Goal: Task Accomplishment & Management: Use online tool/utility

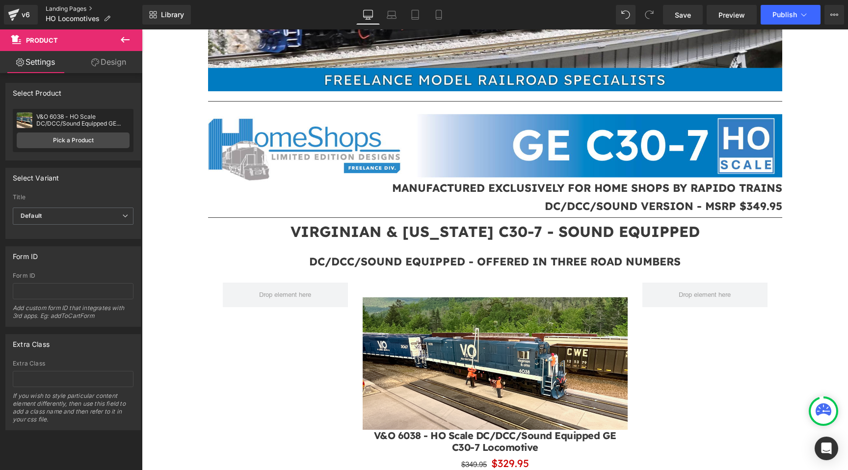
click at [56, 8] on link "Landing Pages" at bounding box center [94, 9] width 97 height 8
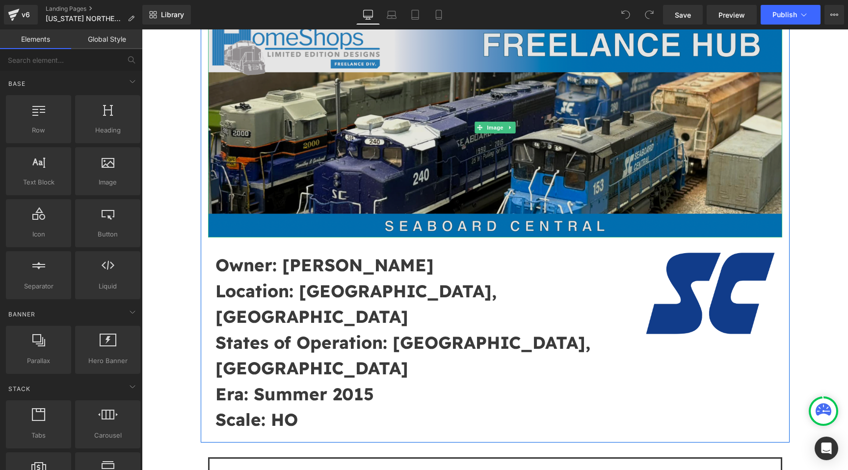
scroll to position [165, 0]
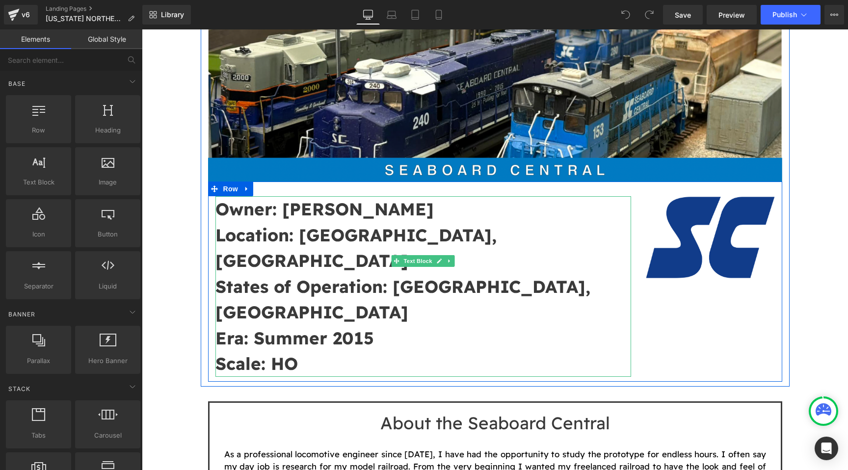
click at [389, 212] on p "Owner: Tim Garland" at bounding box center [423, 209] width 416 height 26
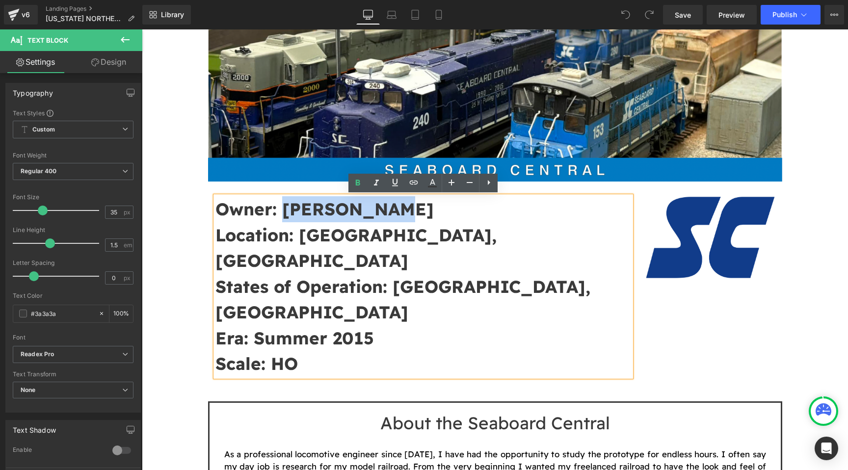
drag, startPoint x: 396, startPoint y: 208, endPoint x: 285, endPoint y: 209, distance: 110.9
click at [285, 209] on p "Owner: Tim Garland" at bounding box center [423, 209] width 416 height 26
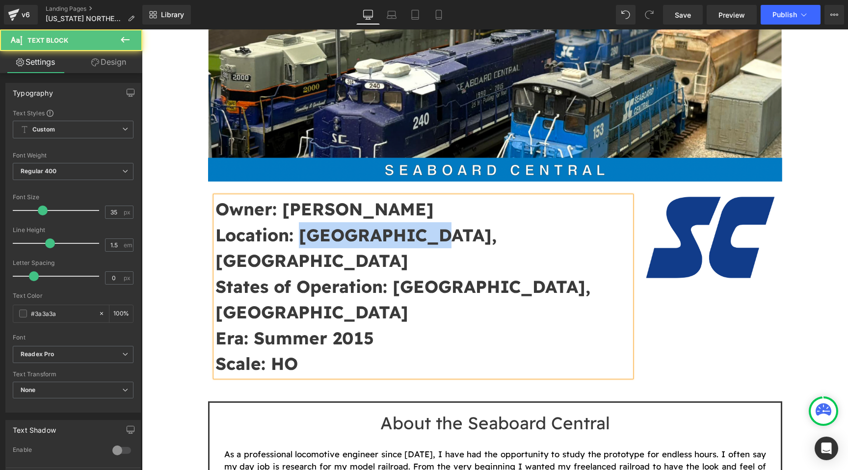
drag, startPoint x: 437, startPoint y: 231, endPoint x: 302, endPoint y: 239, distance: 135.2
click at [302, 239] on p "Location: Woodstock, GA" at bounding box center [423, 248] width 416 height 52
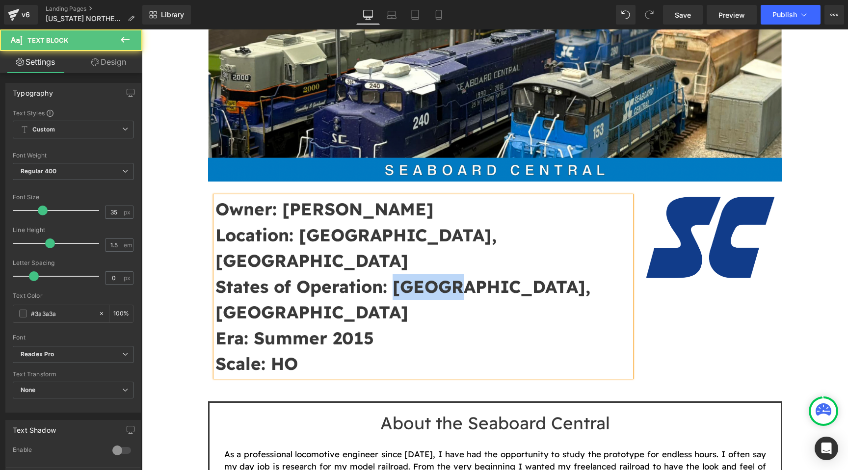
drag, startPoint x: 471, startPoint y: 263, endPoint x: 394, endPoint y: 260, distance: 77.6
click at [394, 274] on p "States of Operation: [GEOGRAPHIC_DATA], [GEOGRAPHIC_DATA]" at bounding box center [423, 300] width 416 height 52
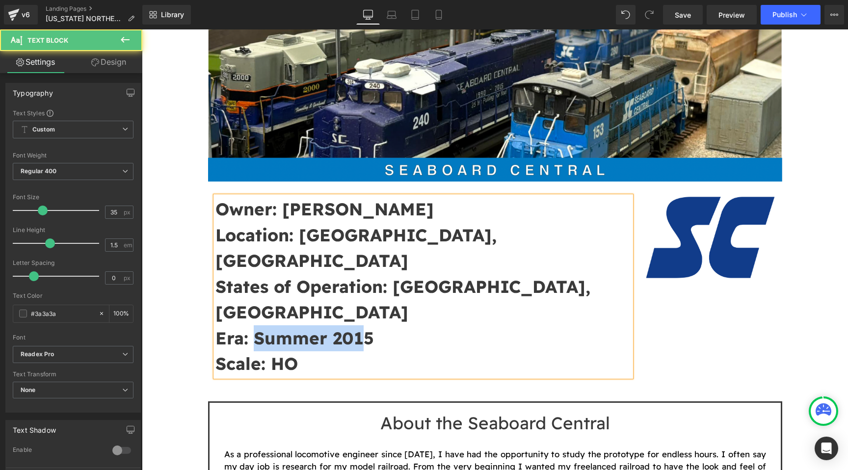
drag, startPoint x: 364, startPoint y: 290, endPoint x: 255, endPoint y: 292, distance: 109.0
click at [255, 327] on strong "Era: Summer 2015" at bounding box center [294, 338] width 159 height 22
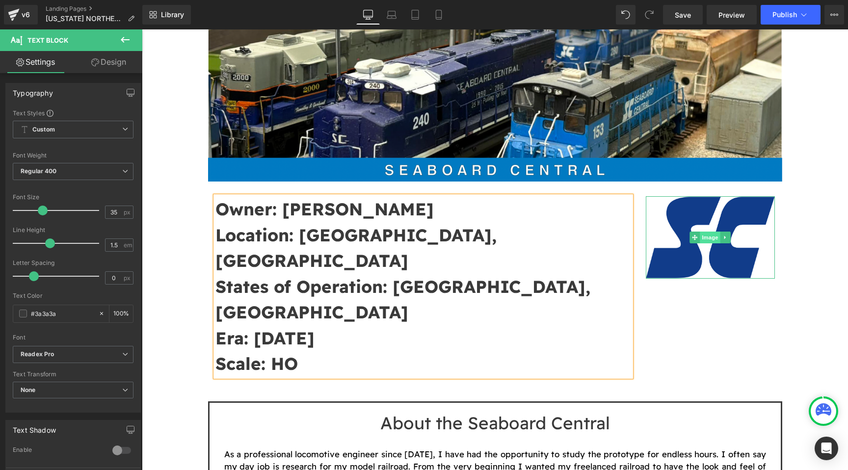
click at [701, 238] on span "Image" at bounding box center [710, 238] width 21 height 12
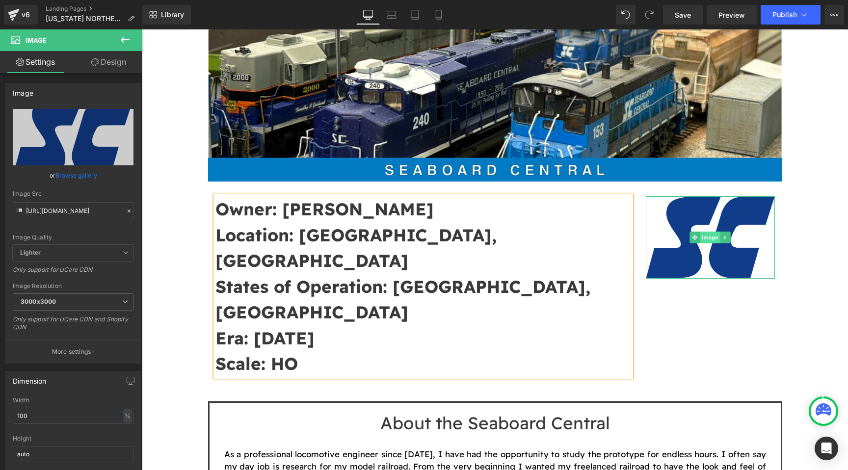
click at [711, 240] on span "Image" at bounding box center [710, 238] width 21 height 12
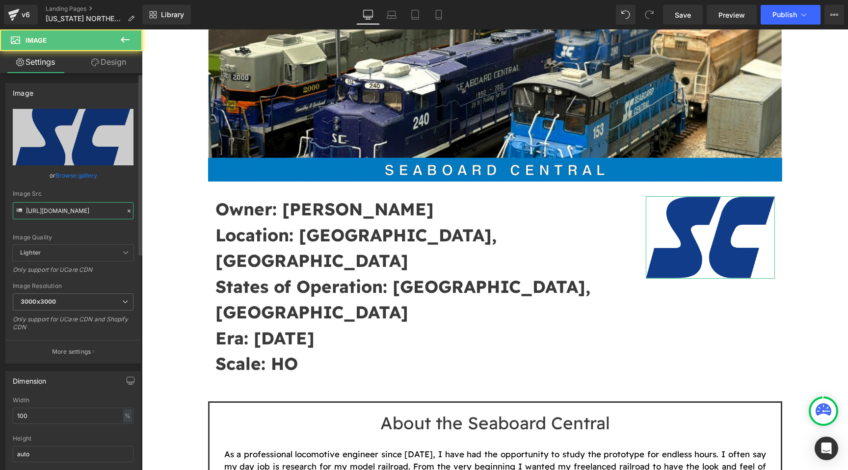
click at [86, 212] on input "https://cdn.shopify.com/s/files/1/0552/5425/3750/files/SC_Blue_Logo_3000x3000.p…" at bounding box center [73, 210] width 121 height 17
paste input "WNRR_Logo_green.jpg?v=1755024985"
type input "https://cdn.shopify.com/s/files/1/0552/5425/3750/files/WNRR_Logo_green.jpg?v=17…"
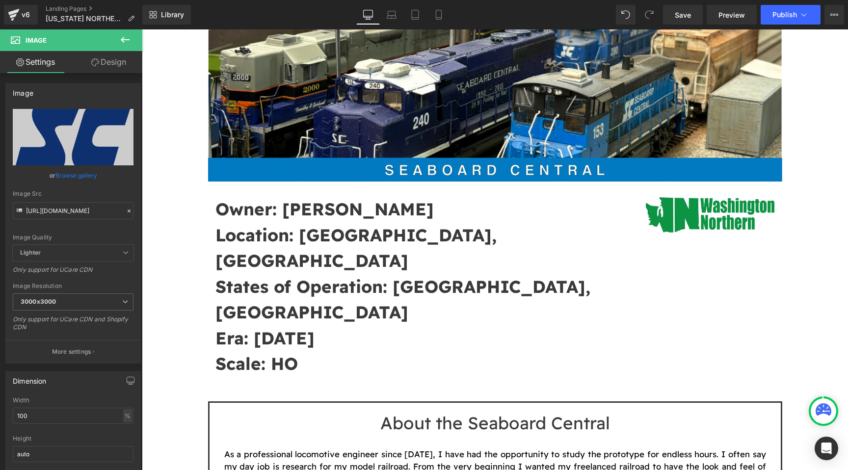
scroll to position [0, 0]
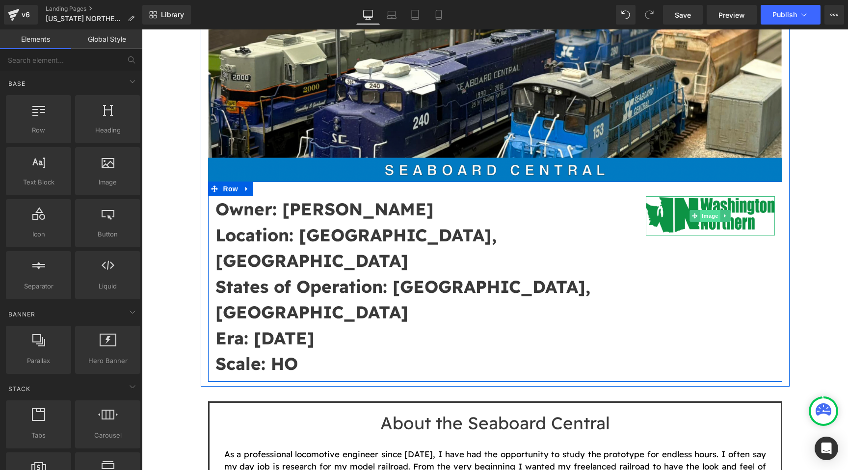
click at [718, 215] on span "Image" at bounding box center [710, 216] width 21 height 12
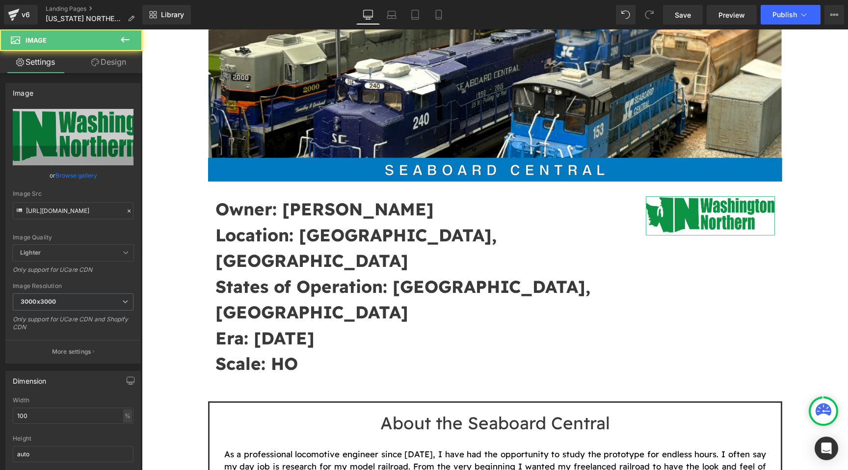
click at [114, 58] on link "Design" at bounding box center [108, 62] width 71 height 22
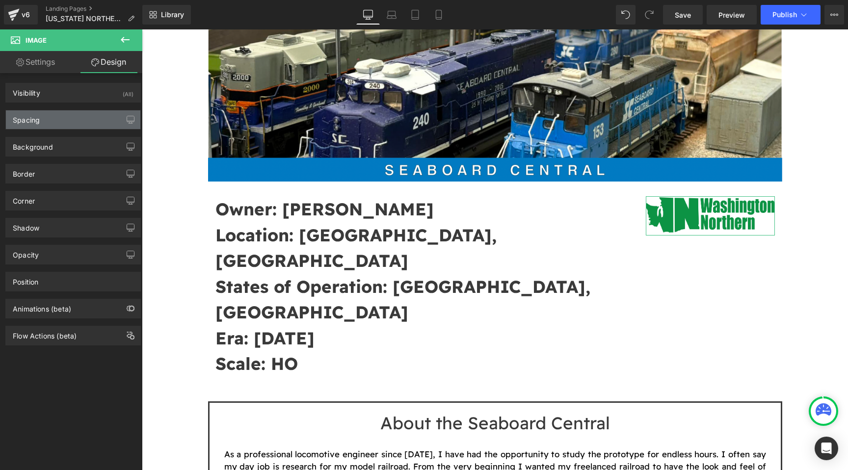
click at [75, 129] on div "Spacing" at bounding box center [73, 119] width 134 height 19
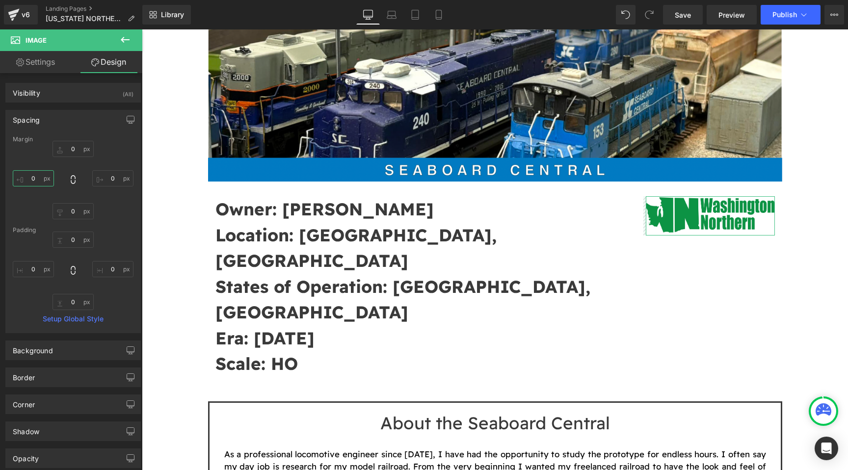
click at [37, 182] on input "0" at bounding box center [33, 178] width 41 height 16
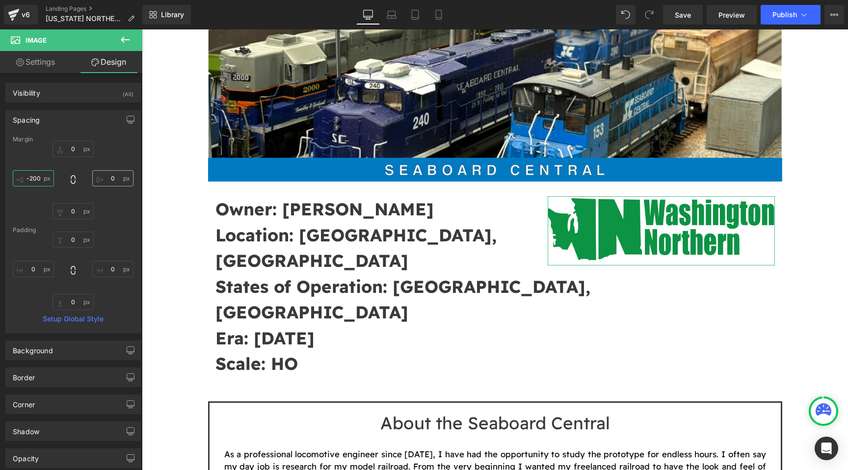
type input "-200"
click at [110, 179] on input "0" at bounding box center [112, 178] width 41 height 16
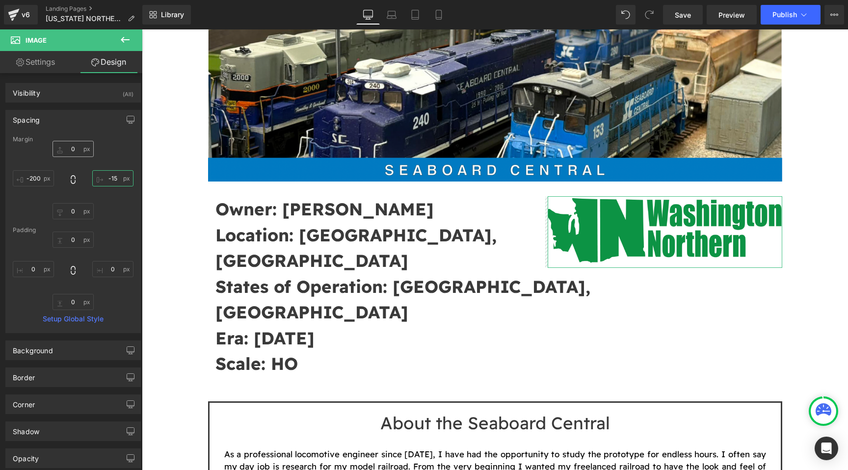
type input "-15"
click at [68, 145] on input "0" at bounding box center [73, 149] width 41 height 16
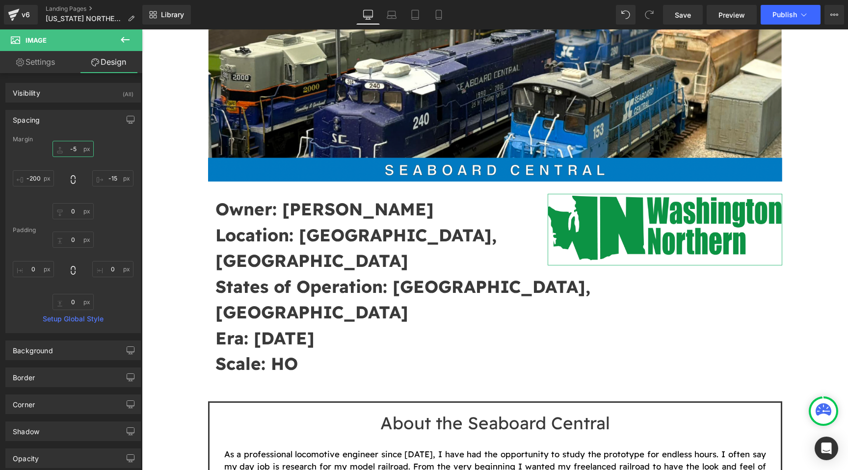
type input "-"
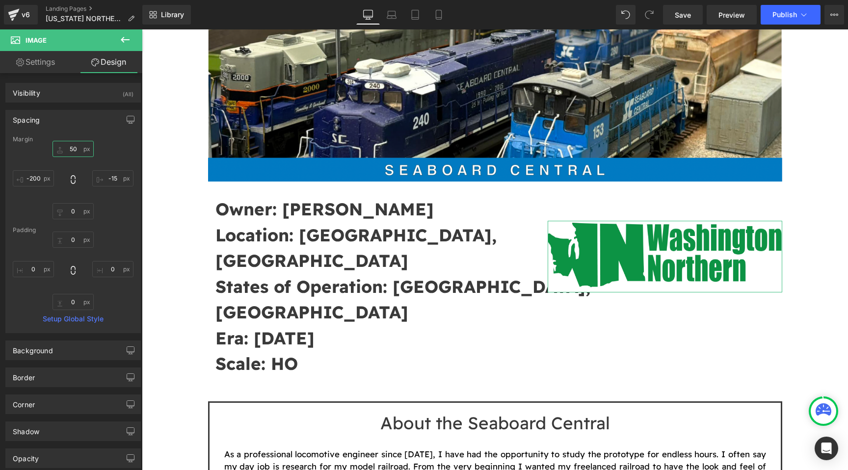
type input "5"
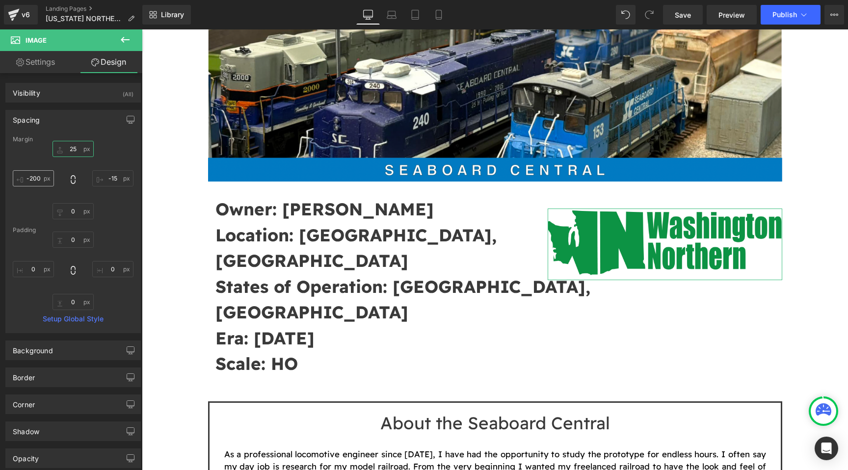
type input "25"
click at [34, 176] on input "-200" at bounding box center [33, 178] width 41 height 16
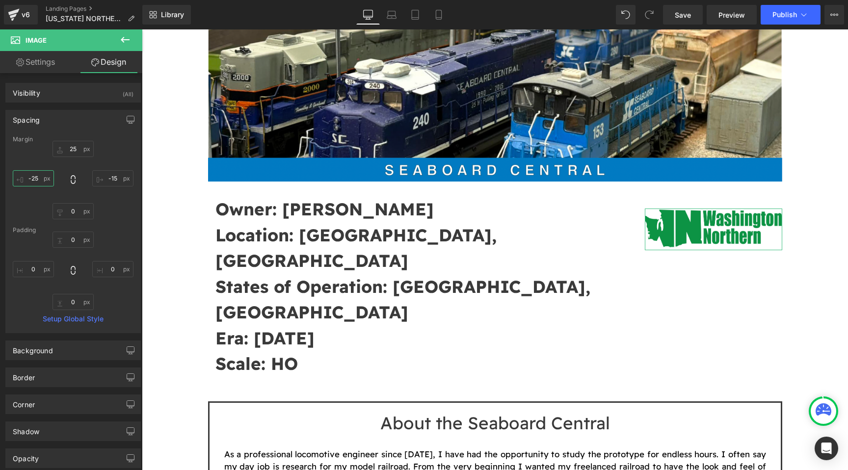
type input "-250"
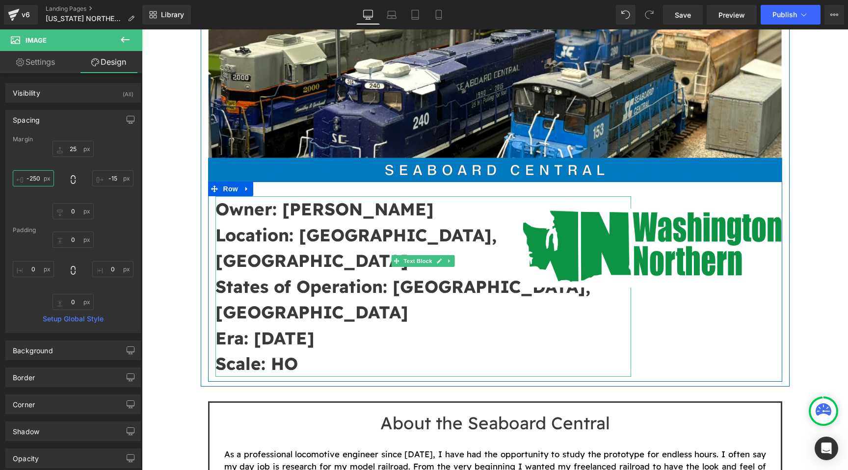
scroll to position [177, 0]
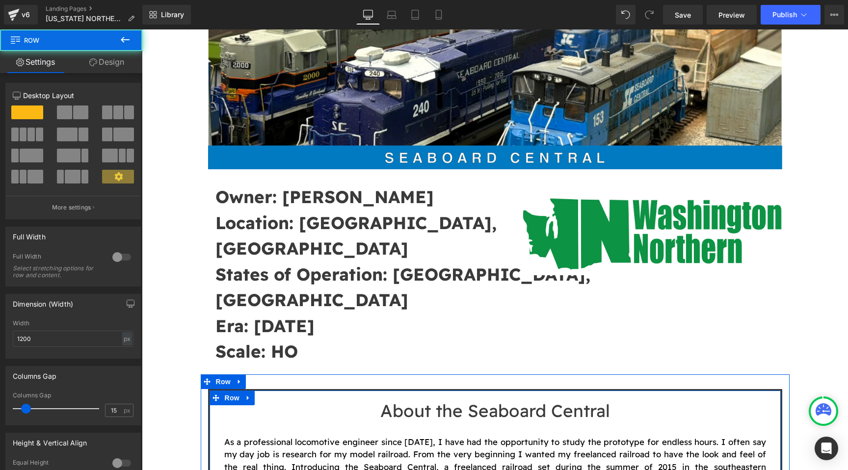
click at [490, 405] on span "Heading" at bounding box center [491, 411] width 27 height 12
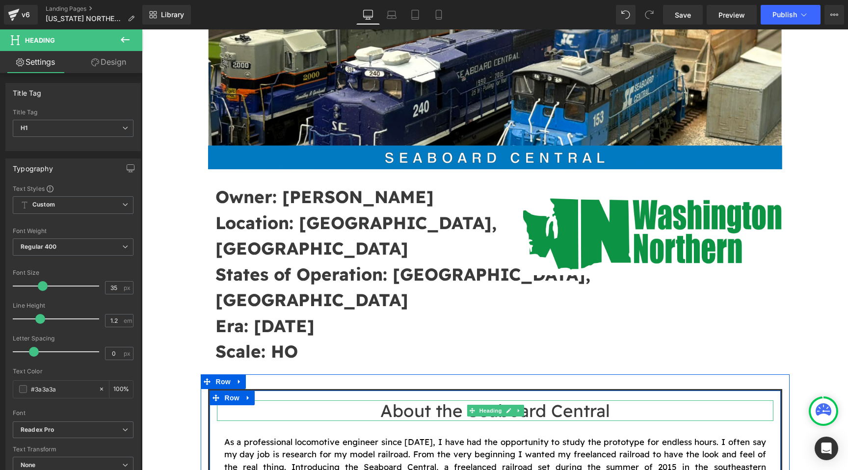
click at [612, 401] on h1 "About the Seaboard Central" at bounding box center [495, 411] width 557 height 21
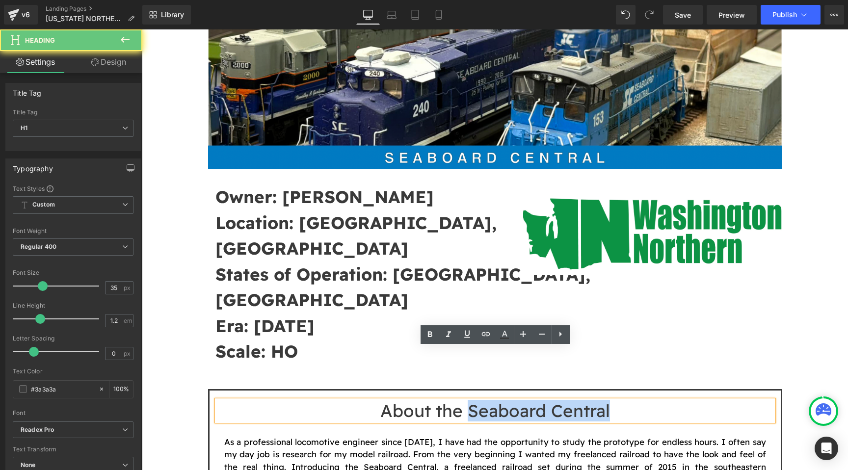
drag, startPoint x: 621, startPoint y: 361, endPoint x: 469, endPoint y: 364, distance: 152.2
click at [469, 401] on h1 "About the Seaboard Central" at bounding box center [495, 411] width 557 height 21
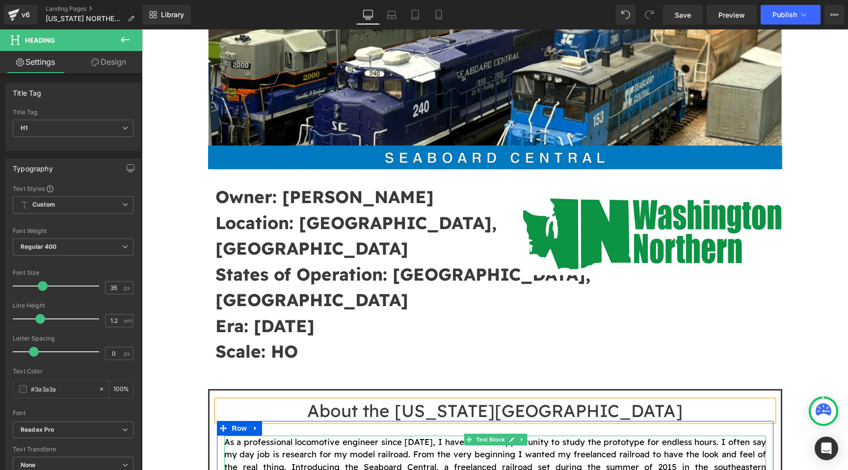
click at [594, 437] on font "As a professional locomotive engineer since April 2000, I have had the opportun…" at bounding box center [495, 461] width 542 height 48
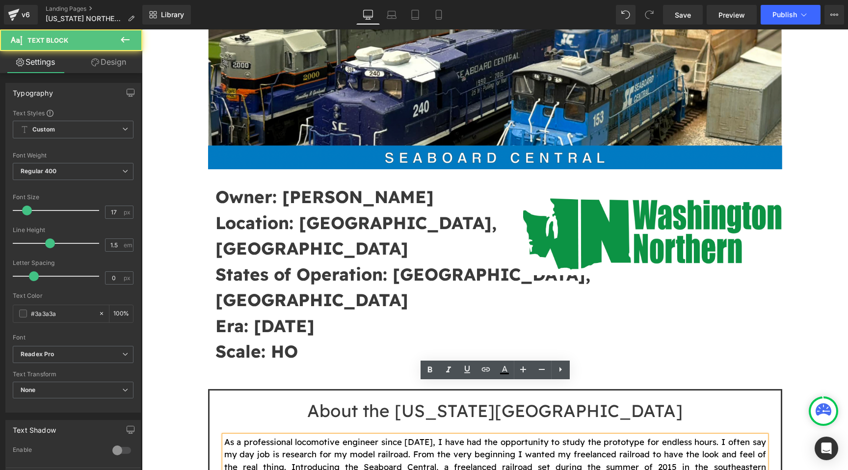
click at [594, 437] on font "As a professional locomotive engineer since April 2000, I have had the opportun…" at bounding box center [495, 461] width 542 height 48
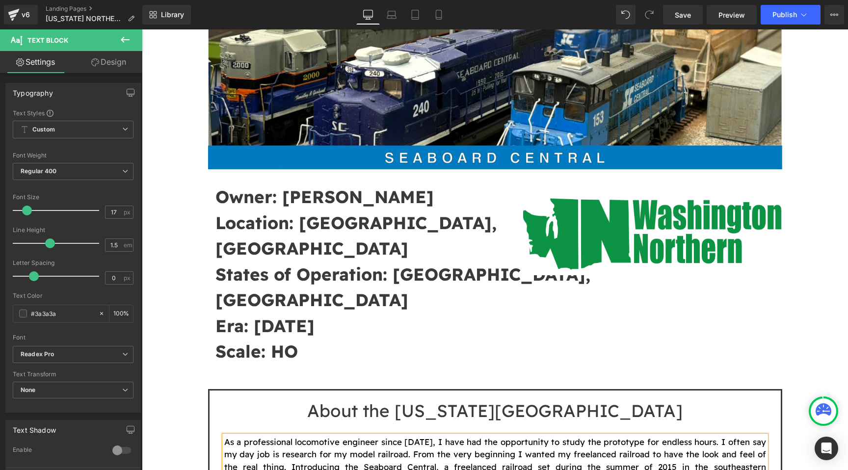
paste div
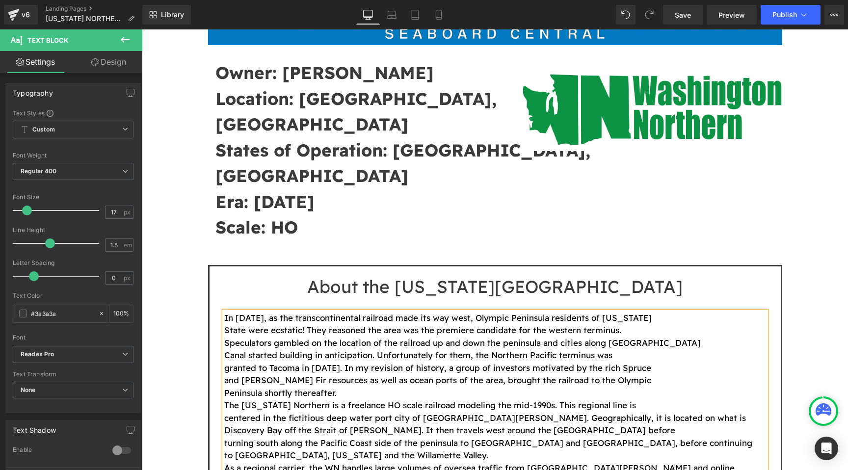
scroll to position [380, 0]
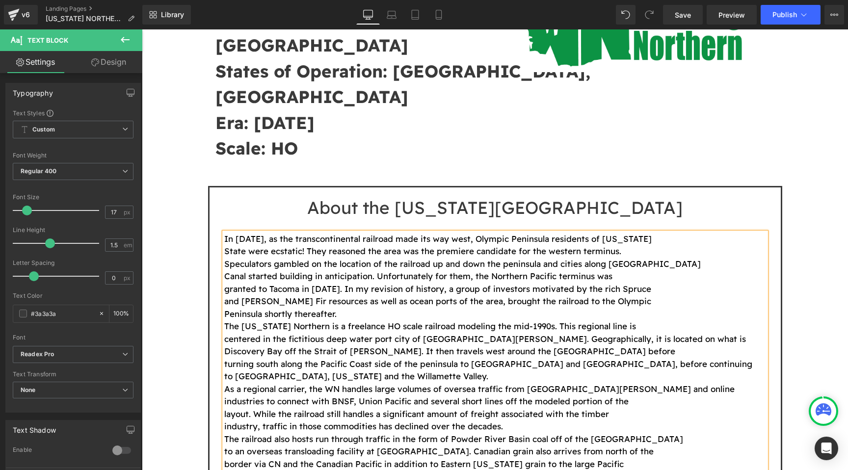
click at [225, 246] on font "State were ecstatic! They reasoned the area was the premiere candidate for the …" at bounding box center [422, 251] width 397 height 10
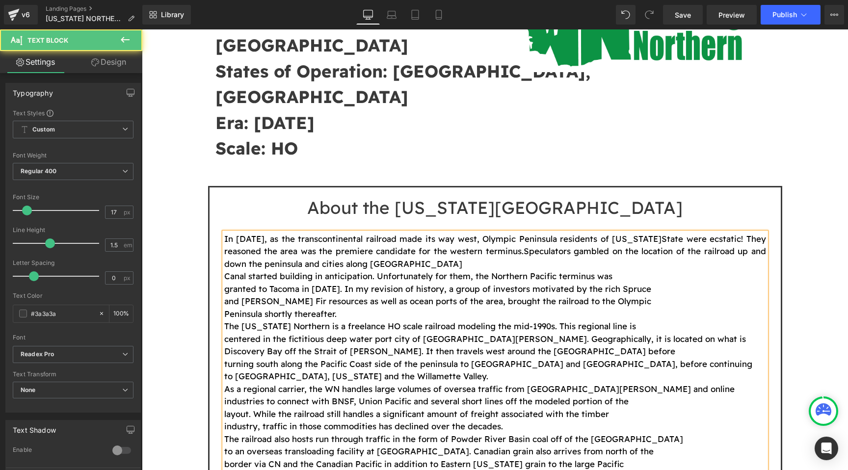
click at [518, 233] on p "In 1869, as the transcontinental railroad made its way west, Olympic Peninsula …" at bounding box center [495, 252] width 542 height 38
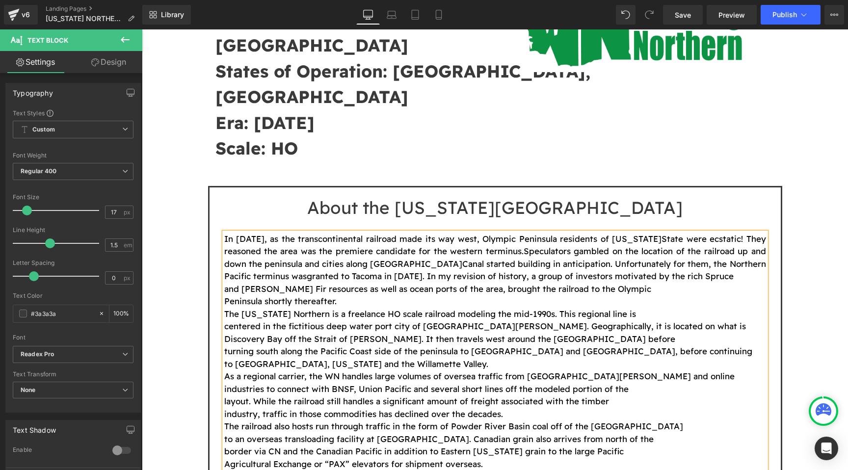
click at [709, 233] on p "In 1869, as the transcontinental railroad made its way west, Olympic Peninsula …" at bounding box center [495, 258] width 542 height 50
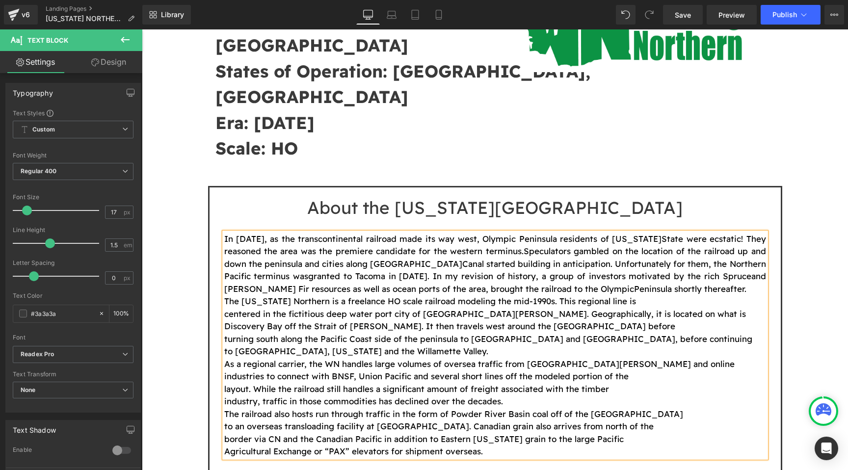
click at [709, 233] on p "In 1869, as the transcontinental railroad made its way west, Olympic Peninsula …" at bounding box center [495, 264] width 542 height 63
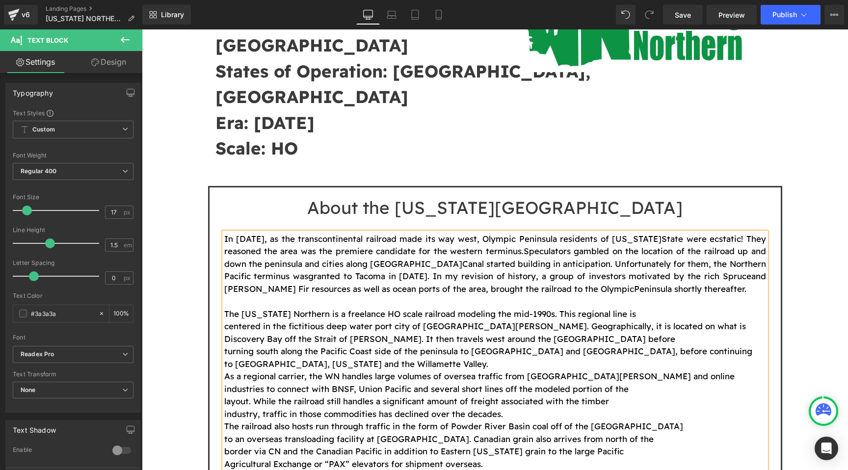
click at [662, 308] on p "The Washington Northern is a freelance HO scale railroad modeling the mid-1990s…" at bounding box center [495, 314] width 542 height 13
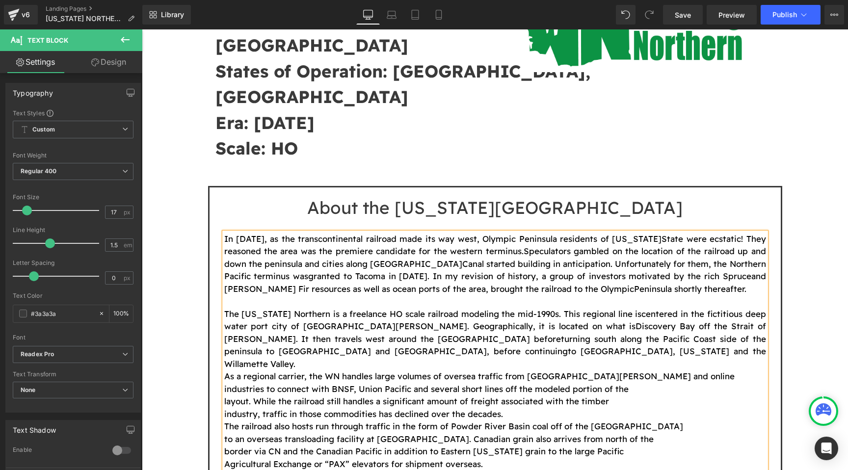
click at [592, 308] on p "The Washington Northern is a freelance HO scale railroad modeling the mid-1990s…" at bounding box center [495, 339] width 542 height 63
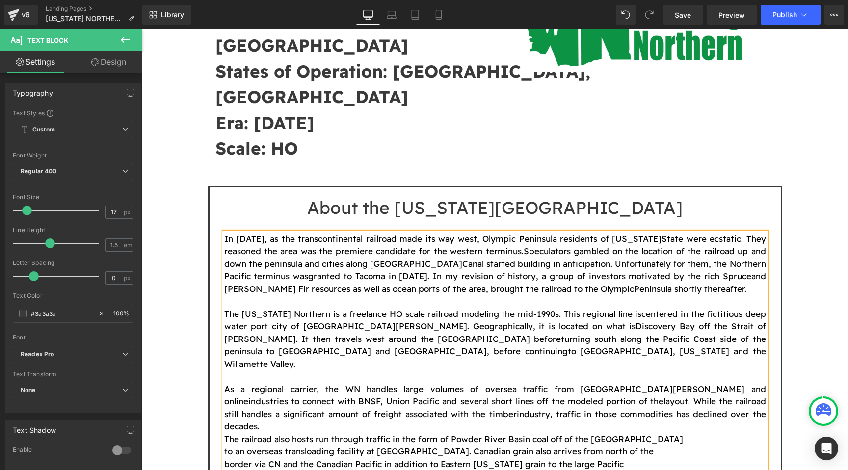
click at [637, 383] on p "As a regional carrier, the WN handles large volumes of oversea traffic from Por…" at bounding box center [495, 408] width 542 height 50
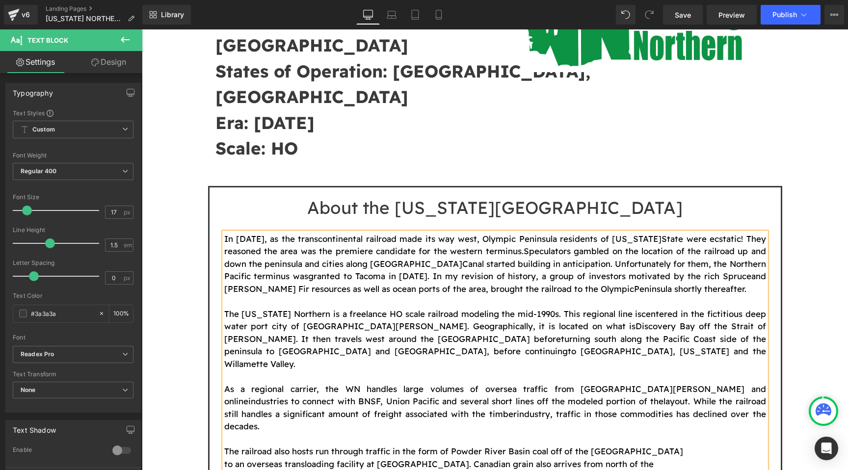
click at [670, 445] on p "The railroad also hosts run through traffic in the form of Powder River Basin c…" at bounding box center [495, 451] width 542 height 13
click at [632, 445] on p "The railroad also hosts run through traffic in the form of Powder River Basin c…" at bounding box center [495, 464] width 542 height 38
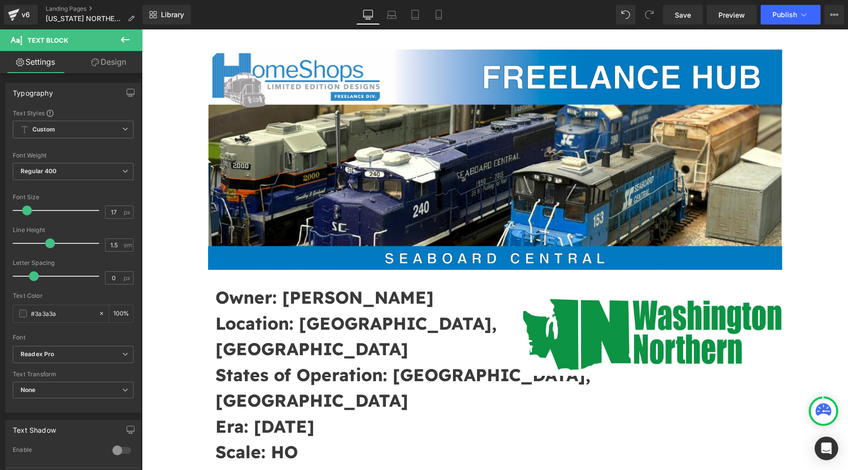
scroll to position [57, 0]
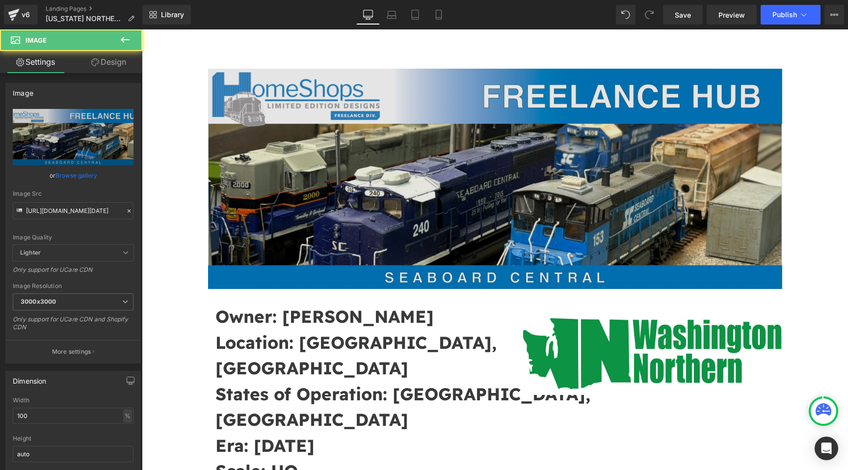
click at [480, 160] on img at bounding box center [495, 179] width 574 height 221
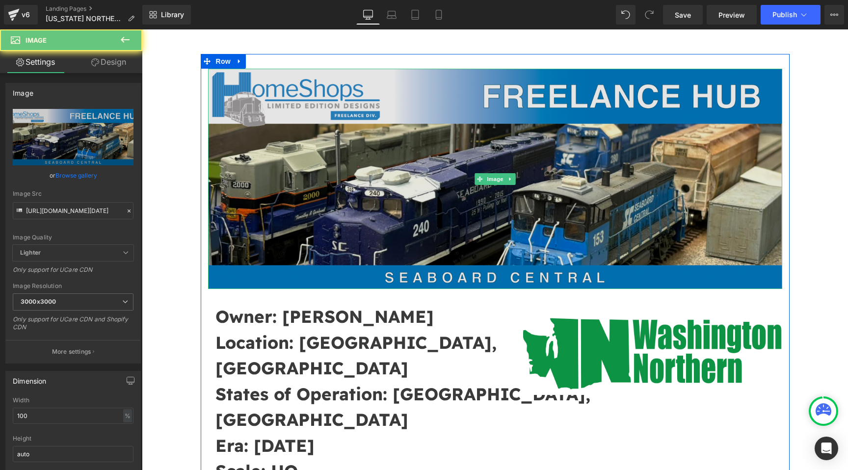
click at [494, 172] on img at bounding box center [495, 179] width 574 height 221
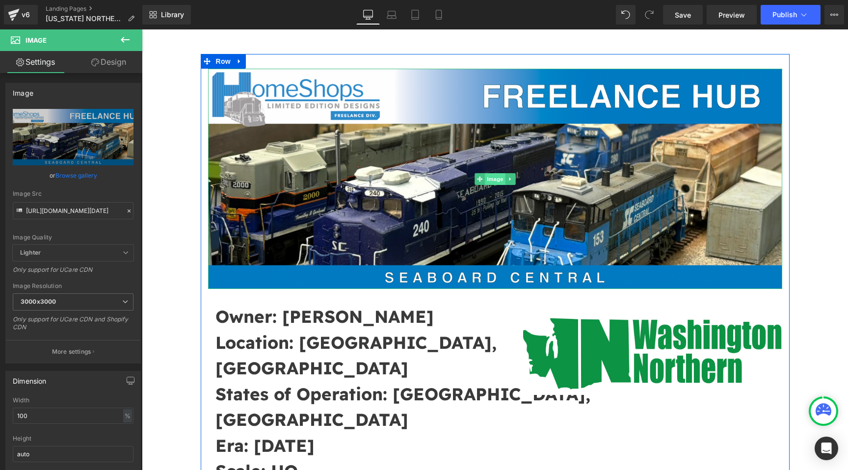
click at [494, 176] on span "Image" at bounding box center [495, 179] width 21 height 12
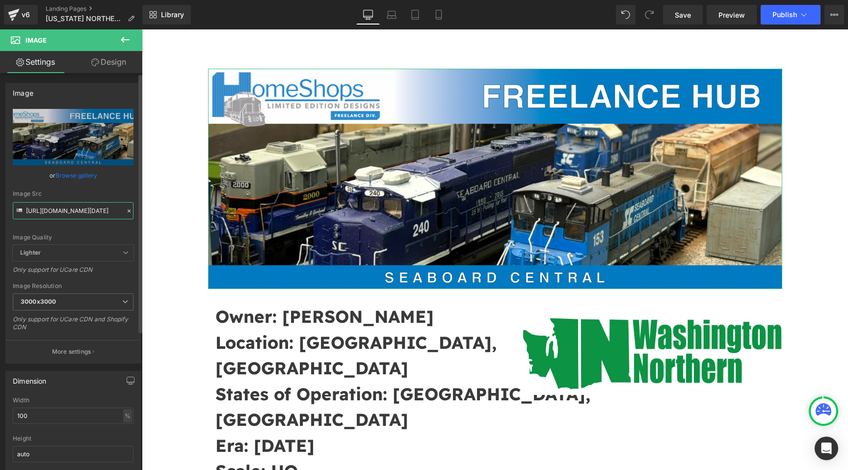
click at [74, 211] on input "https://cdn.shopify.com/s/files/1/0552/5425/3750/files/Screenshot_2025-06-16_at…" at bounding box center [73, 210] width 121 height 17
paste input "8-12_at_13.59.18.png?v=1755025171"
type input "https://cdn.shopify.com/s/files/1/0552/5425/3750/files/Screenshot_2025-08-12_at…"
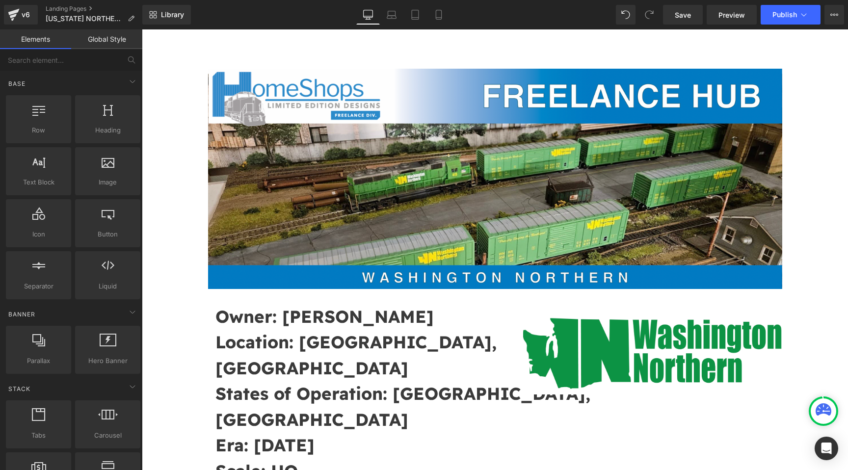
scroll to position [0, 0]
click at [691, 16] on span "Save" at bounding box center [683, 15] width 16 height 10
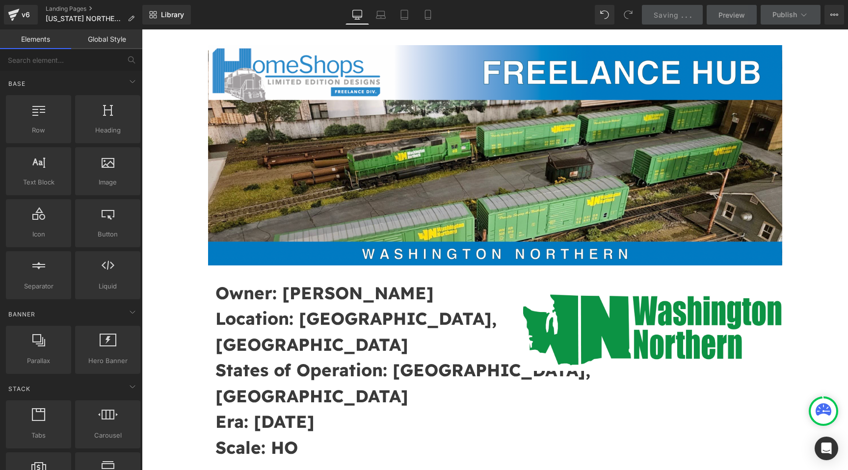
scroll to position [82, 0]
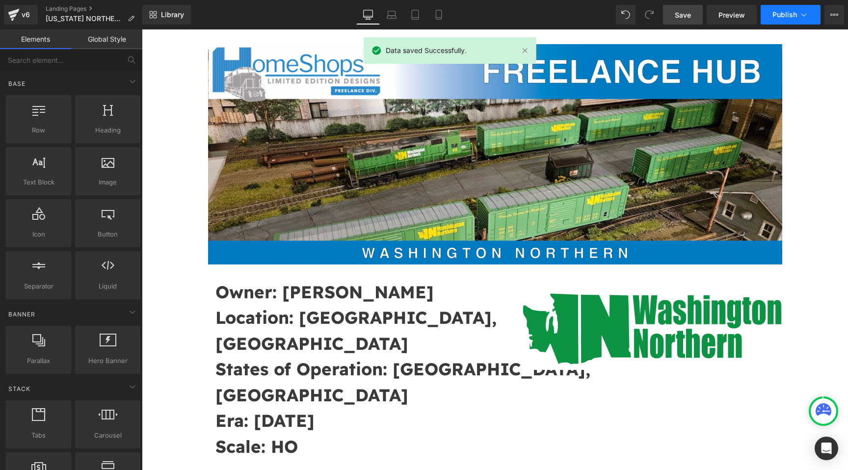
click at [778, 16] on span "Publish" at bounding box center [785, 15] width 25 height 8
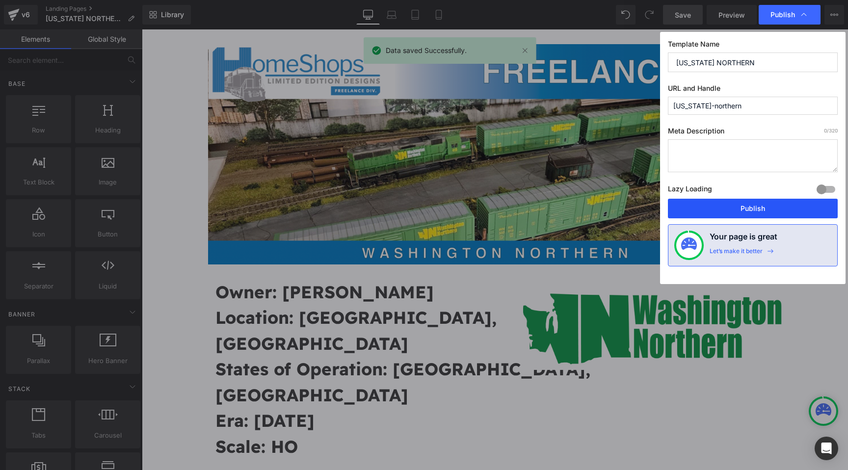
click at [746, 202] on button "Publish" at bounding box center [753, 209] width 170 height 20
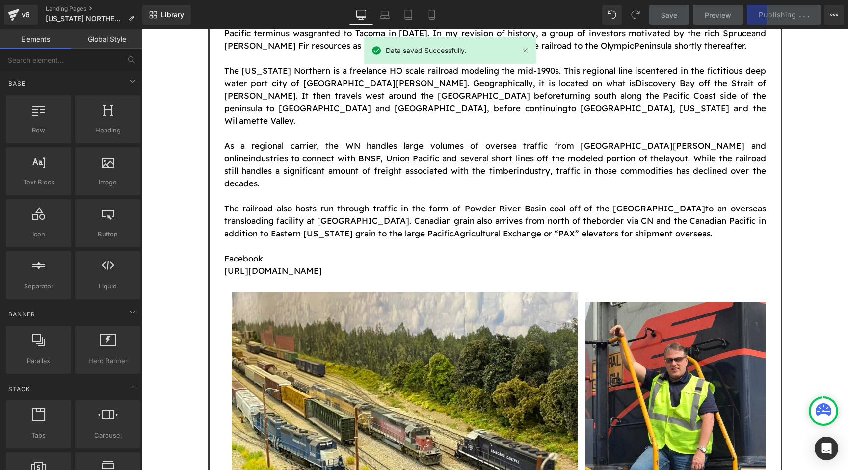
scroll to position [641, 0]
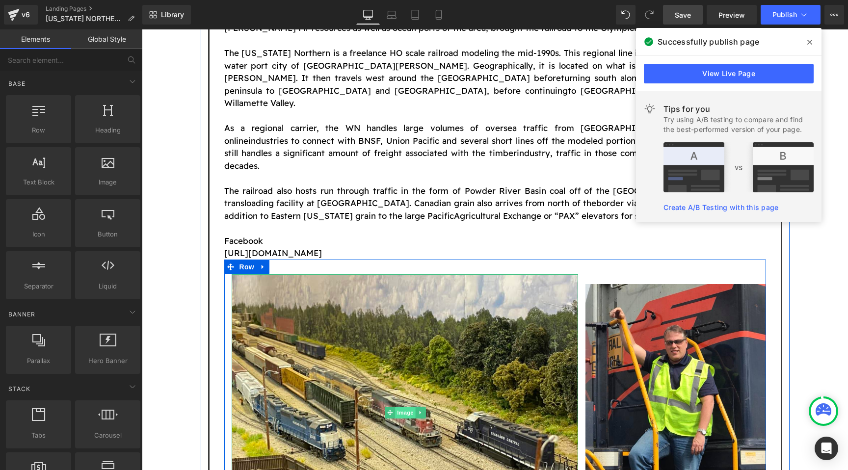
click at [409, 407] on span "Image" at bounding box center [405, 413] width 21 height 12
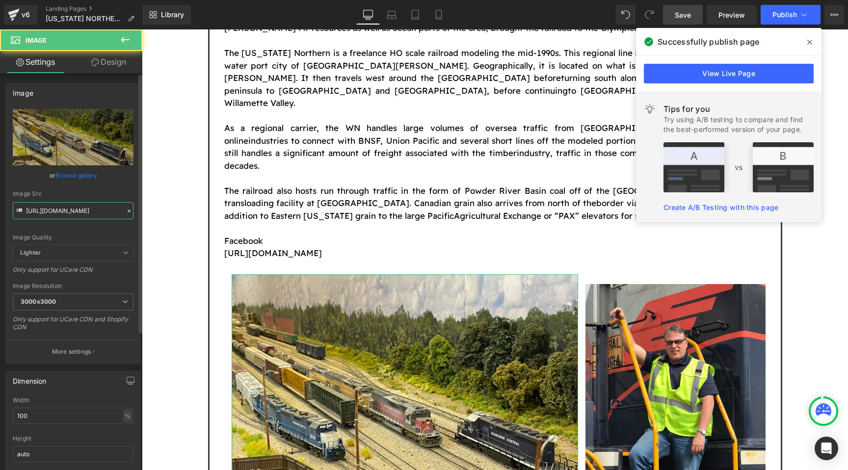
click at [80, 208] on input "https://cdn.shopify.com/s/files/1/0552/5425/3750/files/SC_12_Yard_3000x3000.jpg…" at bounding box center [73, 210] width 121 height 17
paste input "WN_12.jpg?v=1755025002"
type input "https://cdn.shopify.com/s/files/1/0552/5425/3750/files/WN_12.jpg?v=1755025002"
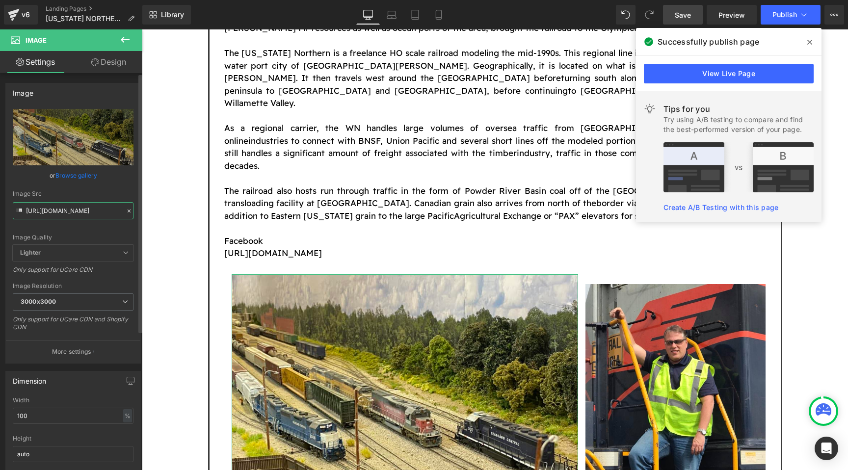
scroll to position [0, 138]
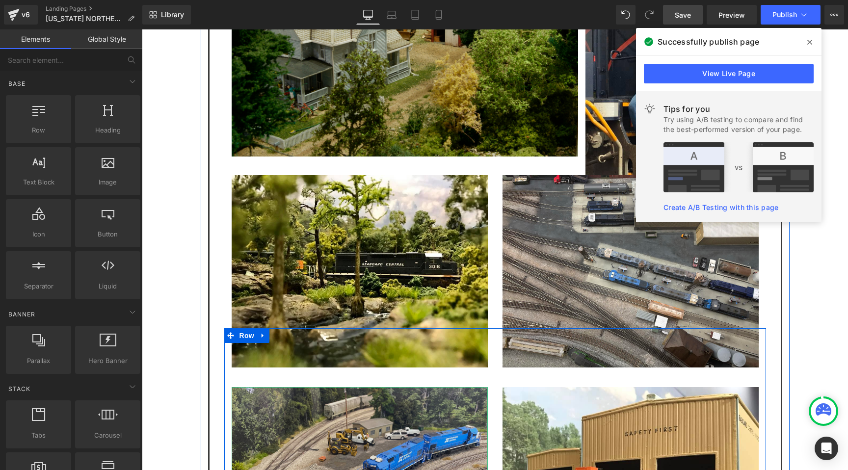
scroll to position [1013, 0]
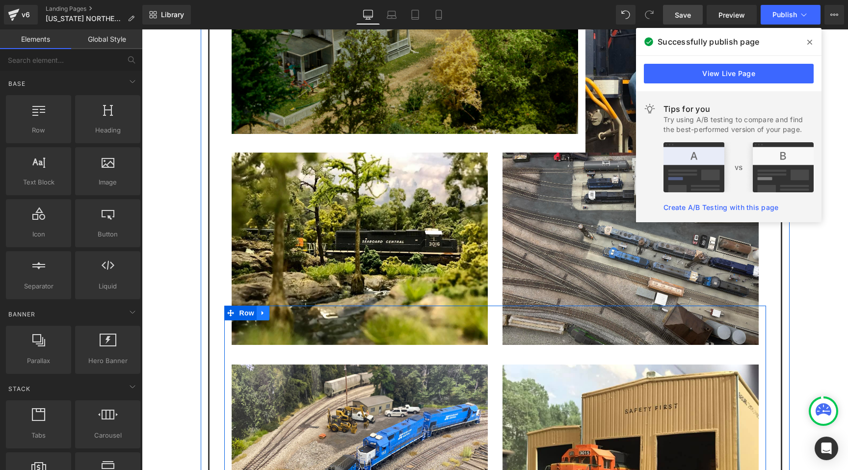
click at [262, 311] on icon at bounding box center [263, 313] width 2 height 4
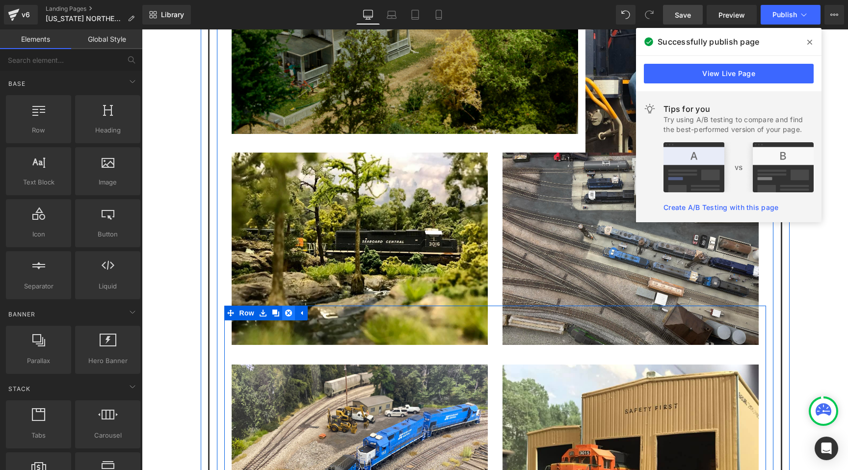
click at [287, 310] on icon at bounding box center [288, 313] width 7 height 7
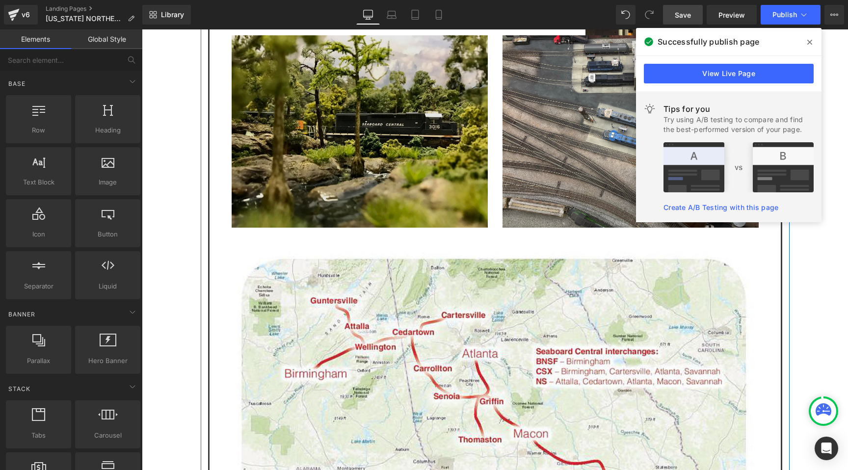
scroll to position [1136, 0]
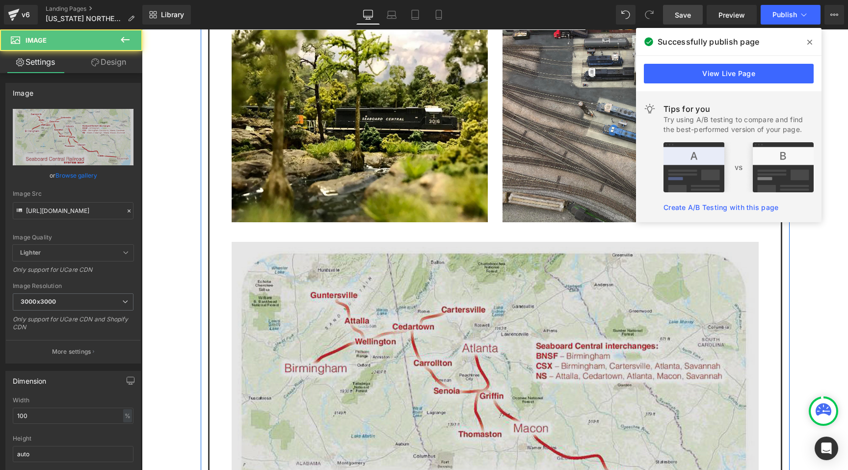
click at [322, 242] on img at bounding box center [495, 395] width 527 height 307
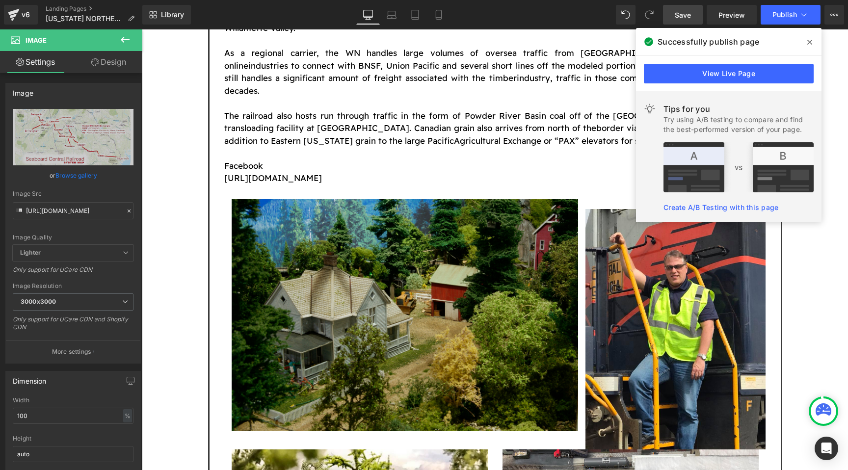
scroll to position [652, 0]
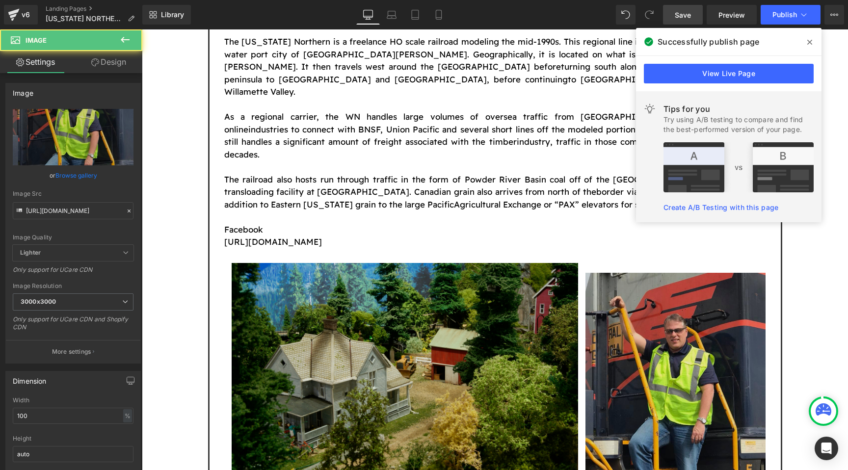
click at [675, 299] on img at bounding box center [676, 393] width 181 height 241
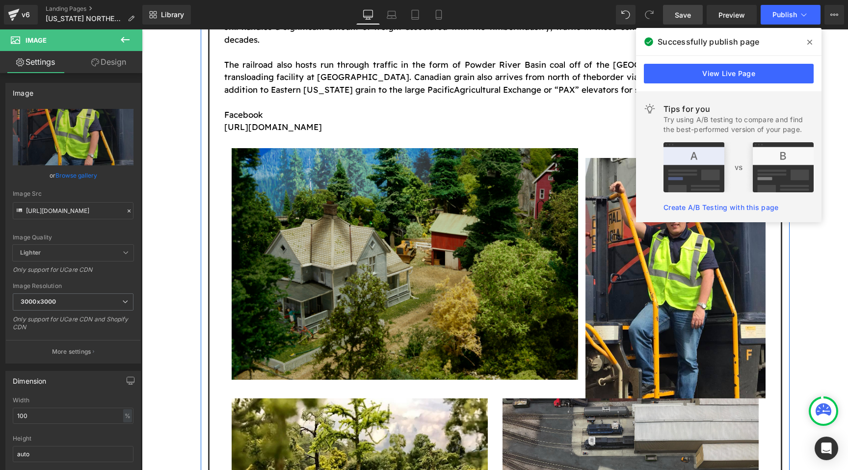
scroll to position [766, 0]
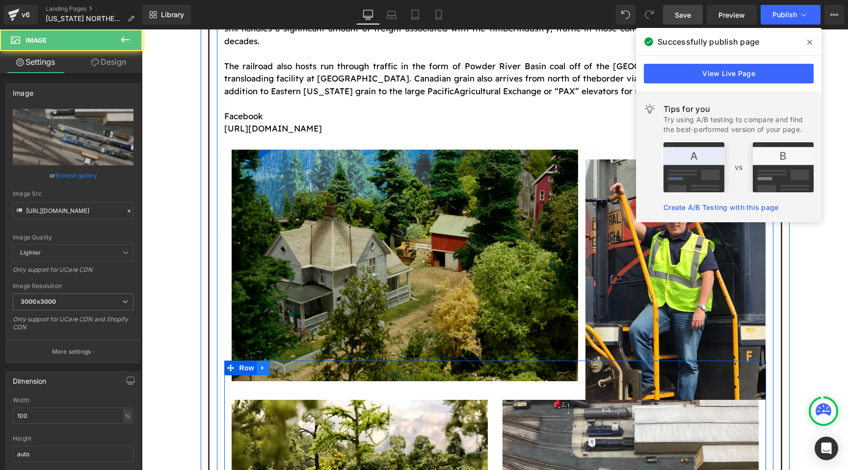
click at [261, 361] on link at bounding box center [263, 368] width 13 height 15
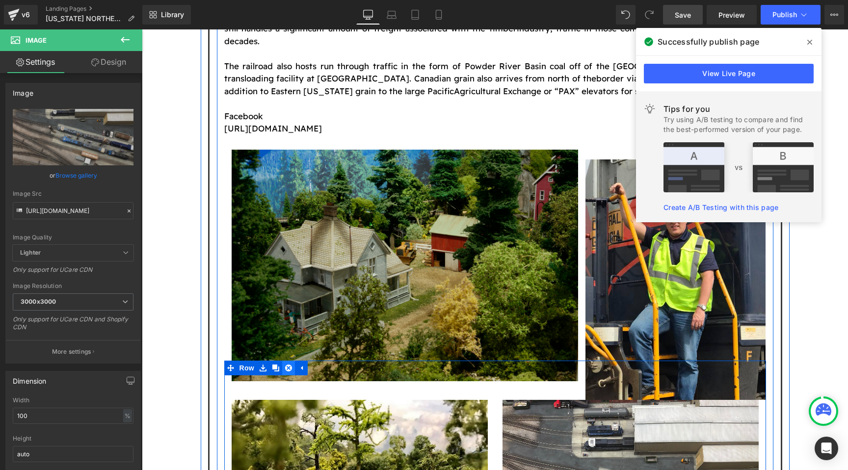
click at [286, 365] on icon at bounding box center [288, 368] width 7 height 7
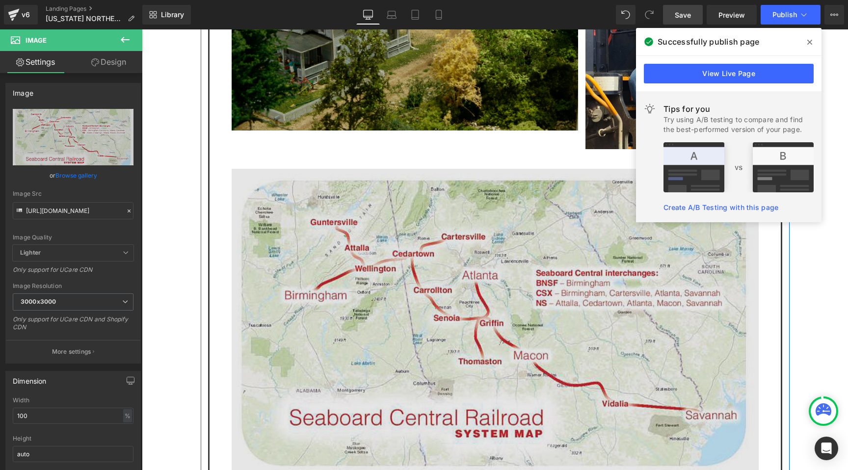
scroll to position [986, 0]
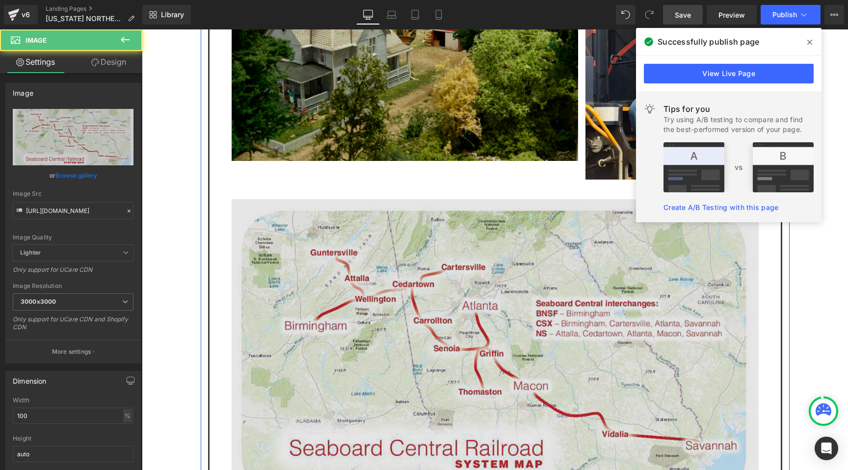
click at [354, 241] on img at bounding box center [495, 352] width 527 height 307
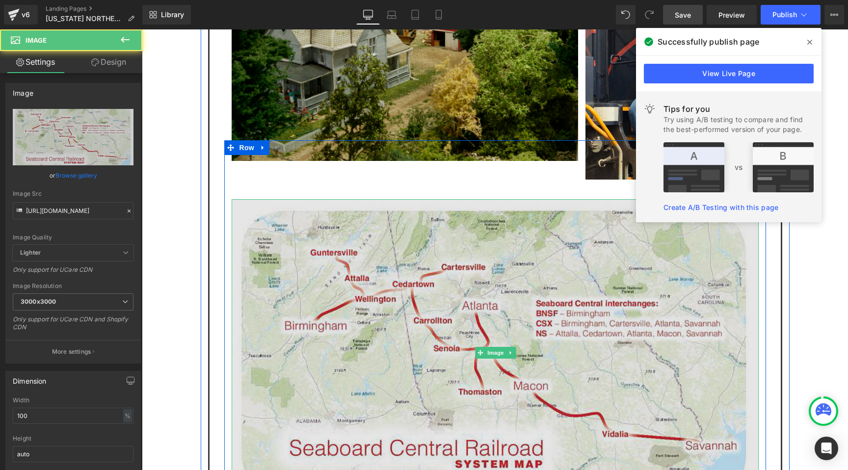
click at [354, 241] on img at bounding box center [495, 352] width 527 height 307
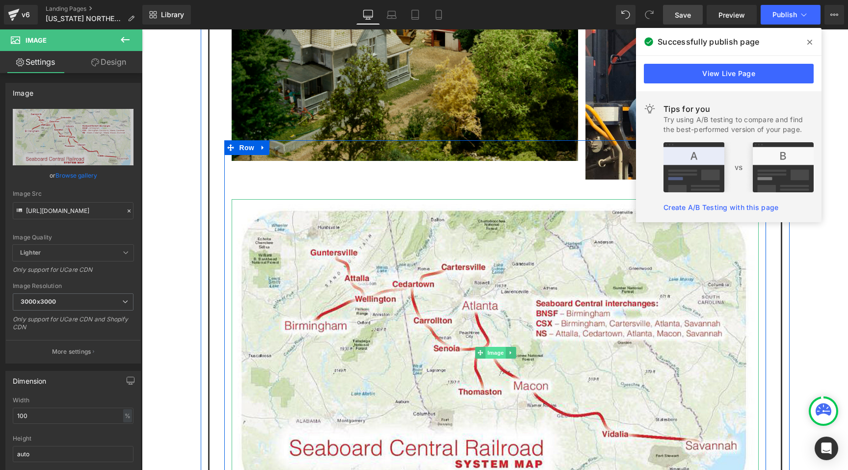
click at [493, 347] on span "Image" at bounding box center [495, 353] width 21 height 12
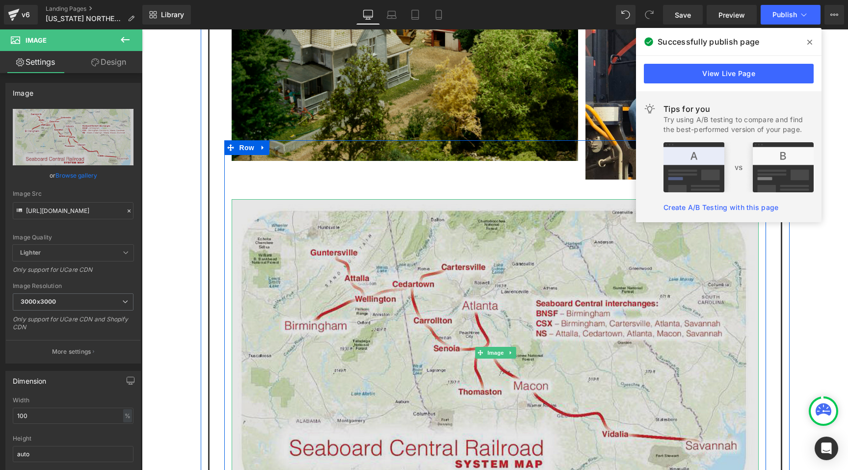
click at [498, 289] on img at bounding box center [495, 352] width 527 height 307
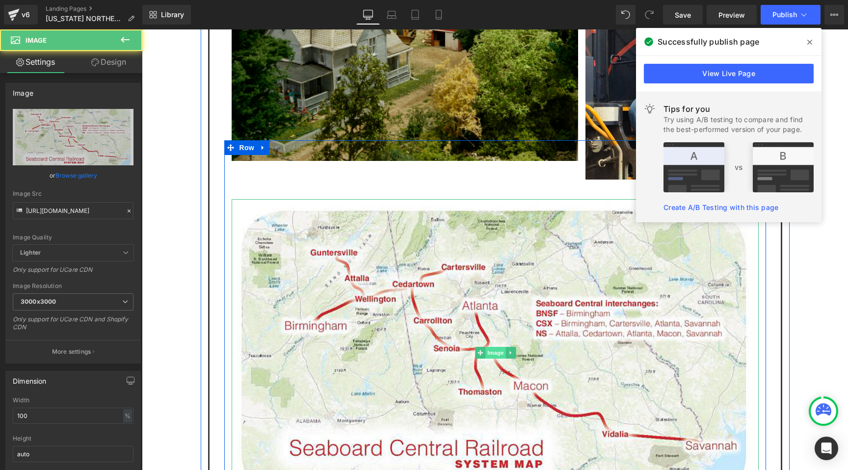
click at [497, 347] on span "Image" at bounding box center [495, 353] width 21 height 12
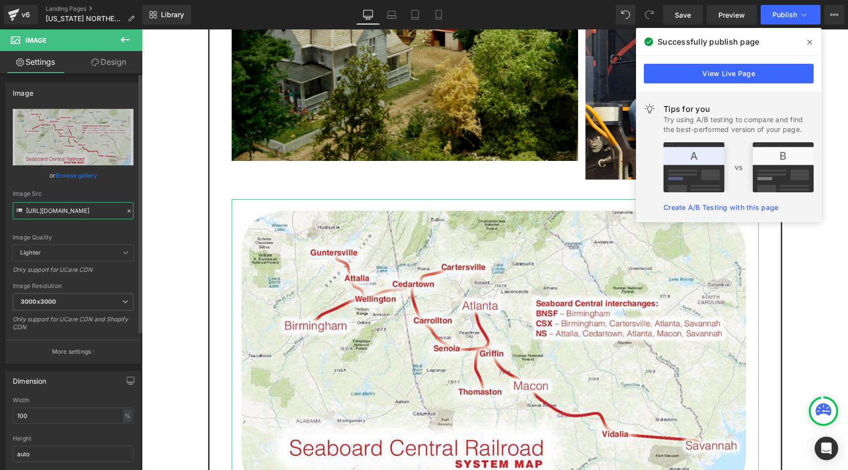
click at [97, 210] on input "https://cdn.shopify.com/s/files/1/0552/5425/3750/files/SC_System_Map_3000x3000.…" at bounding box center [73, 210] width 121 height 17
paste input "WNRR_System_Map.jpg?v=1755024985"
type input "https://cdn.shopify.com/s/files/1/0552/5425/3750/files/WNRR_System_Map.jpg?v=17…"
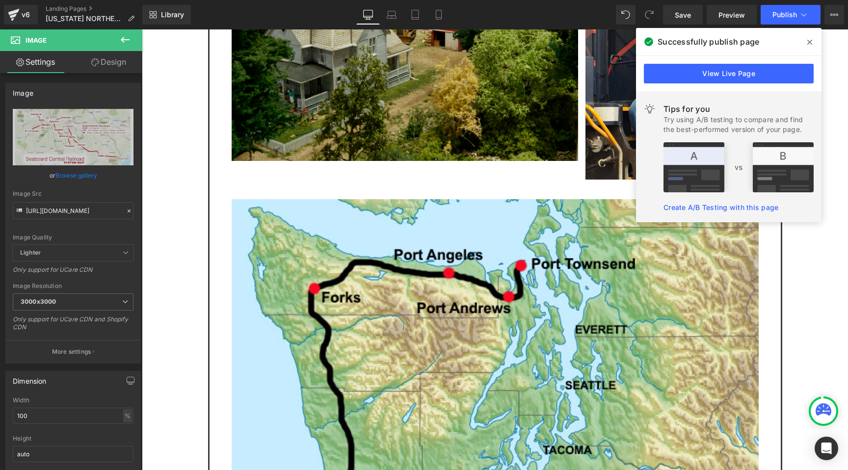
scroll to position [0, 0]
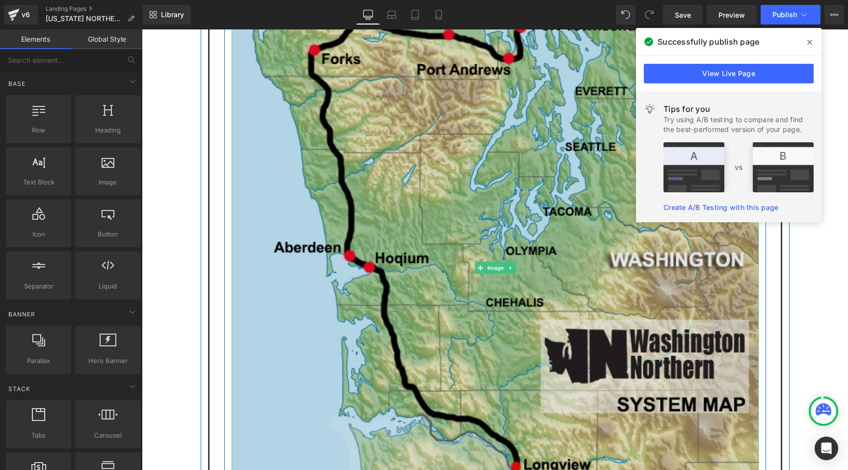
scroll to position [1228, 0]
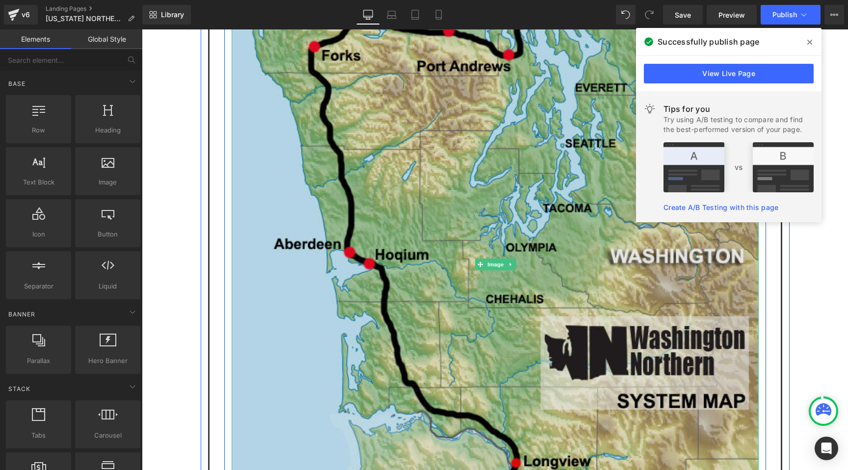
click at [430, 219] on img at bounding box center [495, 264] width 527 height 614
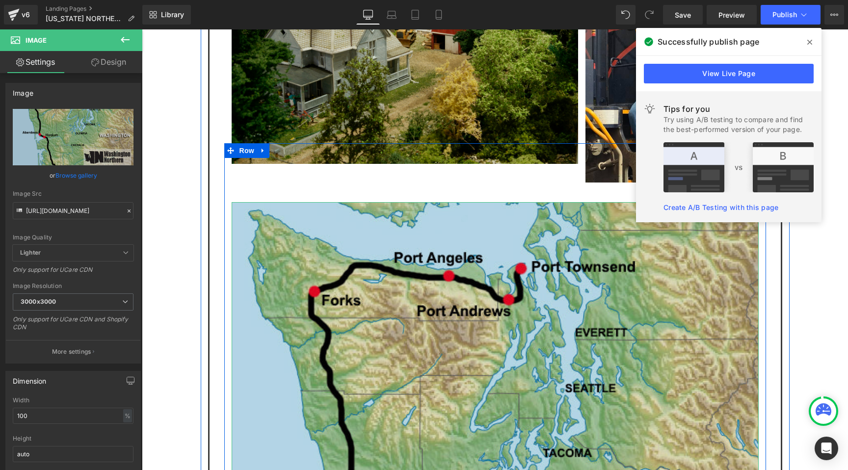
scroll to position [974, 0]
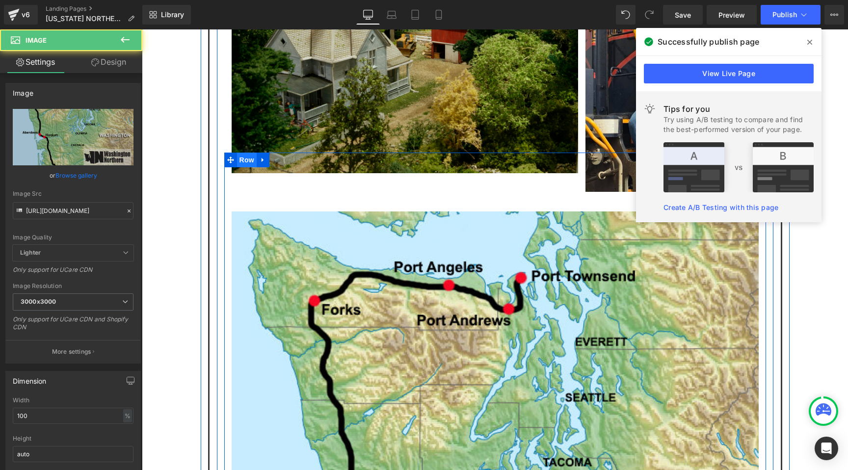
click at [242, 153] on span "Row" at bounding box center [247, 160] width 20 height 15
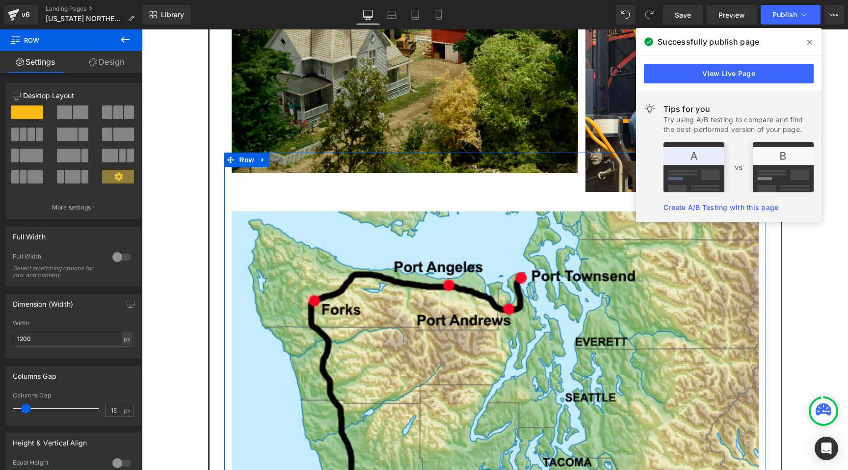
click at [67, 185] on div at bounding box center [74, 180] width 46 height 21
click at [69, 178] on span at bounding box center [72, 177] width 15 height 14
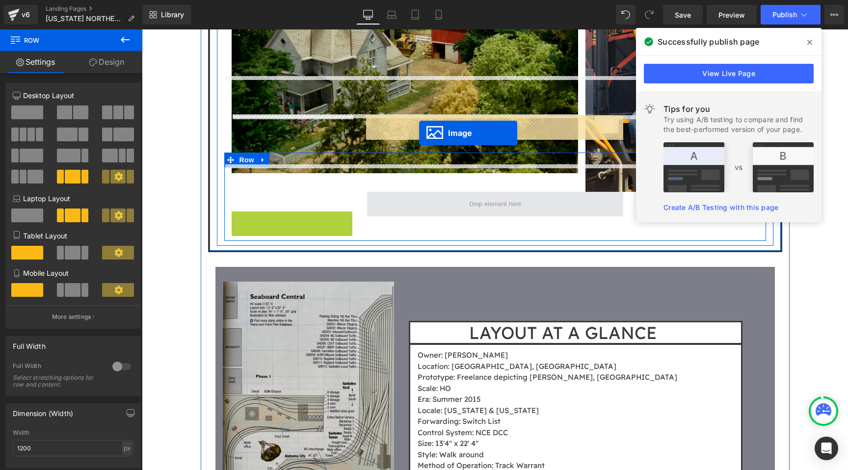
drag, startPoint x: 277, startPoint y: 207, endPoint x: 419, endPoint y: 133, distance: 159.8
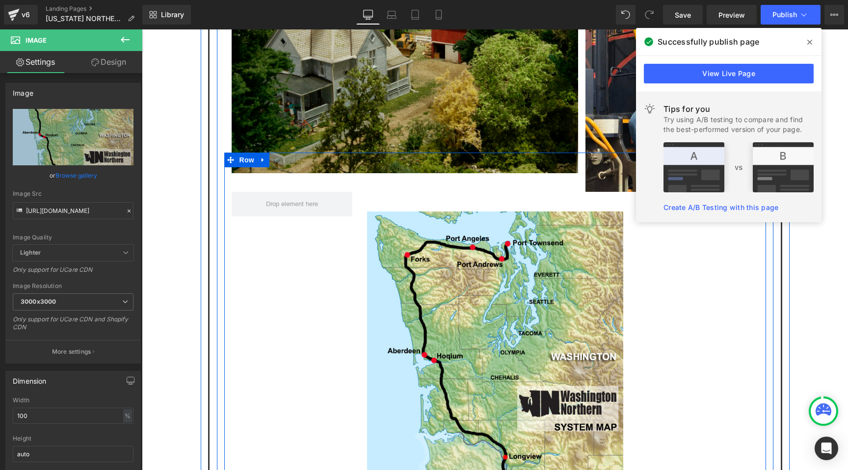
click at [298, 184] on div "Image Row" at bounding box center [495, 334] width 542 height 362
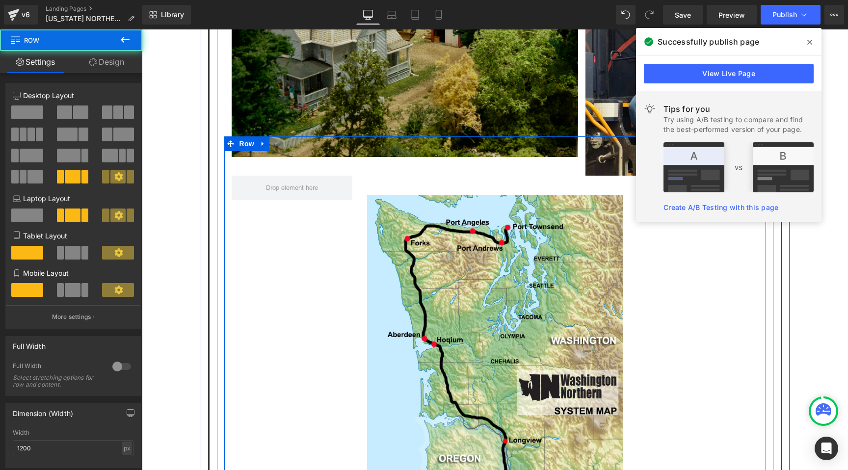
scroll to position [996, 0]
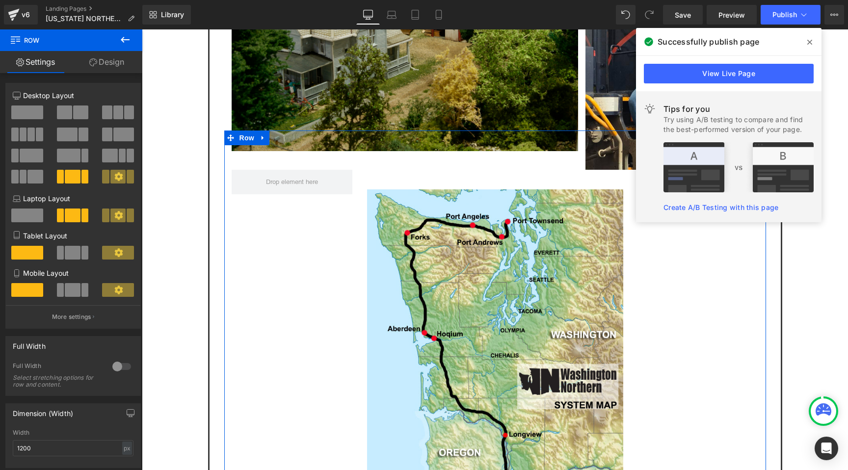
click at [76, 115] on span at bounding box center [80, 113] width 15 height 14
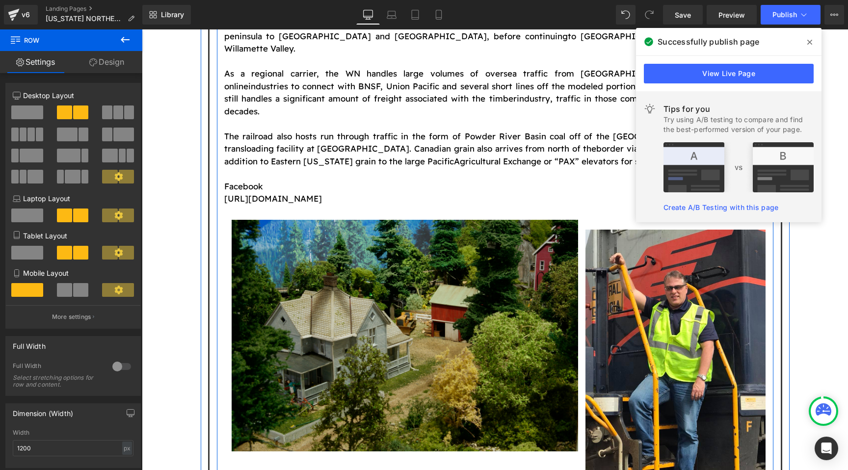
scroll to position [693, 0]
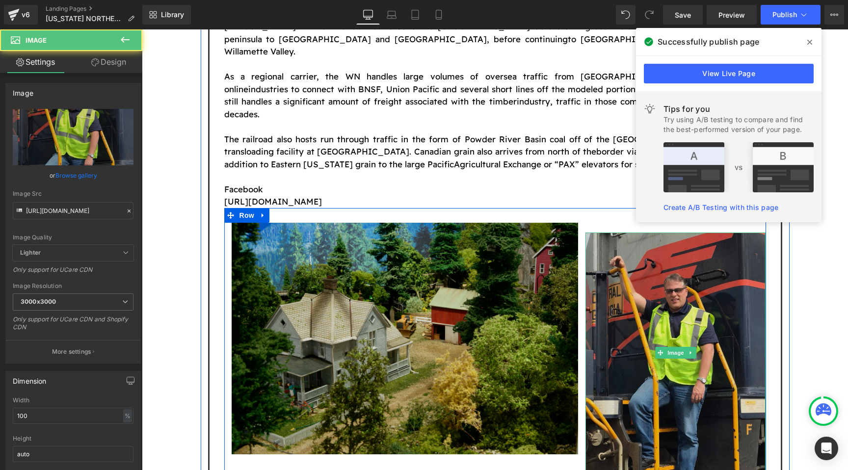
click at [644, 248] on img at bounding box center [676, 353] width 181 height 241
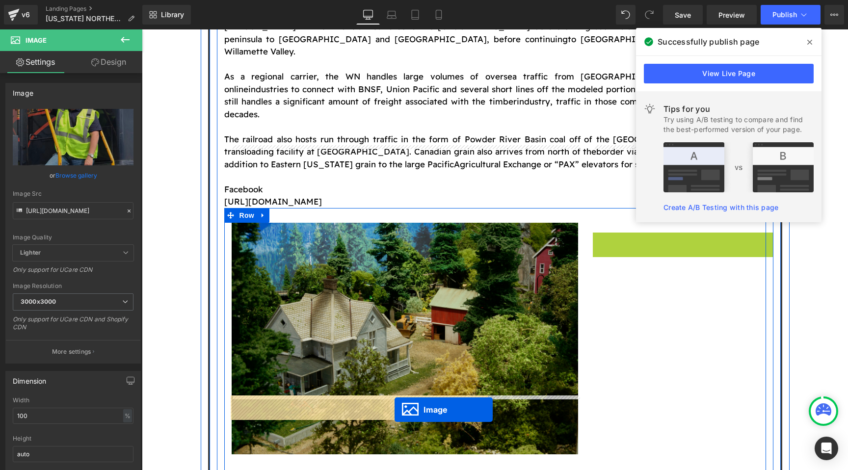
drag, startPoint x: 662, startPoint y: 275, endPoint x: 392, endPoint y: 412, distance: 303.0
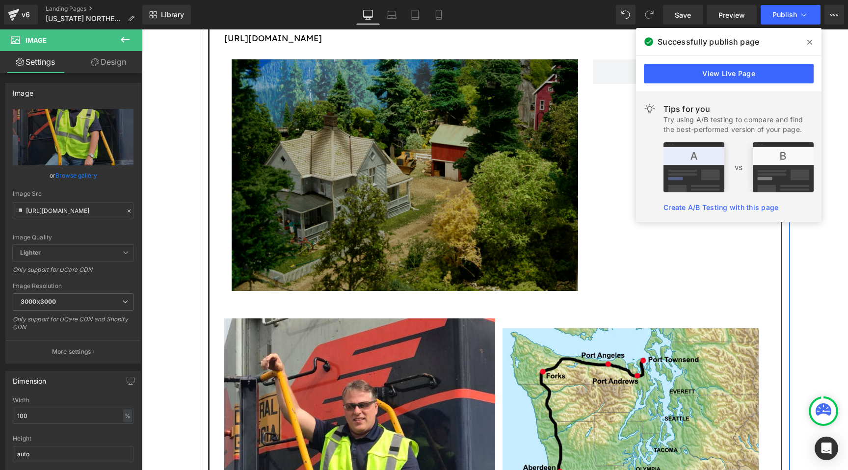
scroll to position [827, 0]
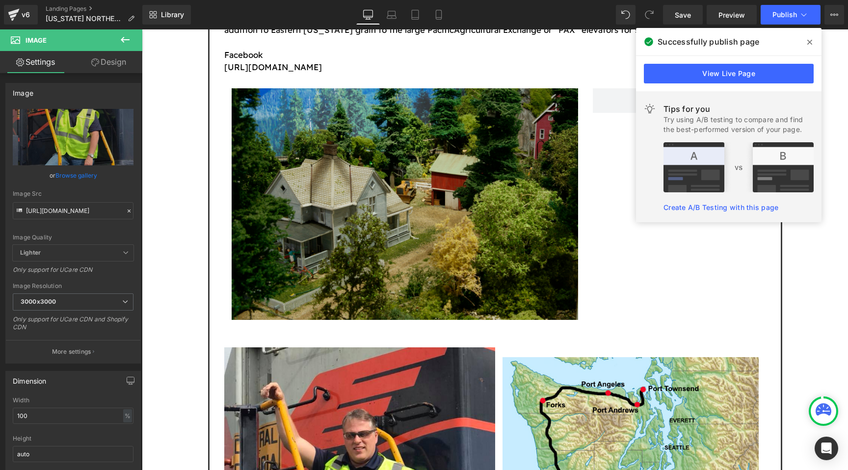
click at [812, 41] on icon at bounding box center [809, 42] width 5 height 8
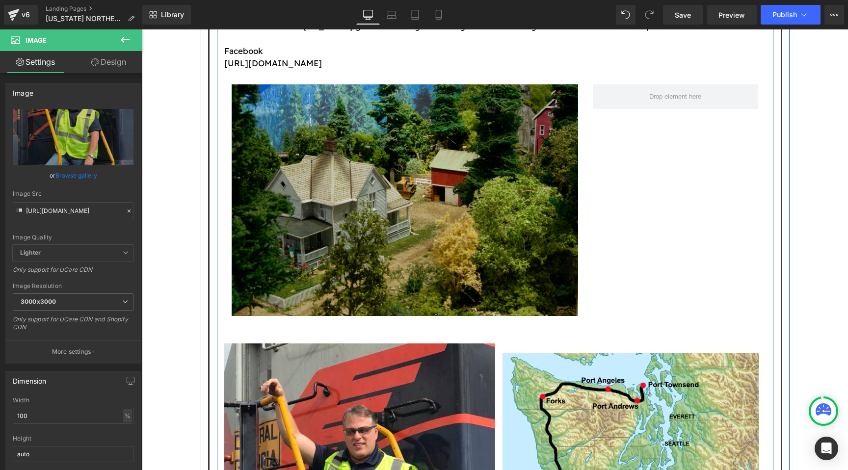
scroll to position [807, 0]
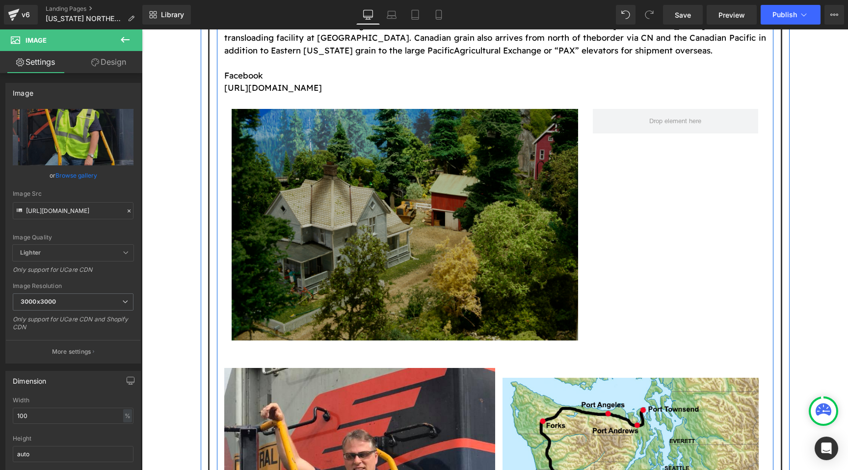
click at [440, 173] on img at bounding box center [405, 234] width 347 height 250
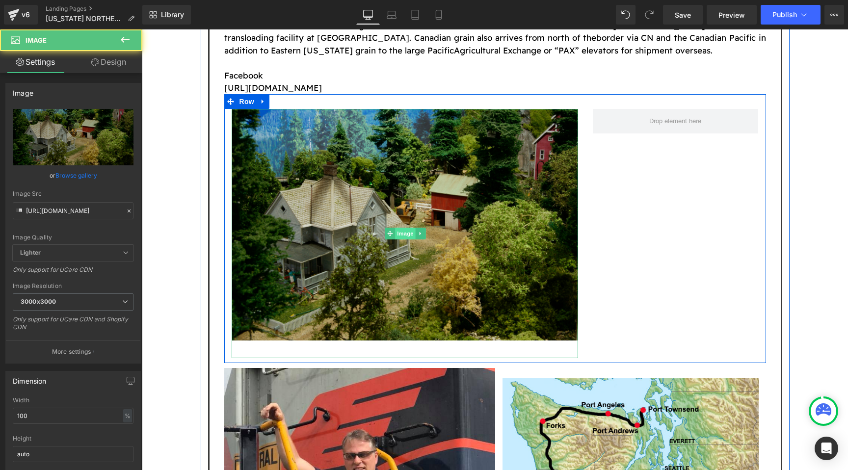
click at [406, 228] on span "Image" at bounding box center [405, 234] width 21 height 12
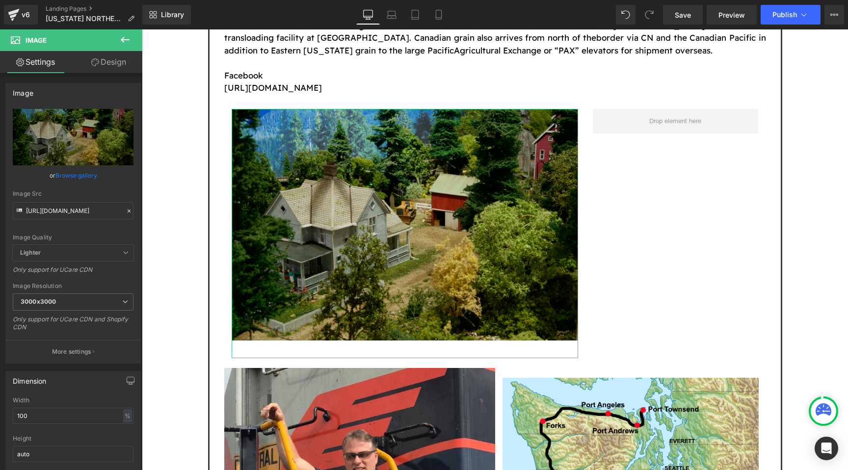
click at [90, 68] on link "Design" at bounding box center [108, 62] width 71 height 22
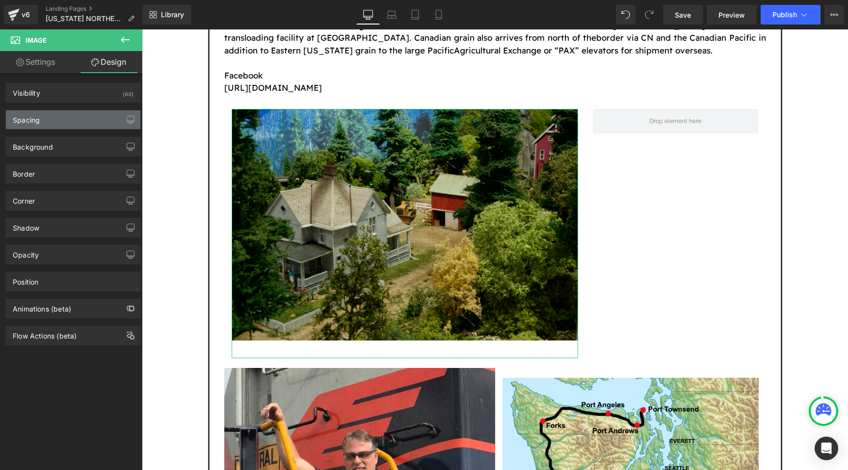
click at [65, 120] on div "Spacing" at bounding box center [73, 119] width 134 height 19
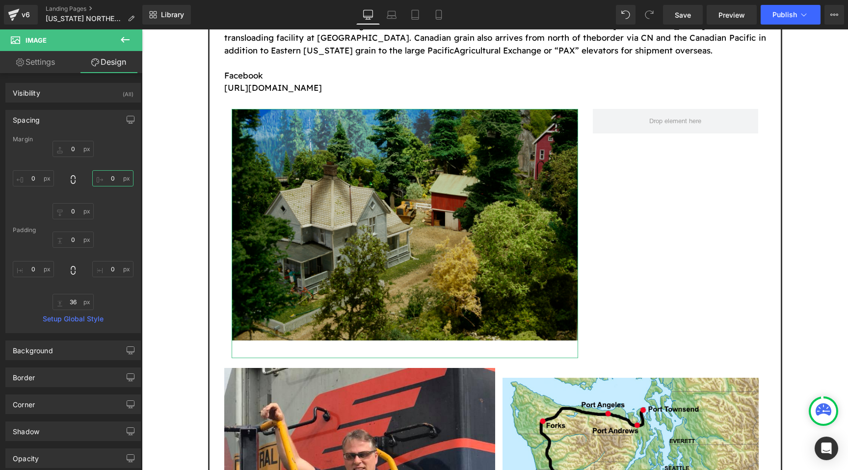
click at [101, 177] on input "0" at bounding box center [112, 178] width 41 height 16
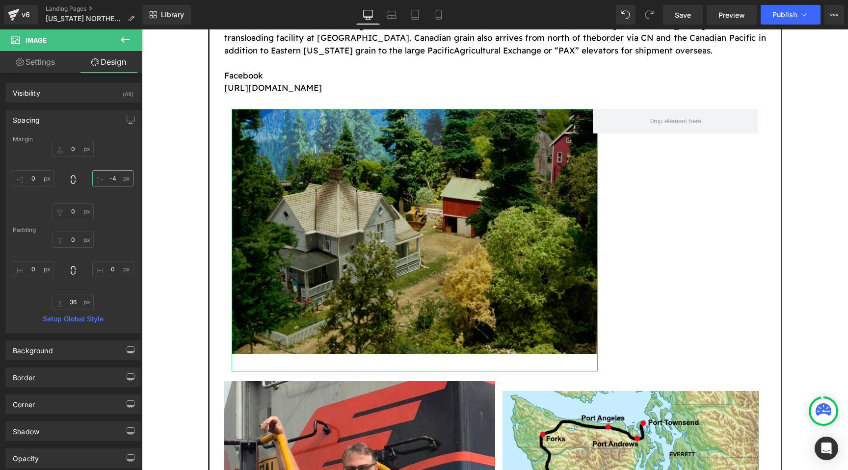
type input "-"
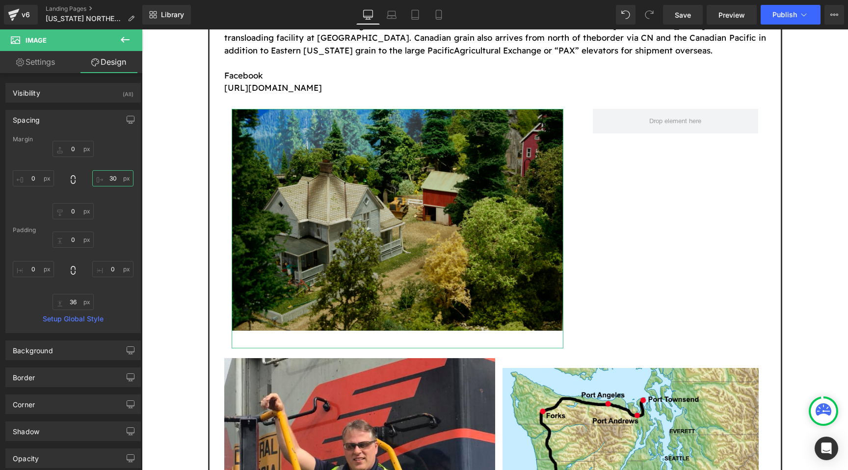
type input "3"
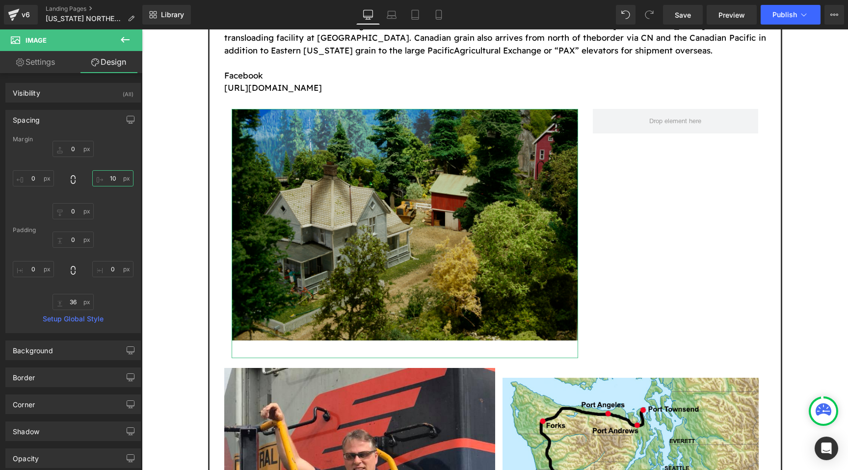
type input "100"
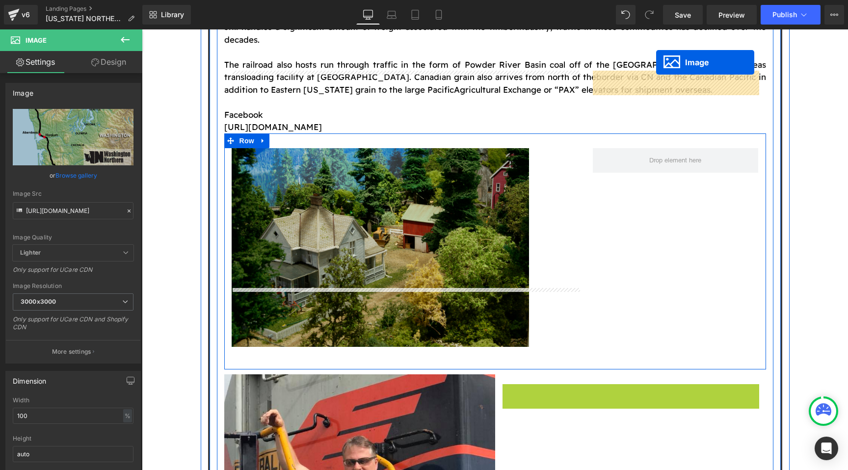
scroll to position [708, 0]
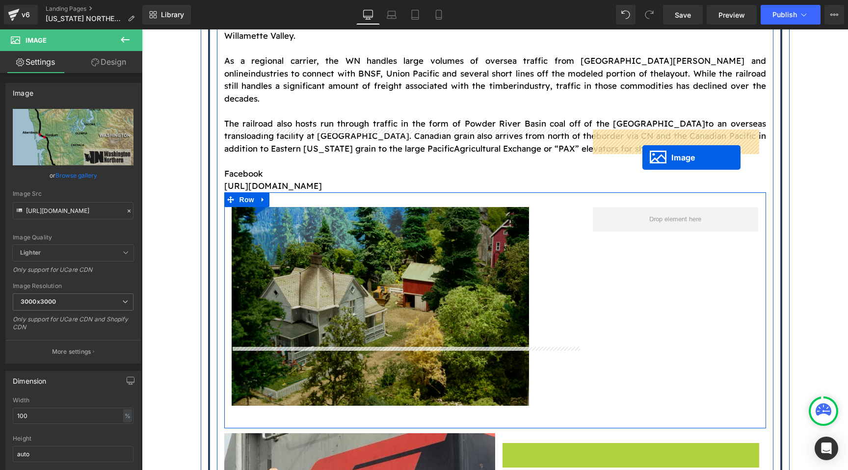
drag, startPoint x: 611, startPoint y: 418, endPoint x: 643, endPoint y: 158, distance: 262.5
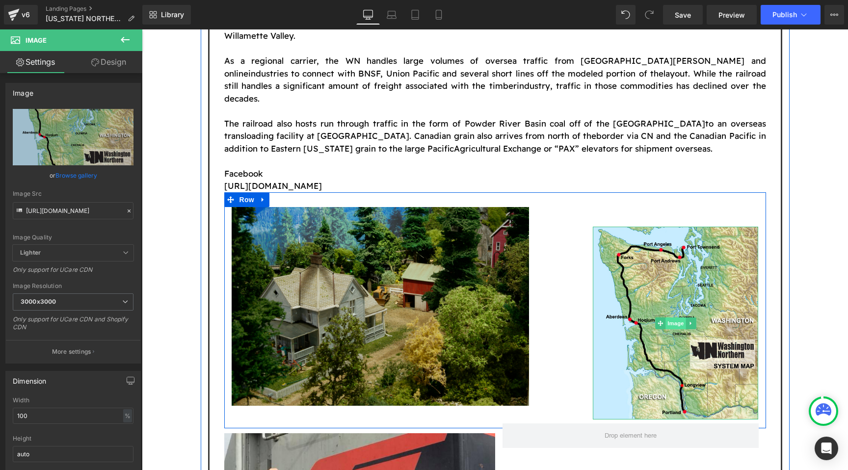
click at [670, 318] on span "Image" at bounding box center [676, 324] width 21 height 12
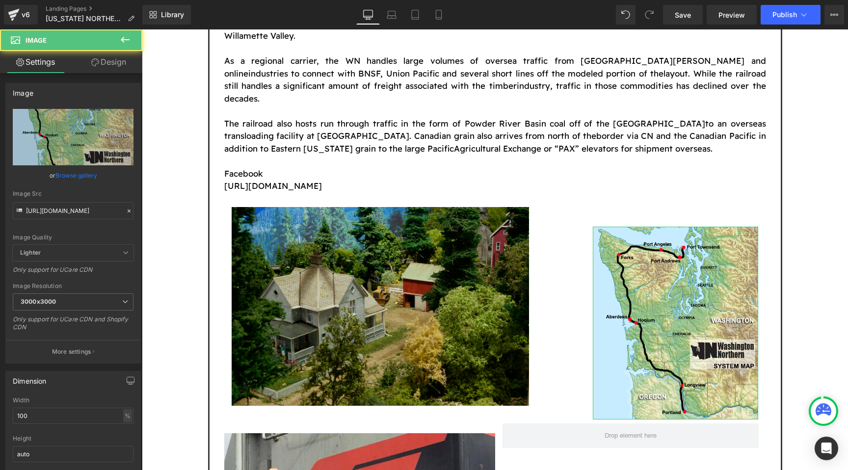
click at [111, 66] on link "Design" at bounding box center [108, 62] width 71 height 22
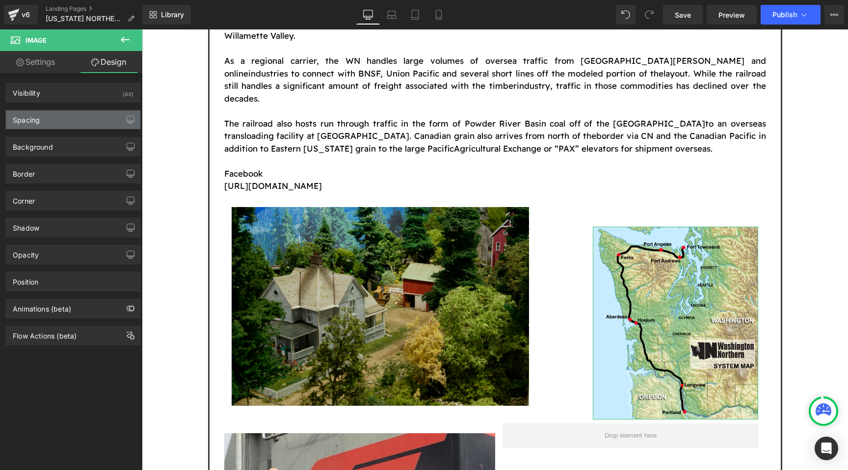
click at [67, 126] on div "Spacing" at bounding box center [73, 119] width 134 height 19
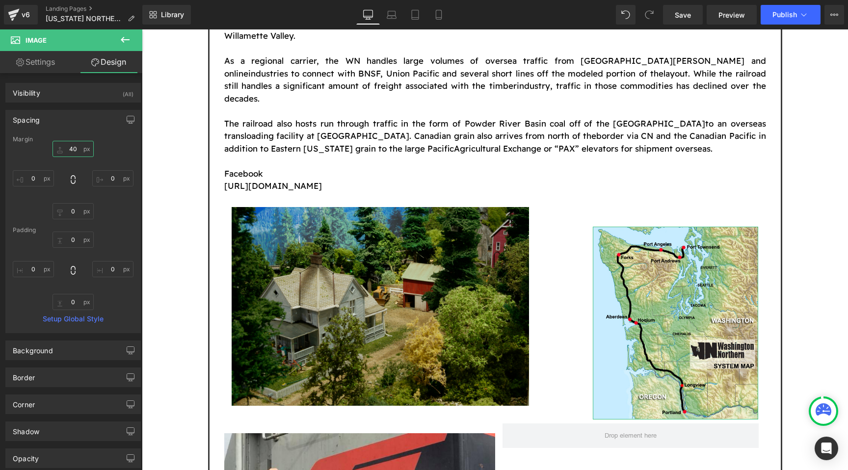
click at [73, 147] on input "40" at bounding box center [73, 149] width 41 height 16
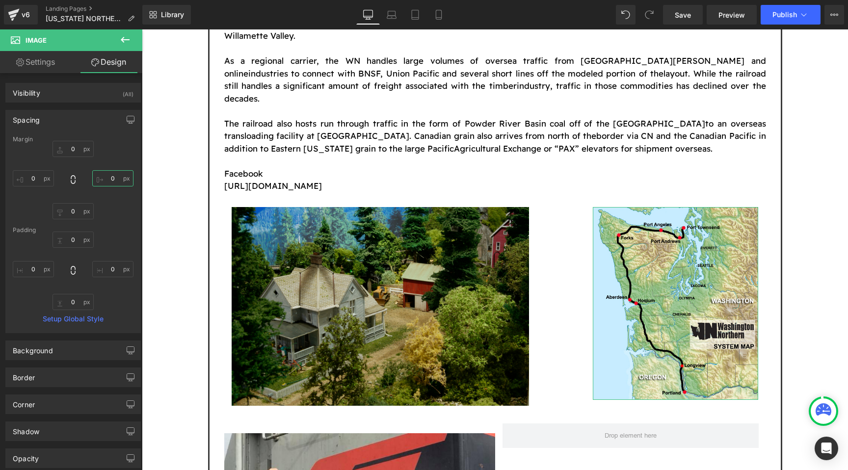
click at [109, 172] on input "0" at bounding box center [112, 178] width 41 height 16
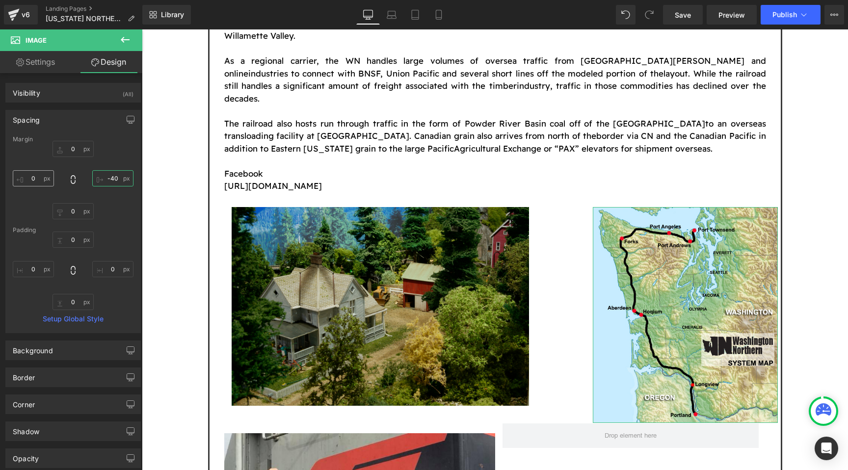
type input "-40"
click at [46, 170] on input "0" at bounding box center [33, 178] width 41 height 16
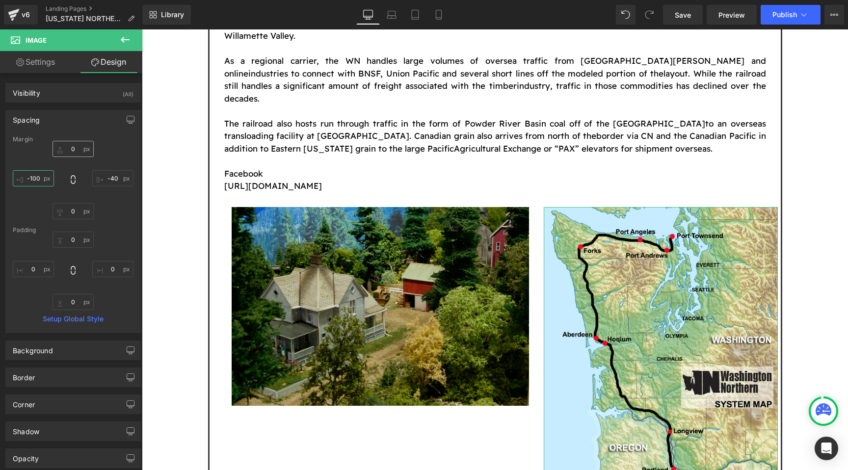
type input "-100"
click at [78, 147] on input "text" at bounding box center [73, 149] width 41 height 16
type input "-"
click at [42, 180] on input "-100" at bounding box center [33, 178] width 41 height 16
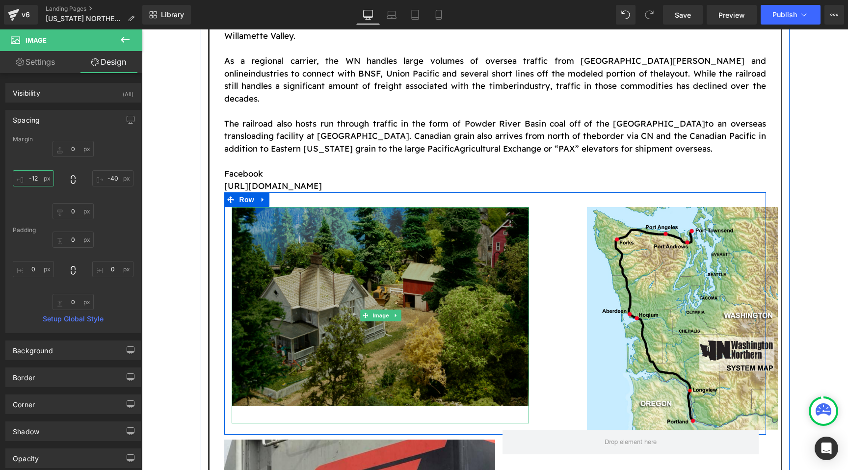
type input "-125"
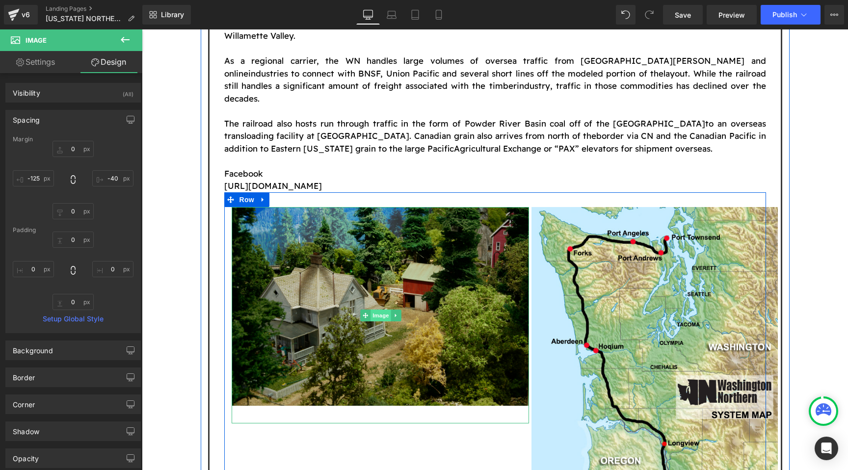
click at [375, 310] on span "Image" at bounding box center [381, 316] width 21 height 12
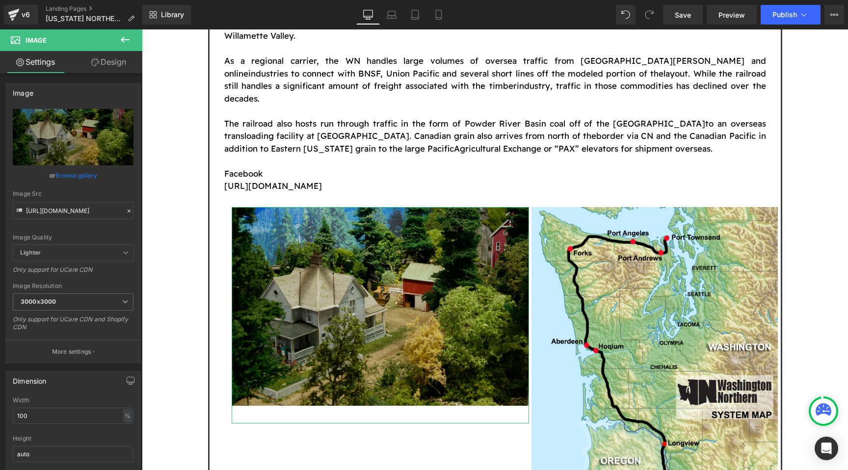
click at [107, 61] on link "Design" at bounding box center [108, 62] width 71 height 22
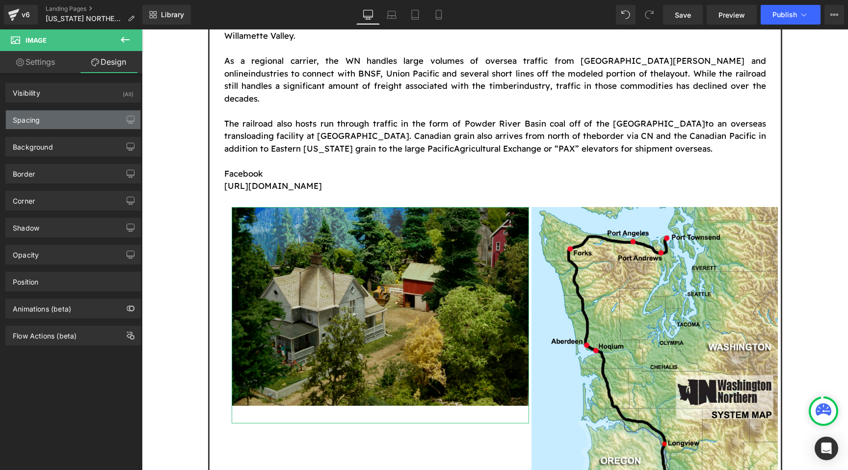
click at [62, 117] on div "Spacing" at bounding box center [73, 119] width 134 height 19
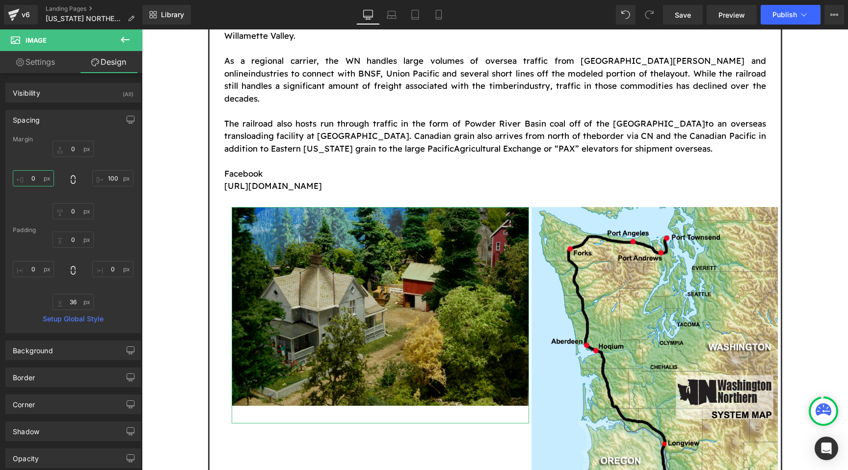
click at [44, 181] on input "0" at bounding box center [33, 178] width 41 height 16
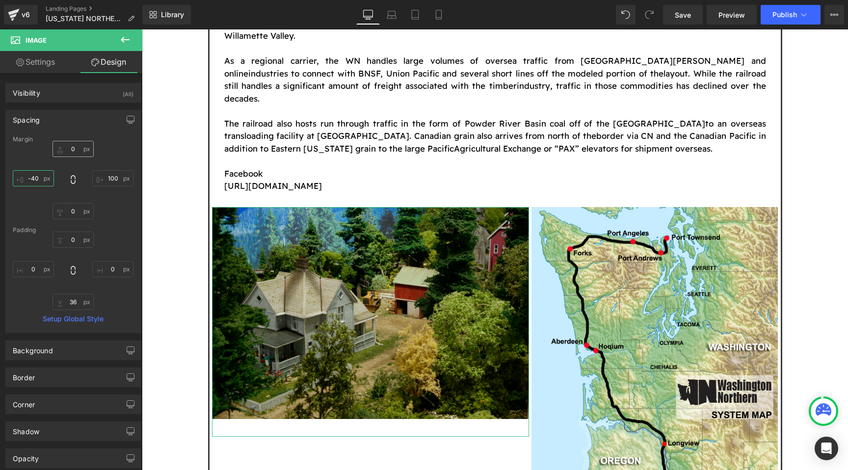
type input "-40"
click at [77, 153] on input "0" at bounding box center [73, 149] width 41 height 16
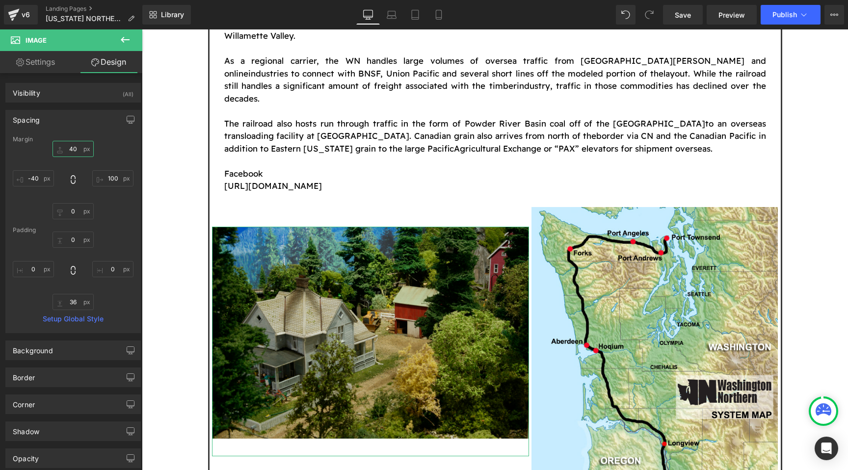
type input "4"
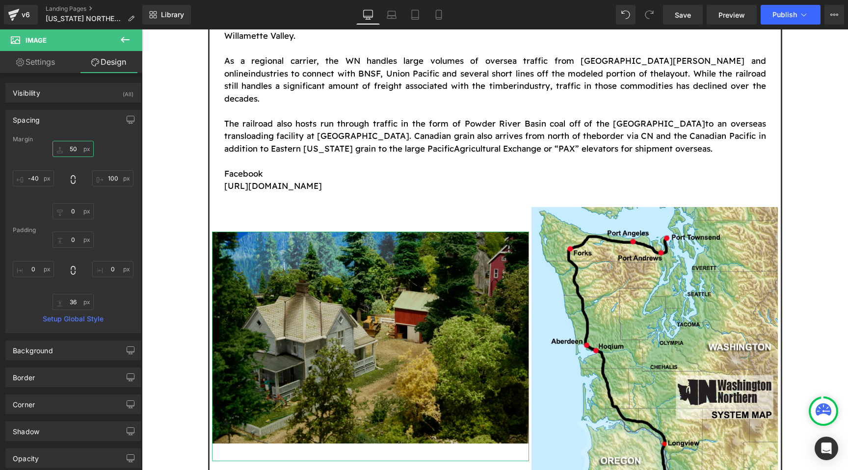
type input "5"
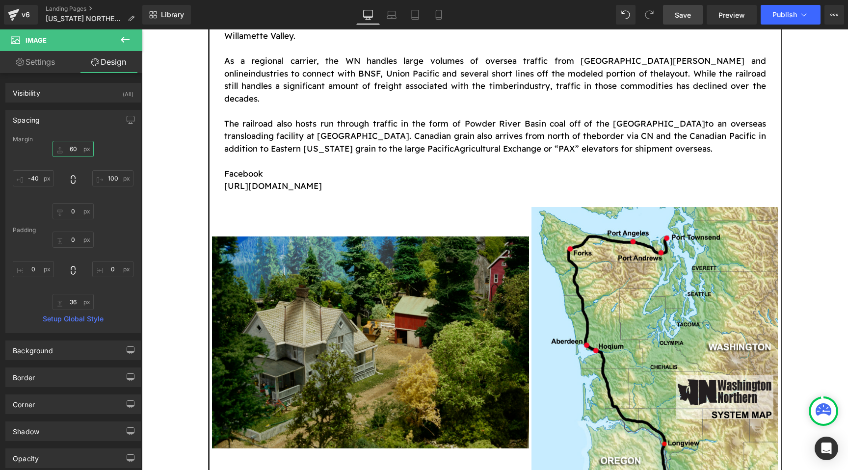
type input "60"
click at [678, 17] on span "Save" at bounding box center [683, 15] width 16 height 10
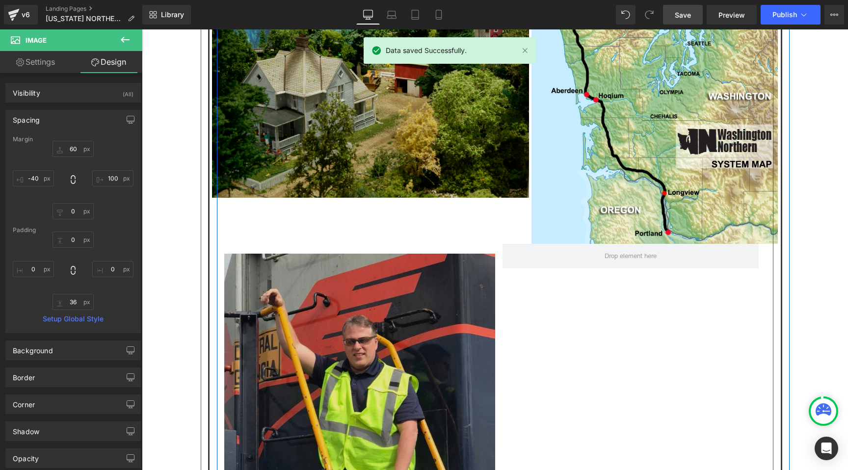
scroll to position [974, 0]
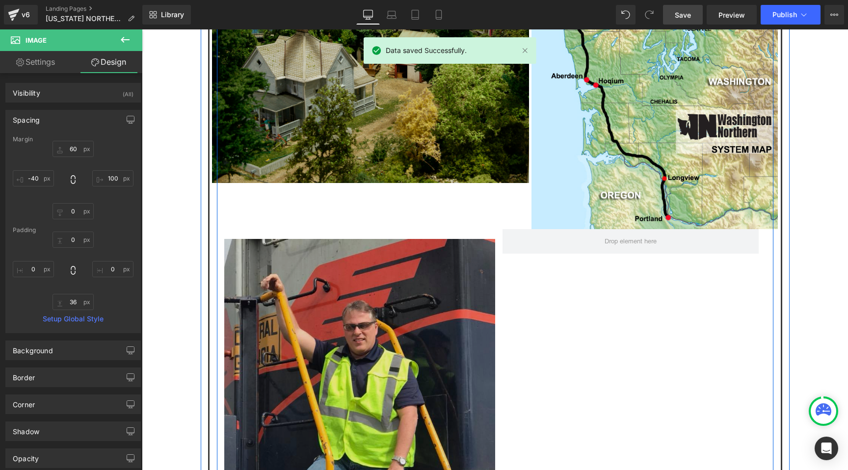
click at [377, 264] on img at bounding box center [359, 419] width 271 height 361
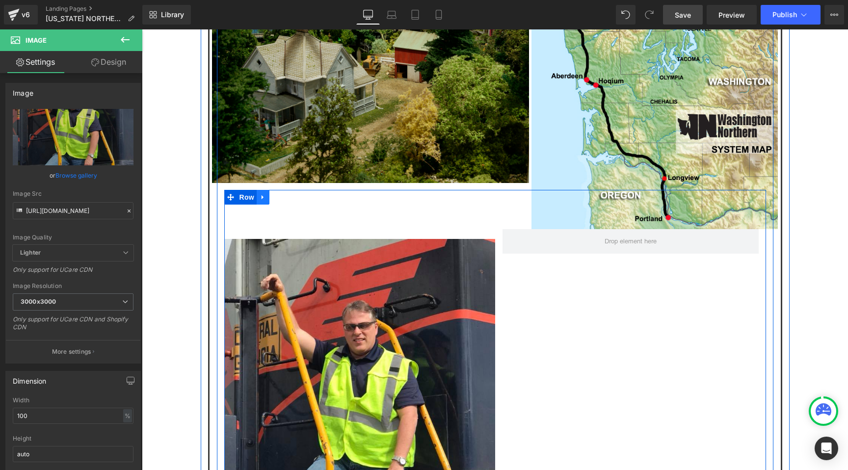
click at [266, 193] on icon at bounding box center [263, 196] width 7 height 7
click at [286, 194] on icon at bounding box center [288, 197] width 7 height 7
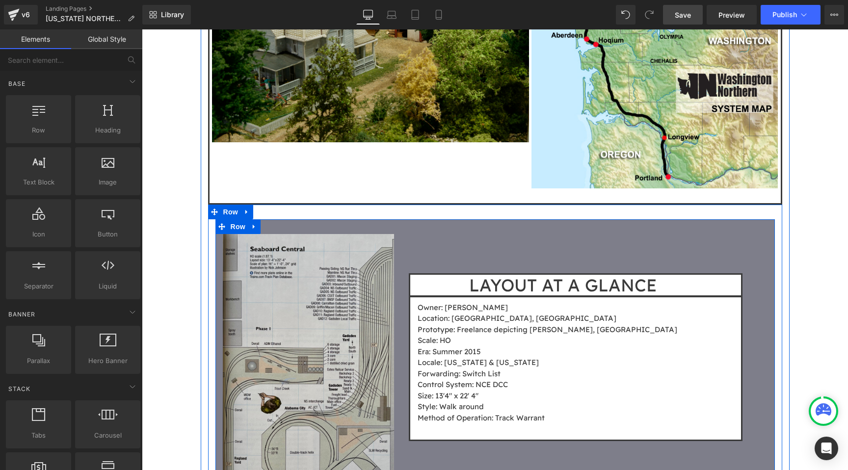
scroll to position [1034, 0]
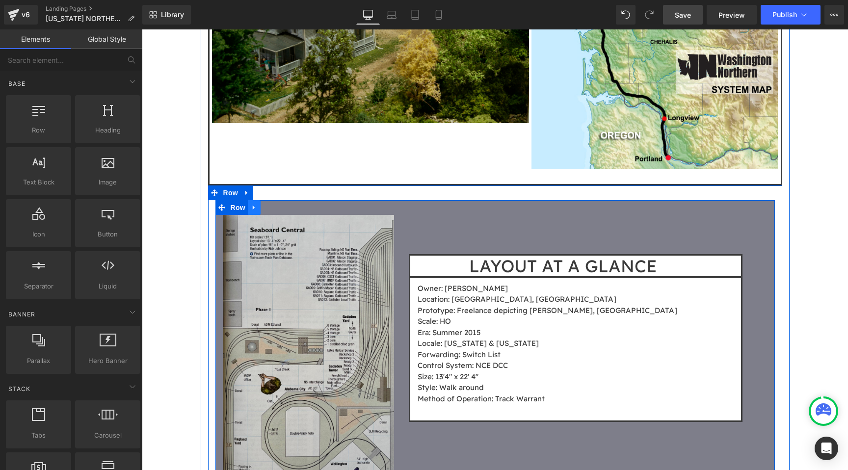
click at [254, 204] on icon at bounding box center [254, 207] width 7 height 7
click at [277, 204] on icon at bounding box center [279, 207] width 7 height 7
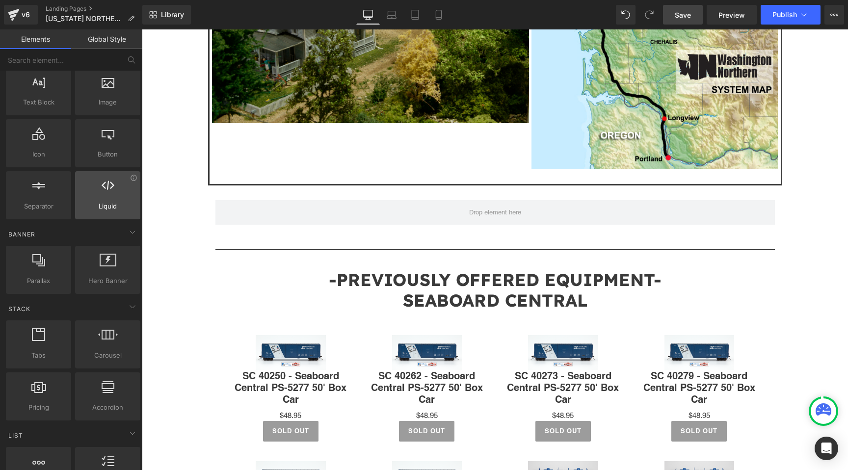
scroll to position [107, 0]
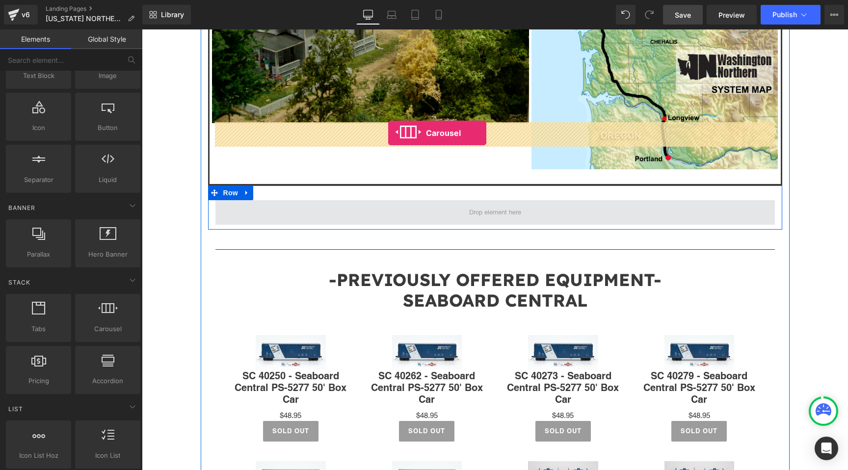
drag, startPoint x: 242, startPoint y: 341, endPoint x: 388, endPoint y: 133, distance: 254.1
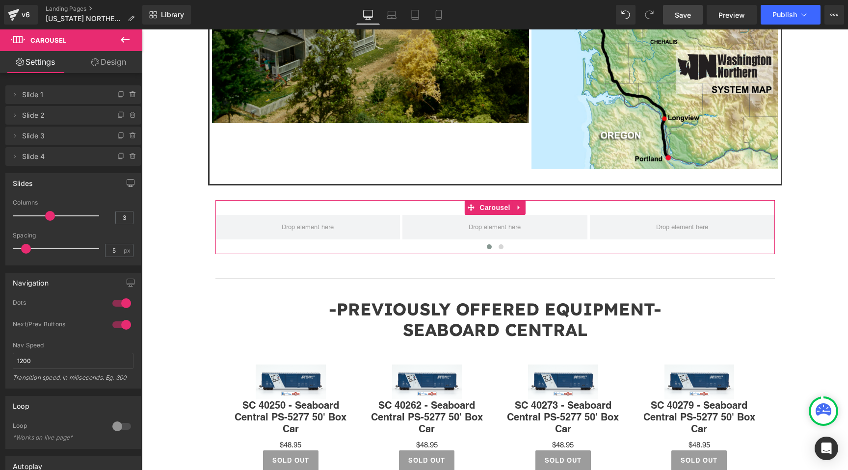
click at [108, 70] on link "Design" at bounding box center [108, 62] width 71 height 22
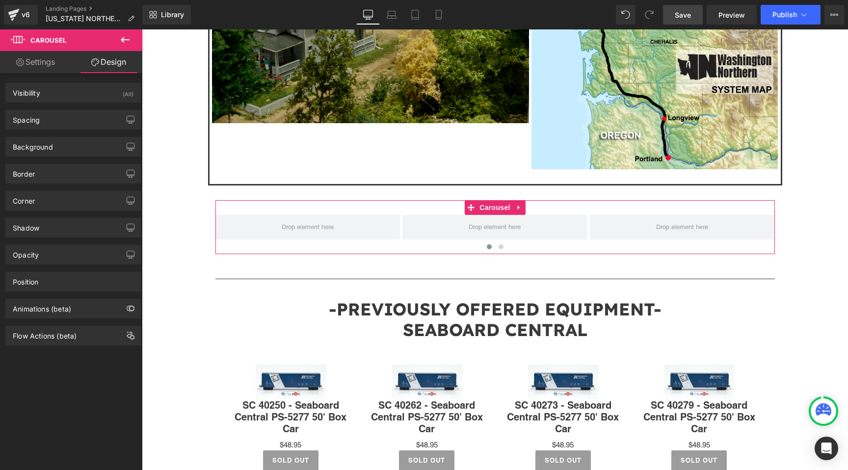
click at [54, 58] on link "Settings" at bounding box center [35, 62] width 71 height 22
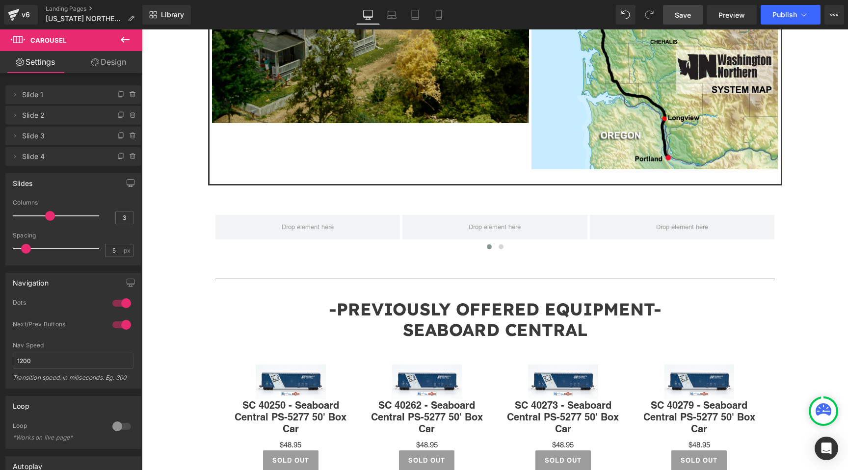
click at [120, 35] on icon at bounding box center [125, 40] width 12 height 12
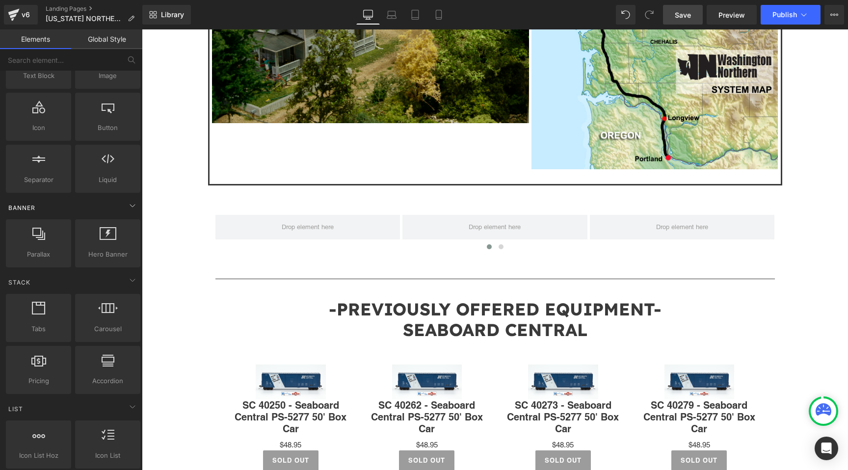
scroll to position [0, 0]
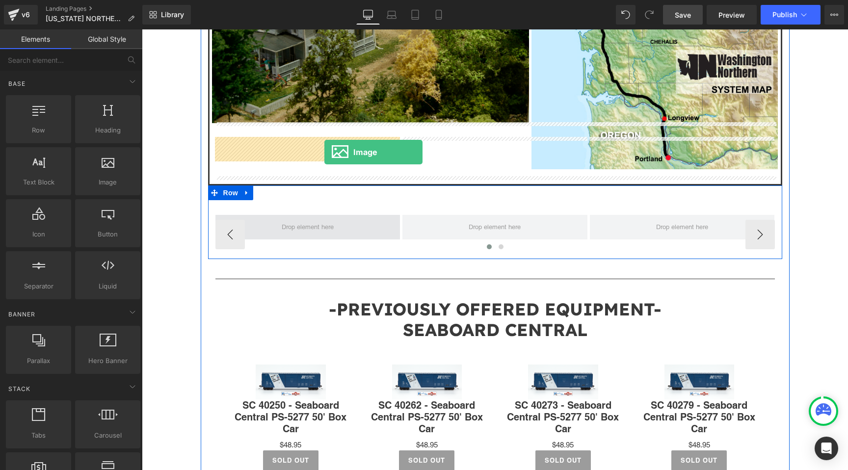
drag, startPoint x: 253, startPoint y: 195, endPoint x: 324, endPoint y: 152, distance: 83.4
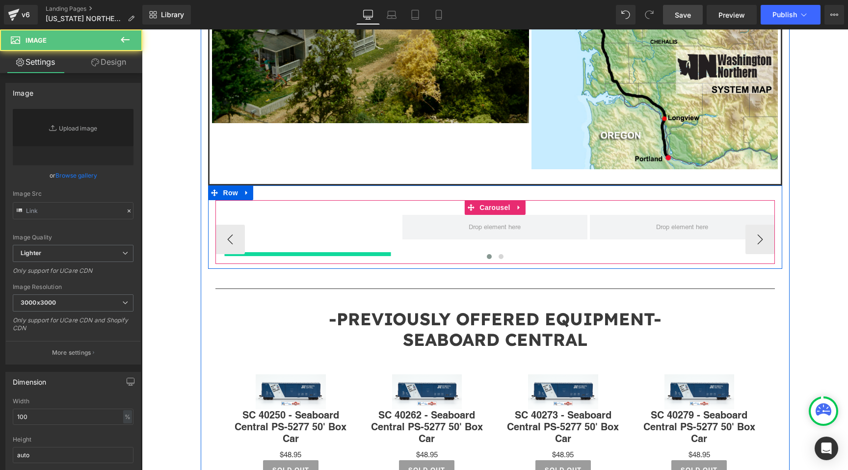
type input "//d1um8515vdn9kb.cloudfront.net/images/parallax.jpg"
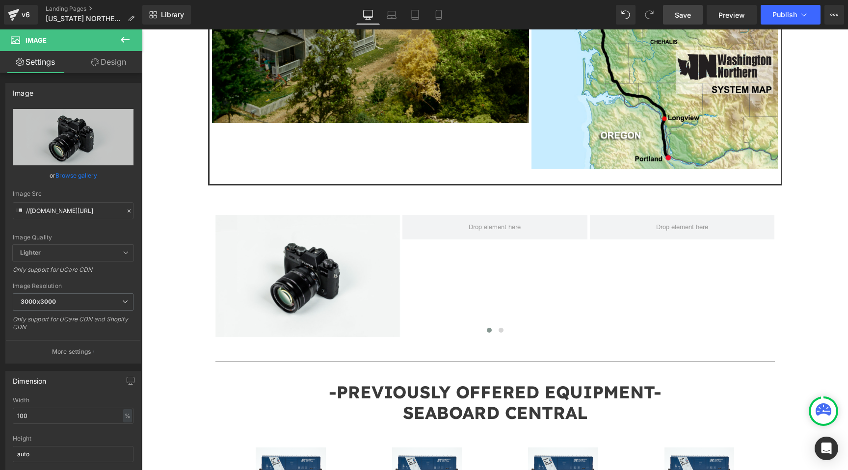
click at [127, 39] on icon at bounding box center [125, 40] width 12 height 12
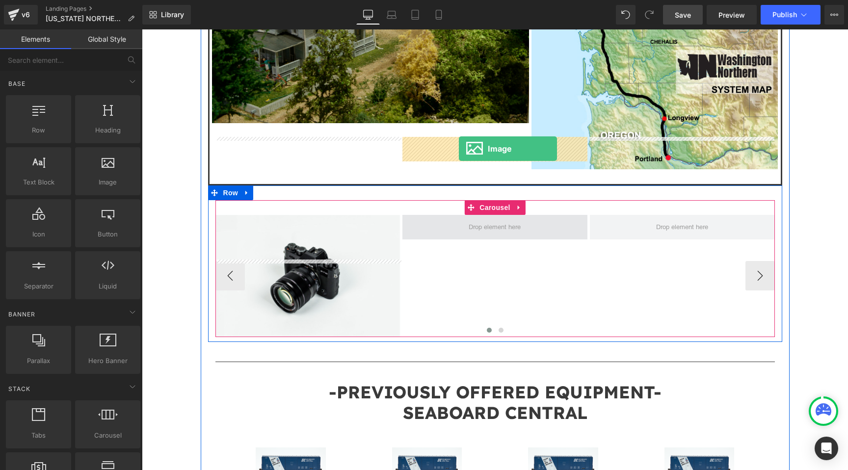
drag, startPoint x: 244, startPoint y: 213, endPoint x: 459, endPoint y: 149, distance: 224.3
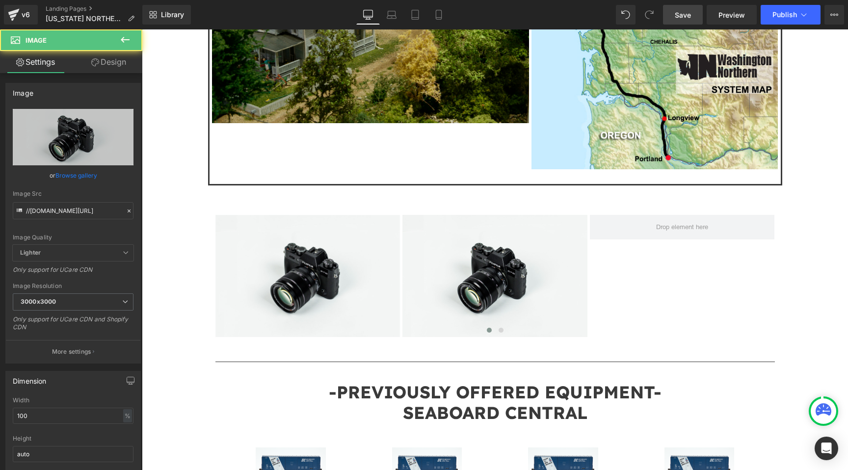
click at [121, 43] on icon at bounding box center [125, 40] width 12 height 12
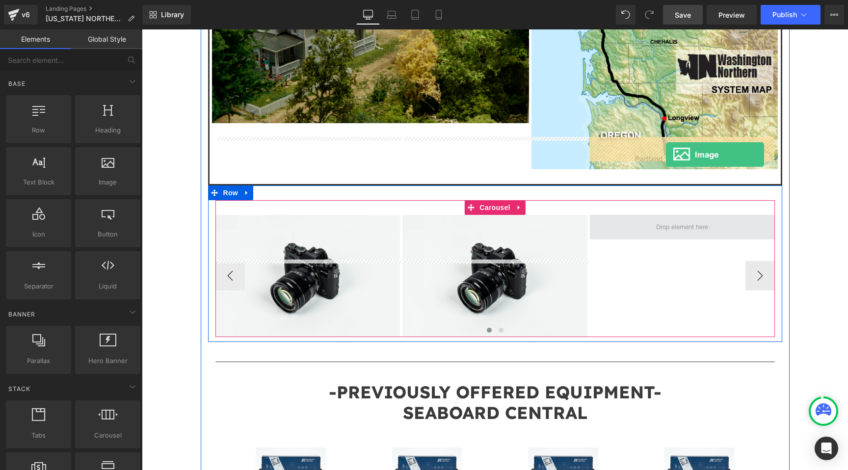
drag, startPoint x: 241, startPoint y: 207, endPoint x: 666, endPoint y: 155, distance: 428.3
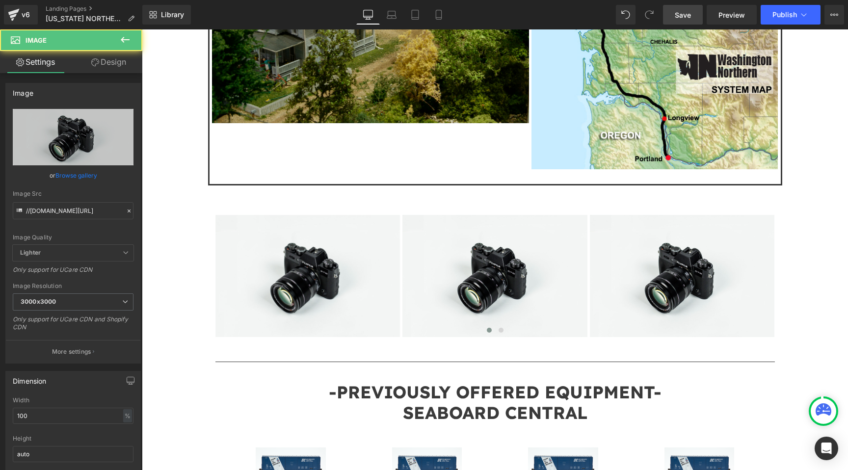
click at [128, 42] on icon at bounding box center [125, 40] width 12 height 12
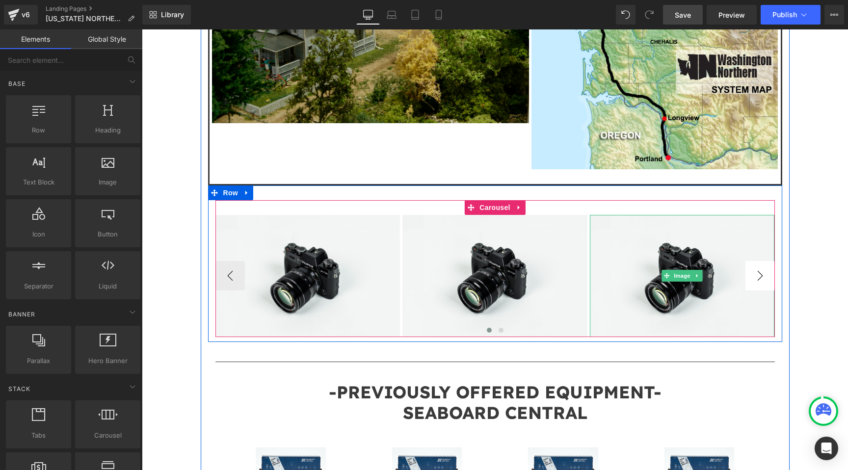
click at [758, 261] on button "›" at bounding box center [760, 275] width 29 height 29
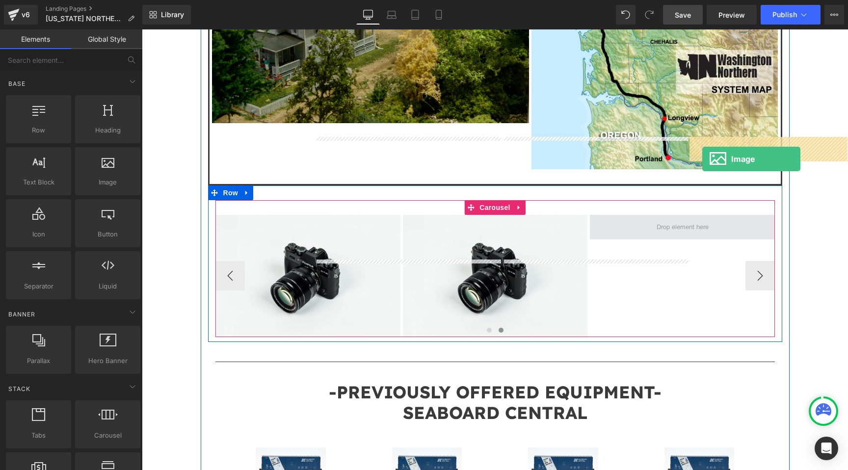
drag, startPoint x: 243, startPoint y: 213, endPoint x: 702, endPoint y: 159, distance: 462.1
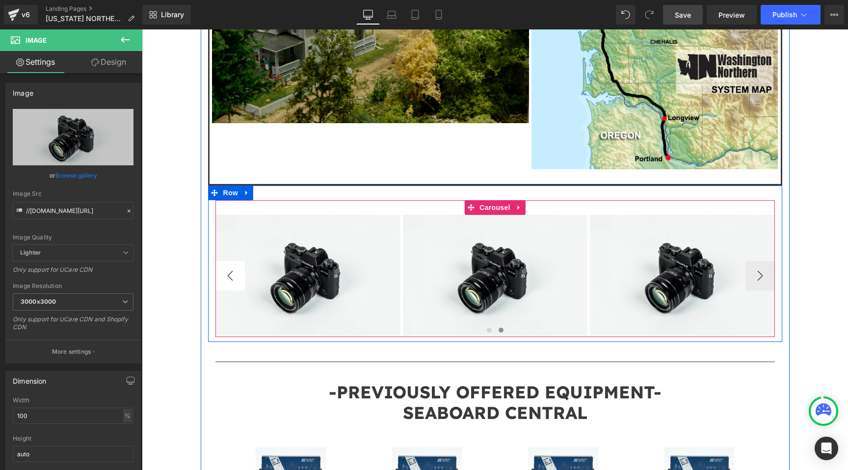
click at [224, 261] on button "‹" at bounding box center [229, 275] width 29 height 29
click at [311, 270] on span "Image" at bounding box center [307, 276] width 21 height 12
click at [309, 270] on span "Image" at bounding box center [307, 276] width 21 height 12
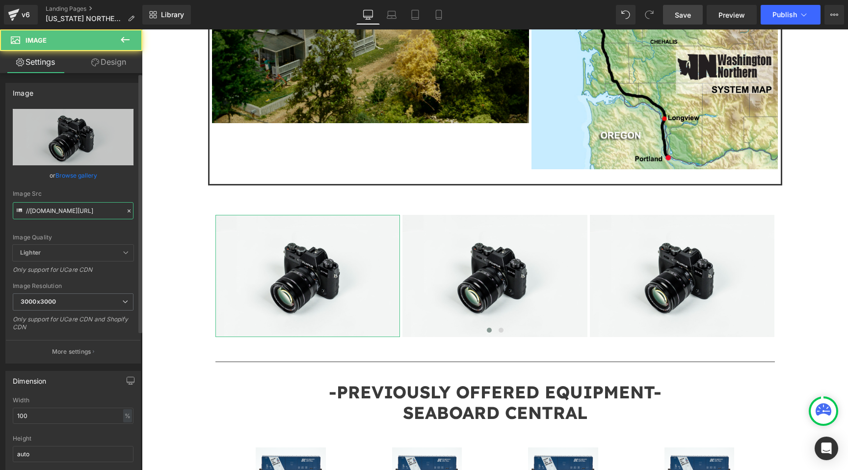
click at [98, 216] on input "//d1um8515vdn9kb.cloudfront.net/images/parallax.jpg" at bounding box center [73, 210] width 121 height 17
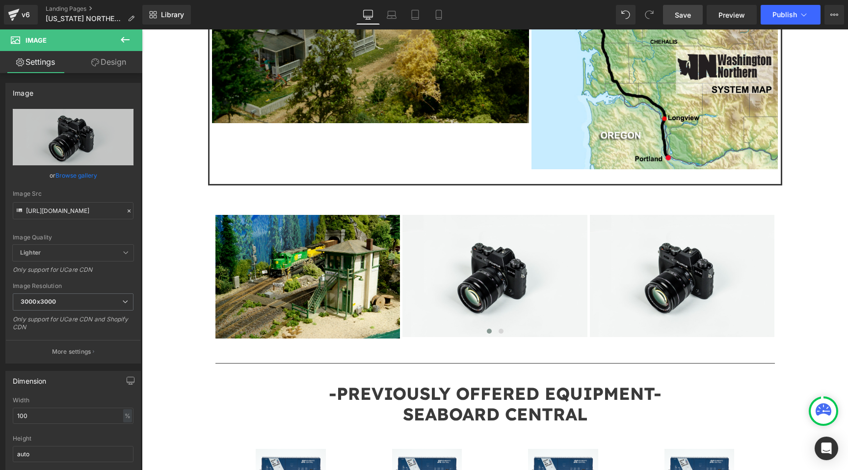
type input "https://cdn.shopify.com/s/files/1/0552/5425/3750/files/WN_11_3000x3000.jpg?v=17…"
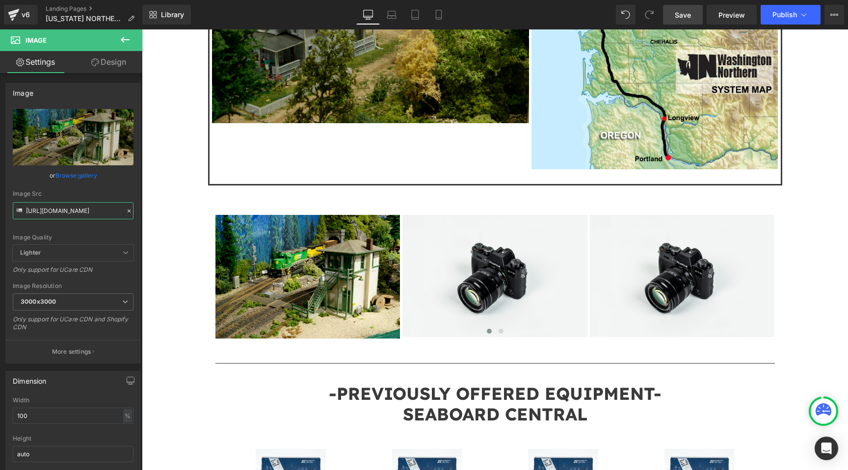
scroll to position [0, 0]
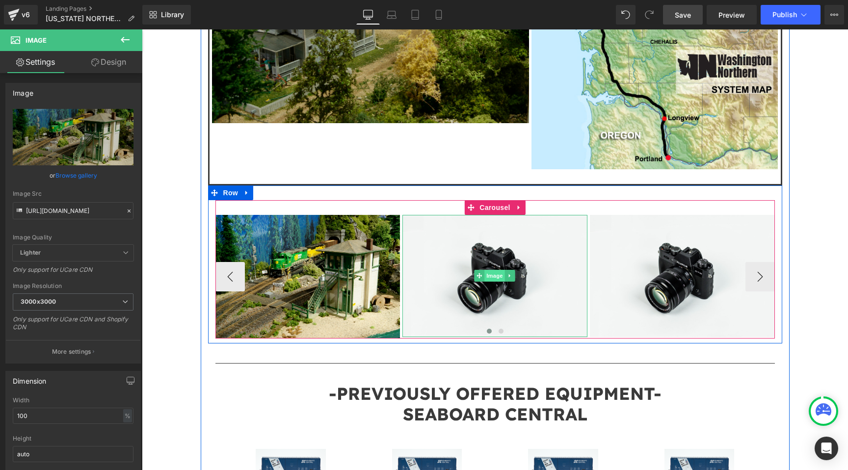
click at [499, 270] on span "Image" at bounding box center [495, 276] width 21 height 12
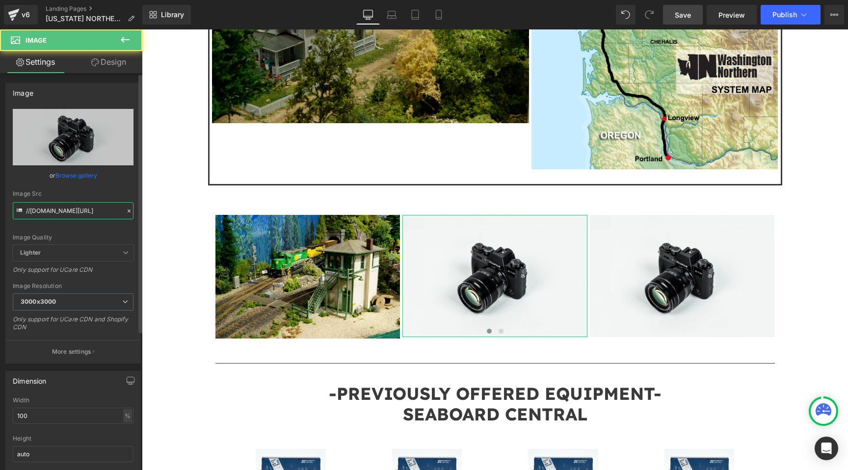
click at [84, 209] on input "//d1um8515vdn9kb.cloudfront.net/images/parallax.jpg" at bounding box center [73, 210] width 121 height 17
paste input "https://cdn.shopify.com/s/files/1/0552/5425/3750/files/WN_08.jpg?v=1755025003"
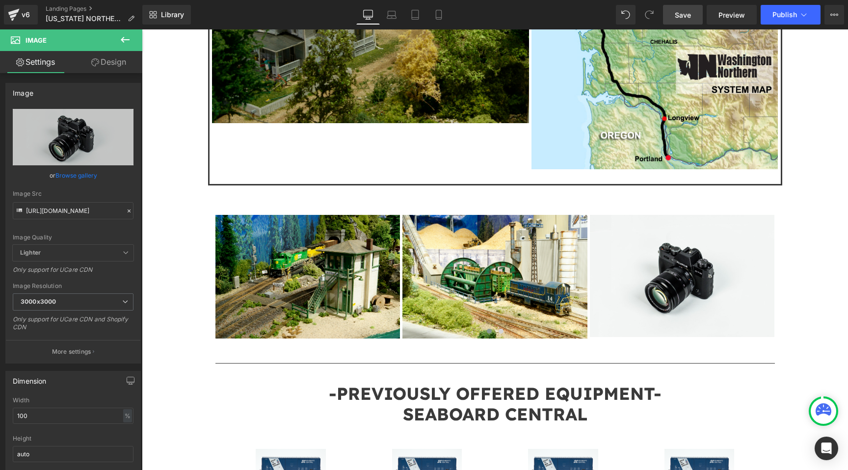
type input "https://cdn.shopify.com/s/files/1/0552/5425/3750/files/WN_08_3000x3000.jpg?v=17…"
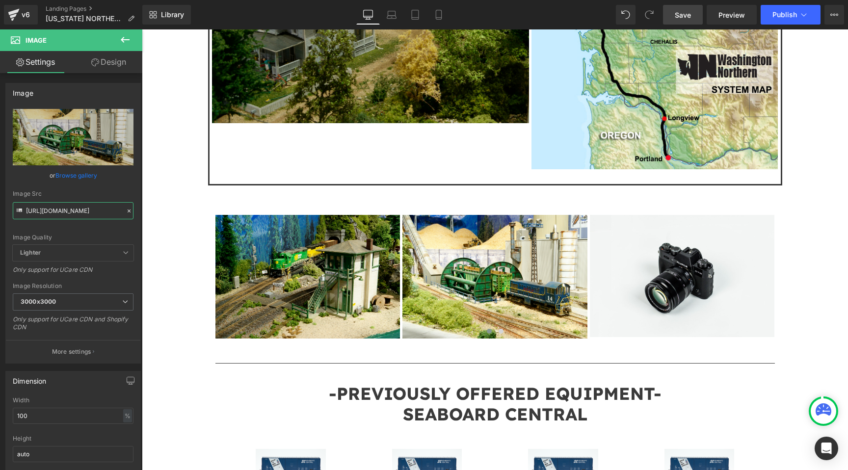
scroll to position [0, 0]
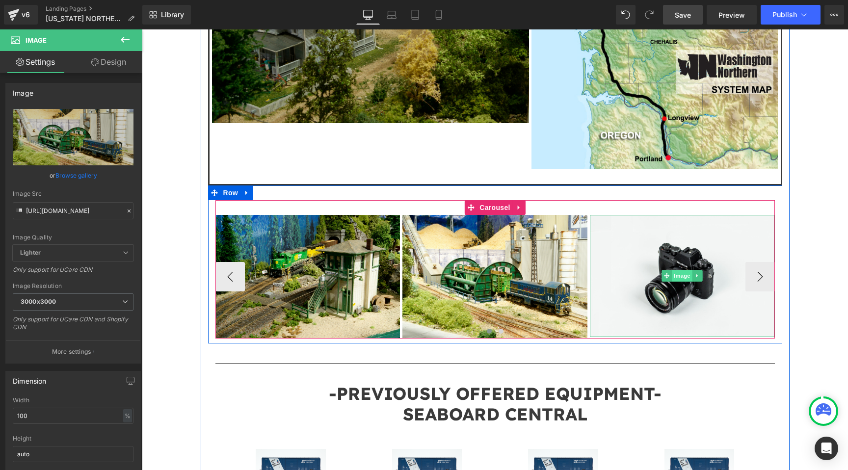
click at [683, 270] on span "Image" at bounding box center [682, 276] width 21 height 12
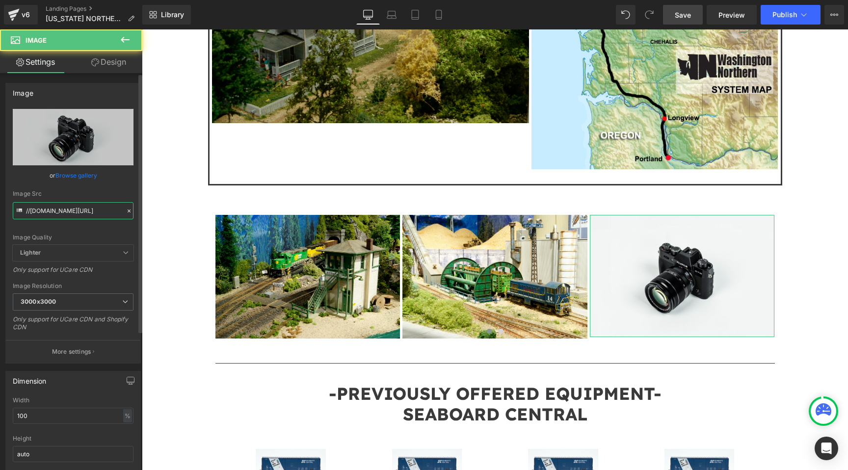
click at [95, 210] on input "//d1um8515vdn9kb.cloudfront.net/images/parallax.jpg" at bounding box center [73, 210] width 121 height 17
paste input "https://cdn.shopify.com/s/files/1/0552/5425/3750/files/WN_18.jpg?v=1755025002"
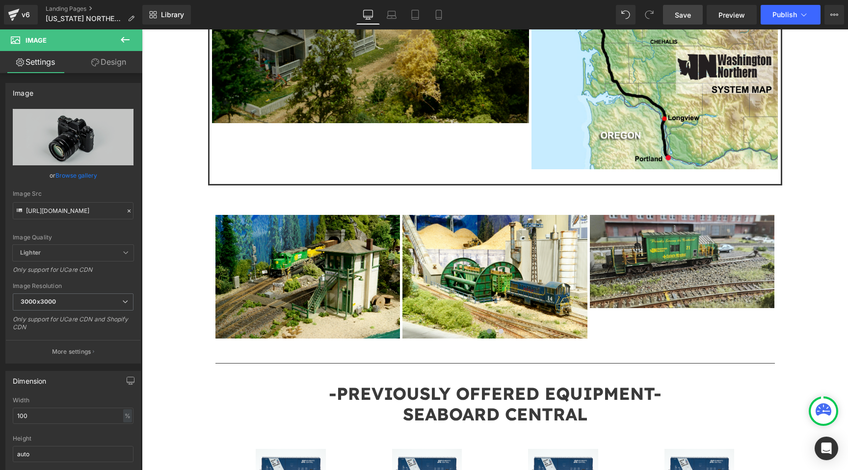
type input "https://cdn.shopify.com/s/files/1/0552/5425/3750/files/WN_18_3000x3000.jpg?v=17…"
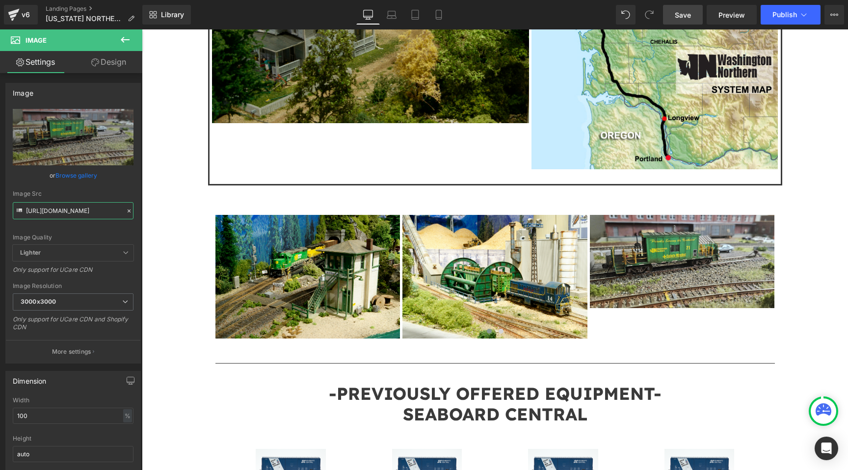
scroll to position [0, 0]
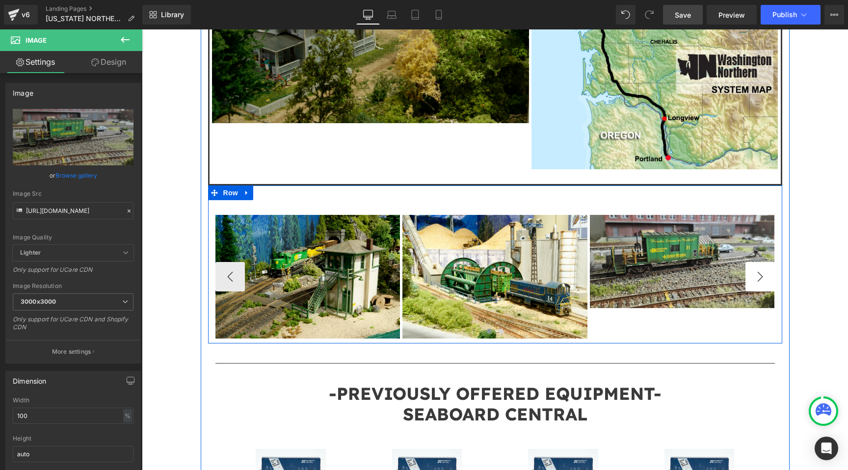
click at [767, 262] on button "›" at bounding box center [760, 276] width 29 height 29
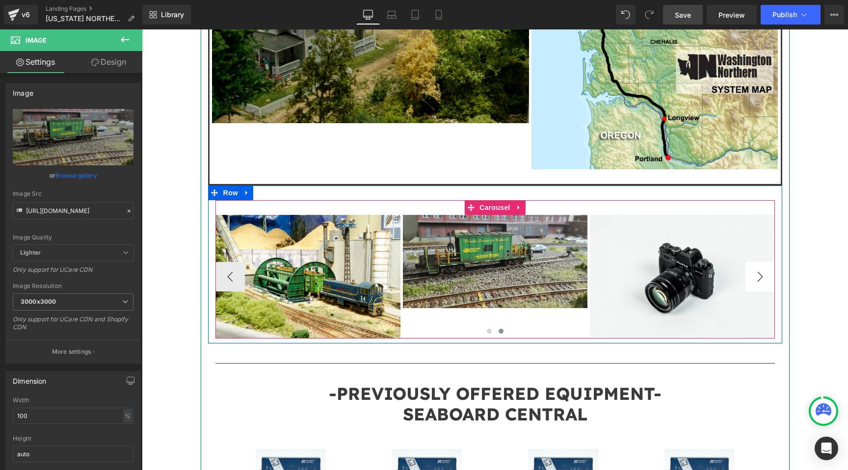
click at [767, 262] on button "›" at bounding box center [760, 276] width 29 height 29
click at [692, 270] on span "Image" at bounding box center [682, 276] width 21 height 12
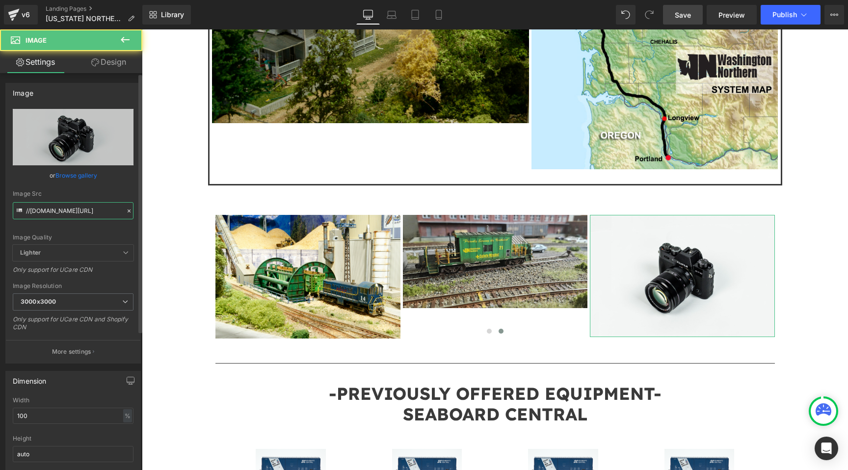
click at [90, 215] on input "//d1um8515vdn9kb.cloudfront.net/images/parallax.jpg" at bounding box center [73, 210] width 121 height 17
paste input "https://cdn.shopify.com/s/files/1/0552/5425/3750/files/WN_06.jpg?v=1755025001"
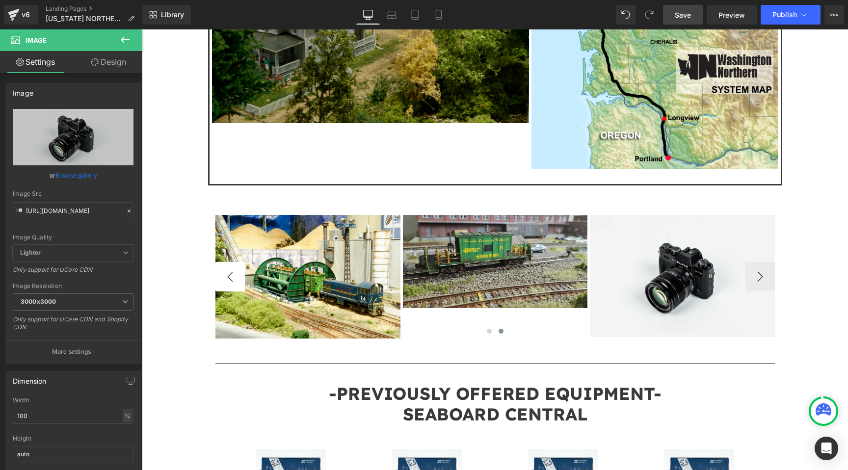
click at [215, 262] on button "‹" at bounding box center [229, 276] width 29 height 29
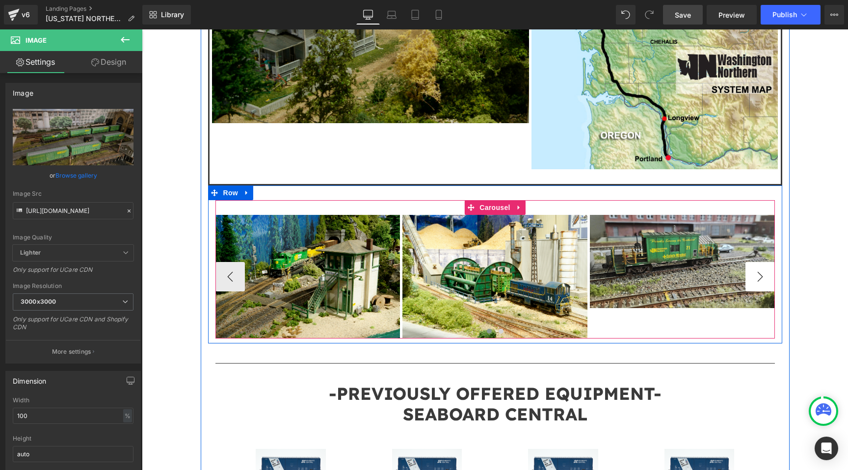
click at [753, 262] on button "›" at bounding box center [760, 276] width 29 height 29
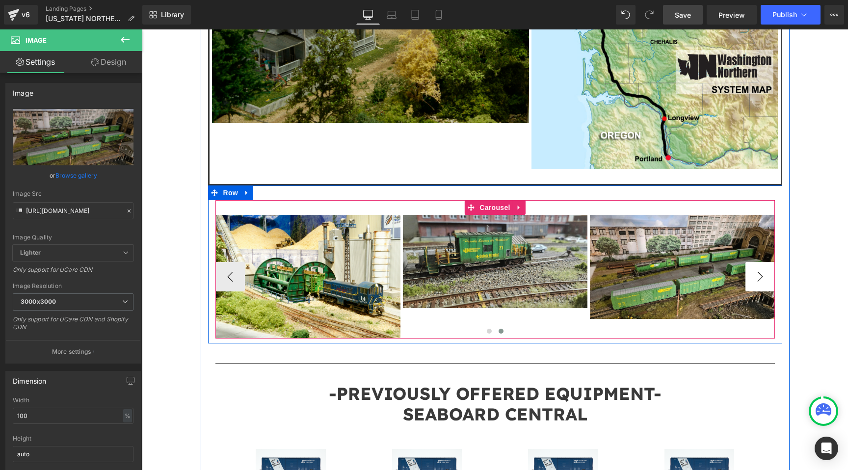
type input "https://cdn.shopify.com/s/files/1/0552/5425/3750/files/WN_06_3000x3000.jpg?v=17…"
click at [489, 200] on span "Carousel" at bounding box center [494, 207] width 35 height 15
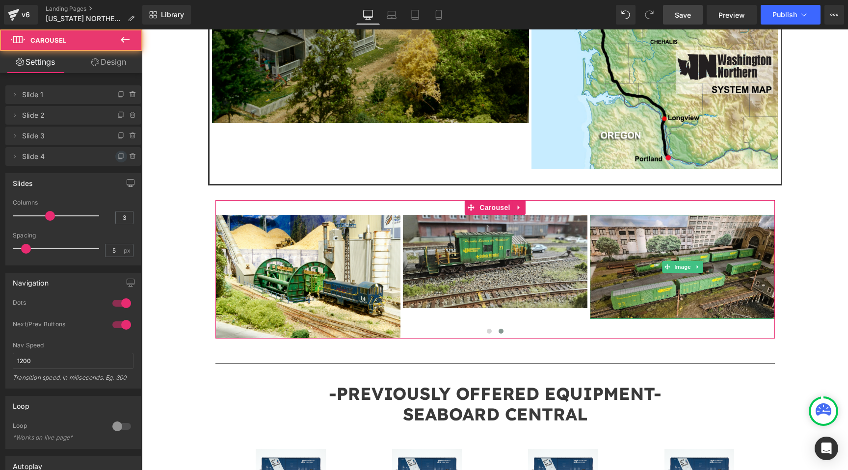
click at [119, 155] on icon at bounding box center [121, 155] width 4 height 5
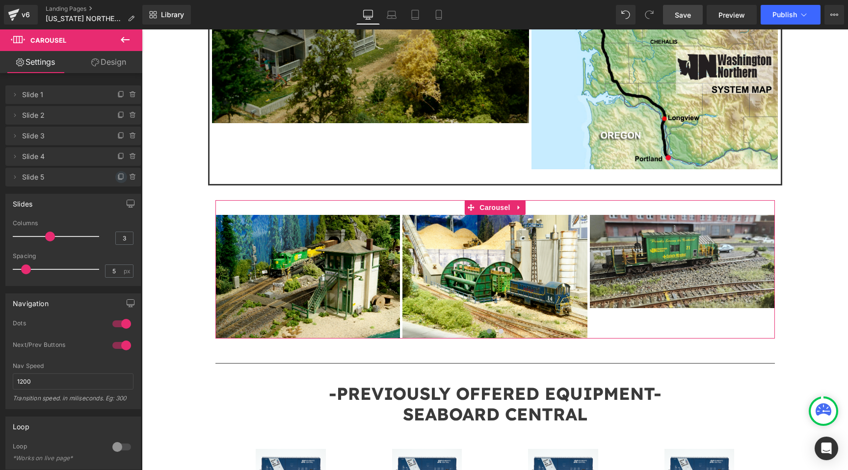
click at [119, 174] on icon at bounding box center [121, 176] width 4 height 5
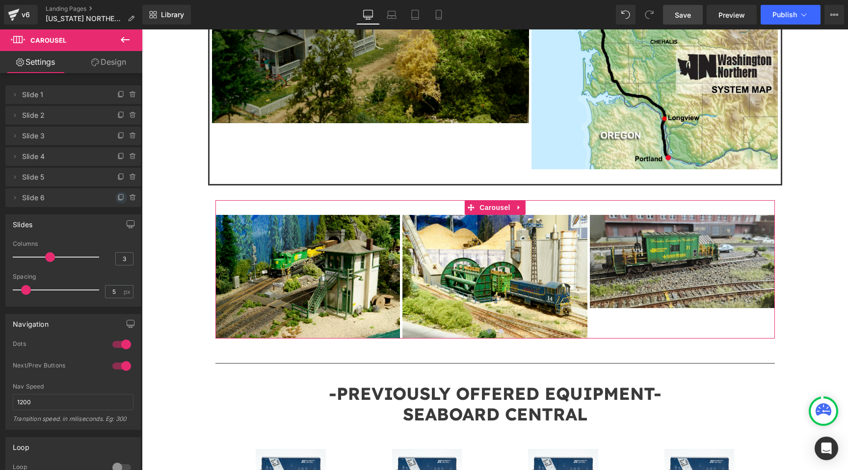
click at [117, 198] on icon at bounding box center [121, 198] width 8 height 8
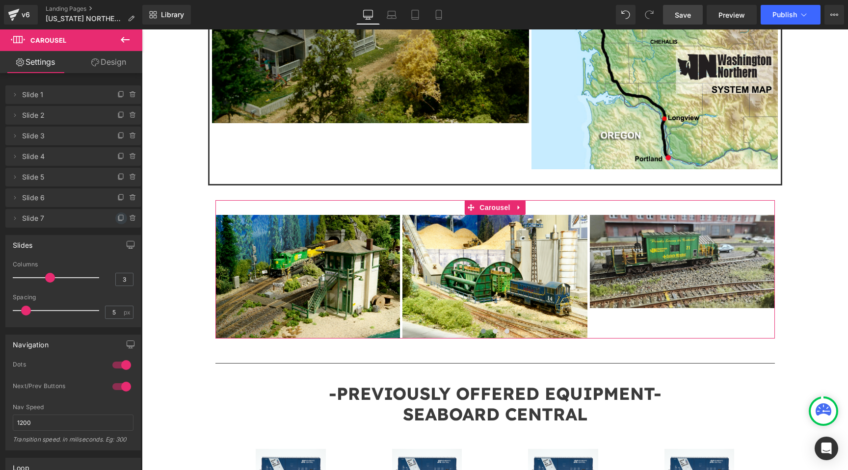
click at [117, 218] on icon at bounding box center [121, 219] width 8 height 8
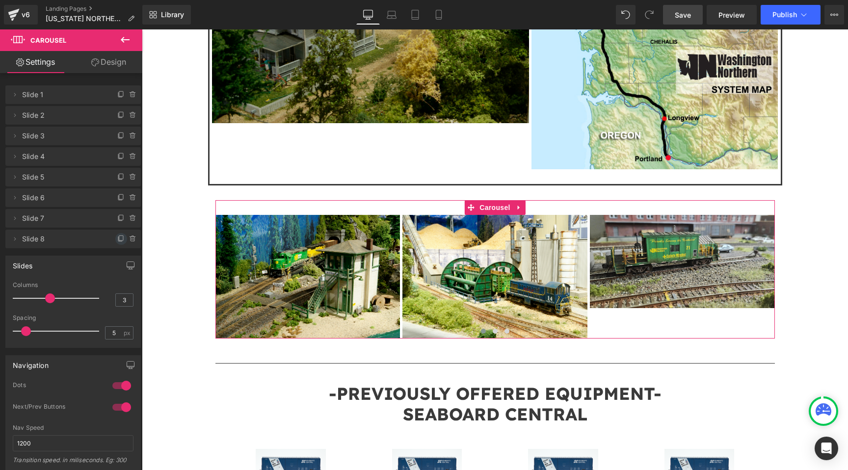
click at [119, 241] on icon at bounding box center [121, 238] width 4 height 5
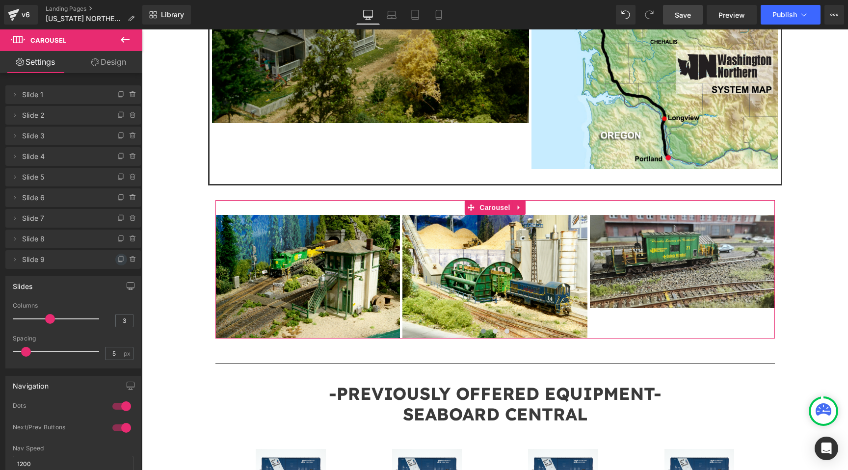
click at [117, 259] on icon at bounding box center [121, 260] width 8 height 8
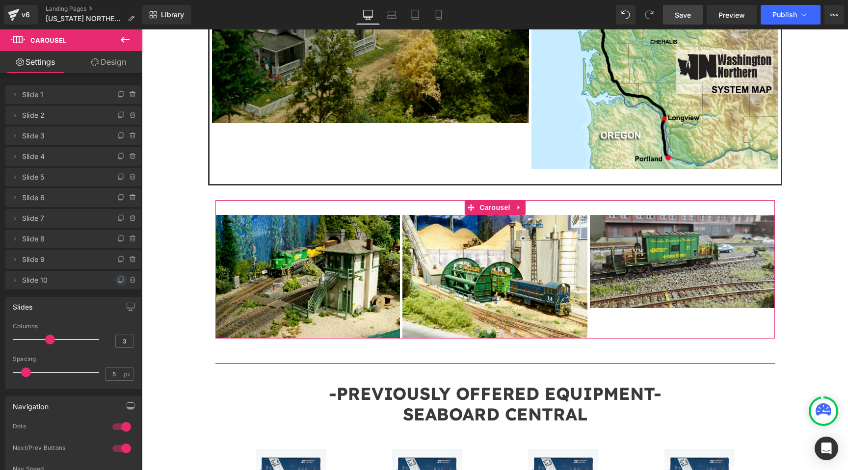
click at [117, 279] on icon at bounding box center [121, 280] width 8 height 8
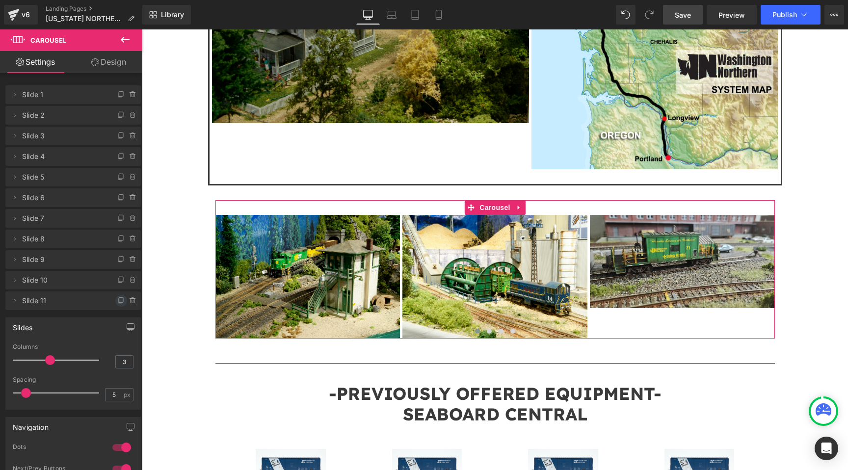
click at [116, 296] on span at bounding box center [121, 301] width 12 height 12
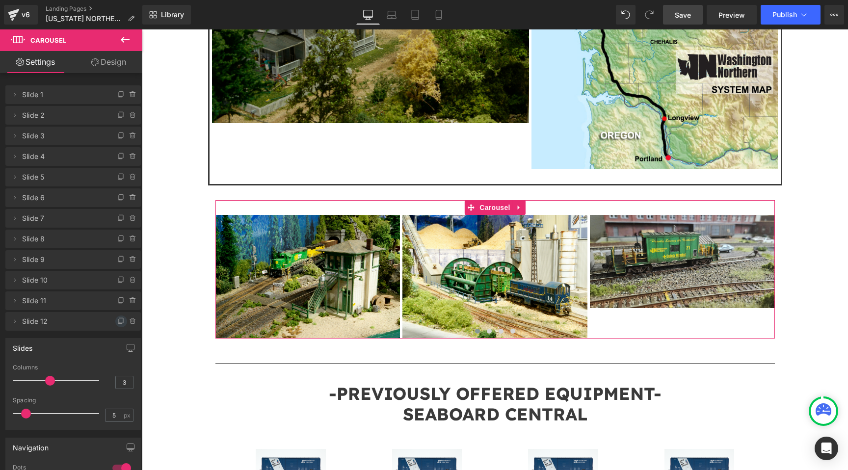
click at [117, 324] on icon at bounding box center [121, 322] width 8 height 8
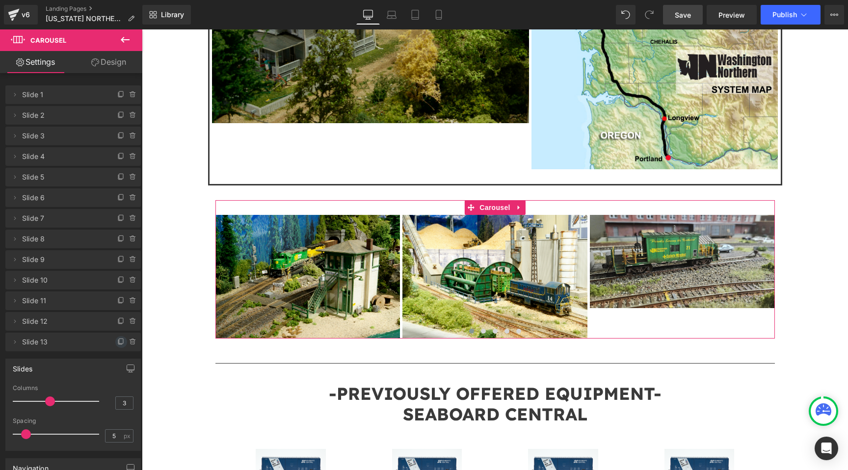
click at [117, 340] on icon at bounding box center [121, 342] width 8 height 8
click at [117, 361] on icon at bounding box center [121, 363] width 8 height 8
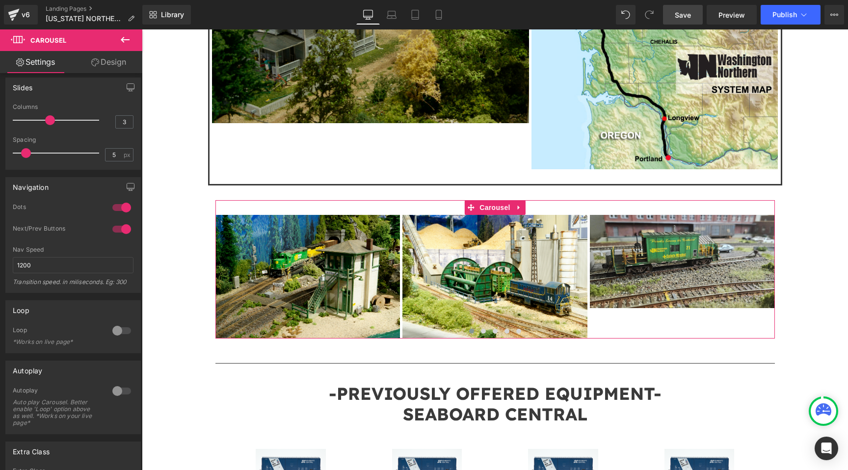
scroll to position [328, 0]
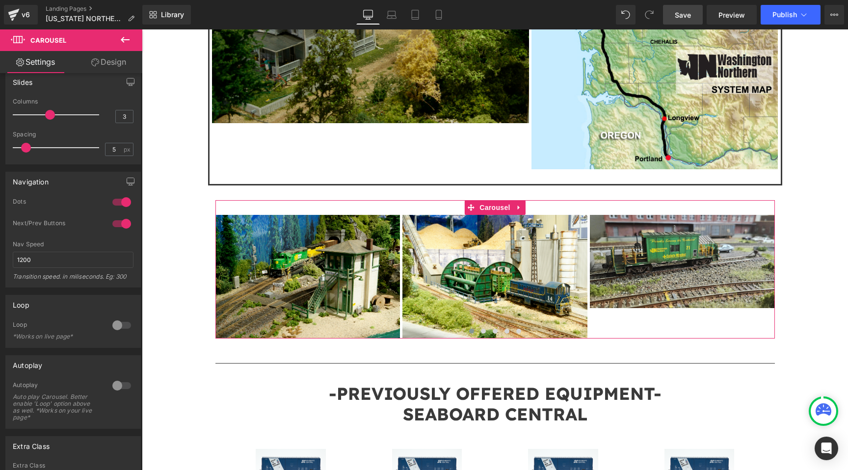
click at [115, 323] on div at bounding box center [122, 326] width 24 height 16
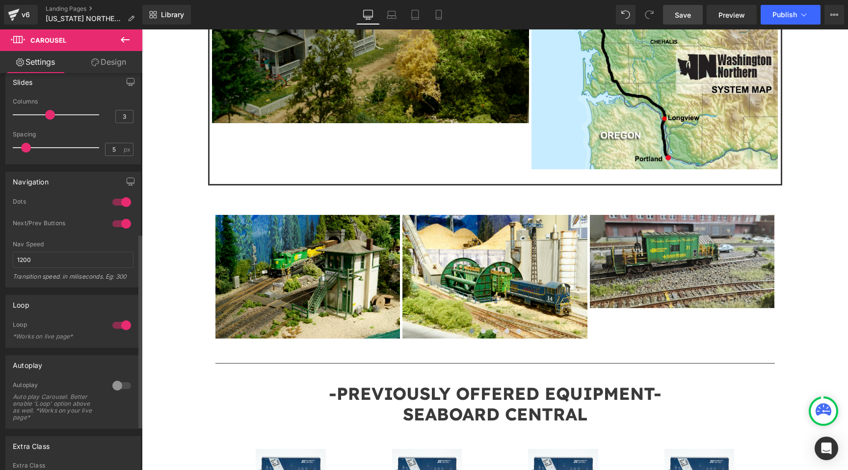
click at [121, 384] on div at bounding box center [122, 386] width 24 height 16
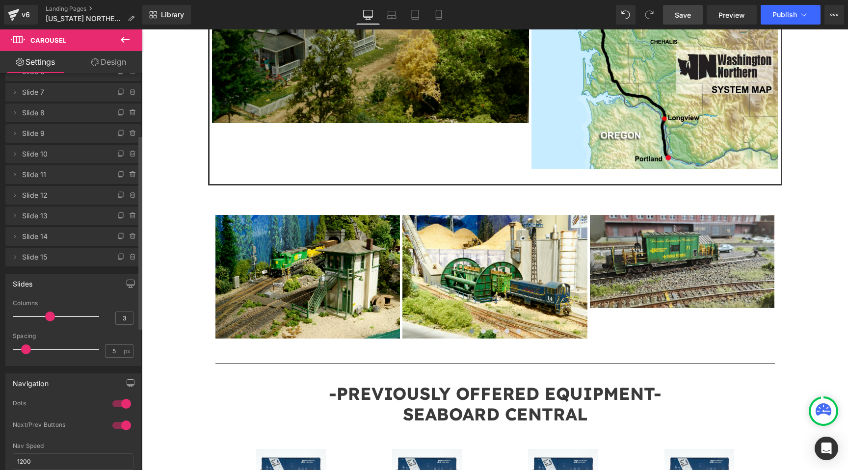
scroll to position [110, 0]
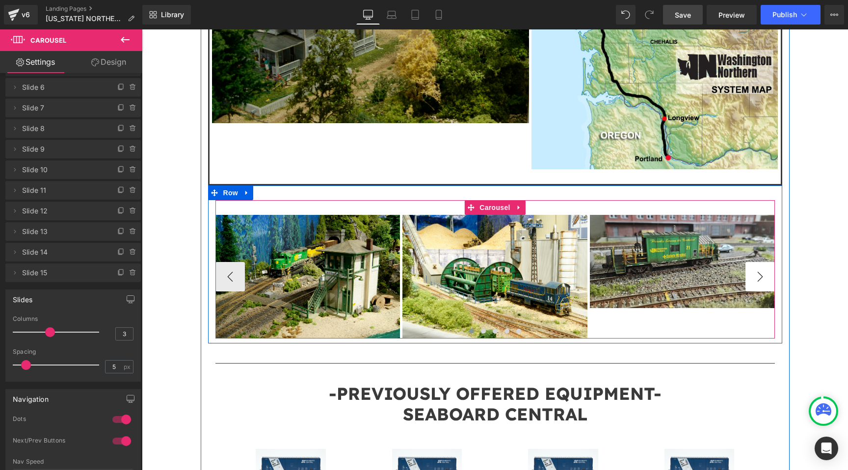
click at [768, 262] on button "›" at bounding box center [760, 276] width 29 height 29
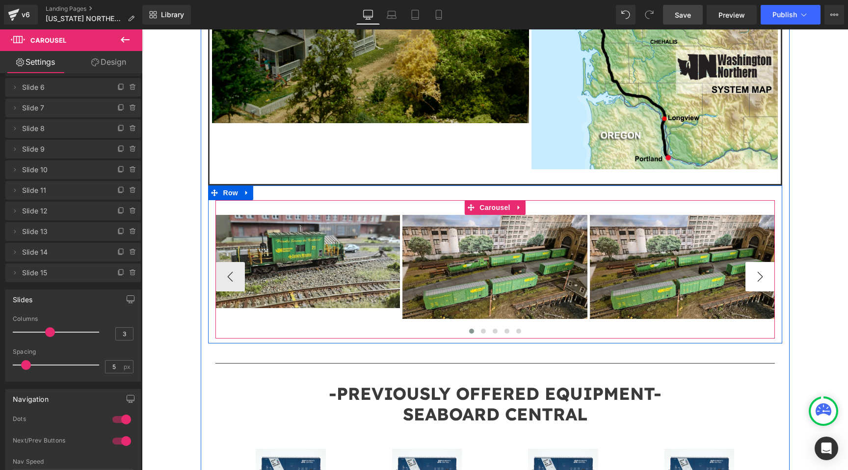
click at [768, 262] on button "›" at bounding box center [760, 276] width 29 height 29
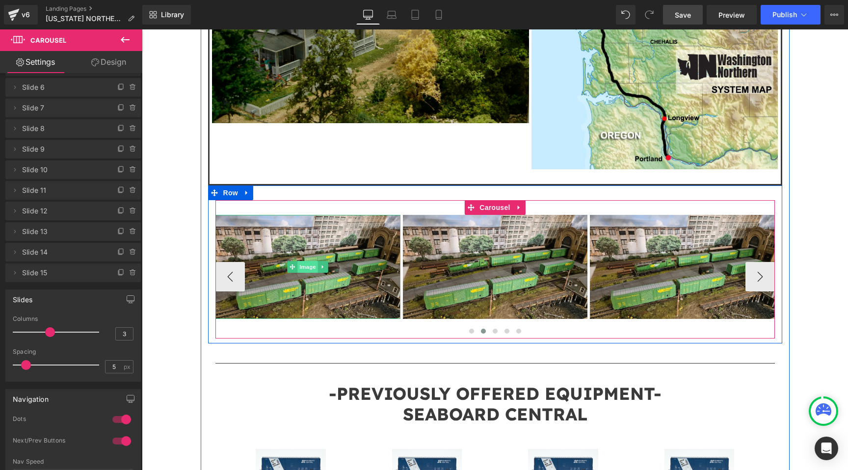
click at [301, 261] on span "Image" at bounding box center [308, 267] width 21 height 12
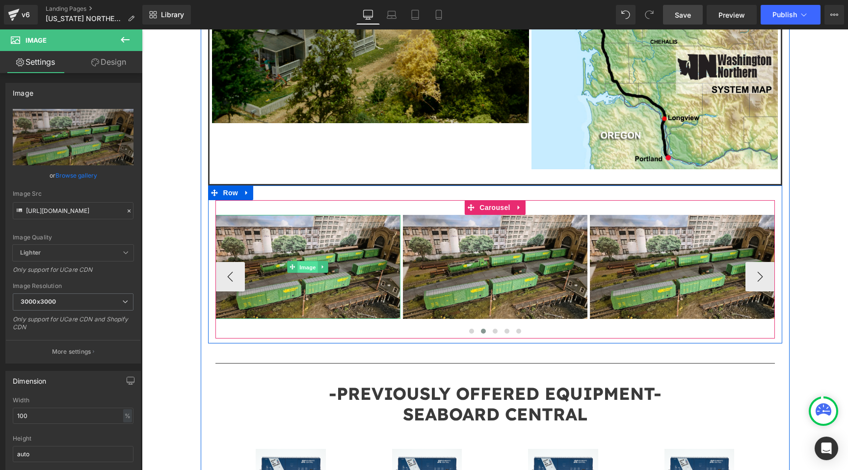
click at [307, 262] on span "Image" at bounding box center [308, 268] width 21 height 12
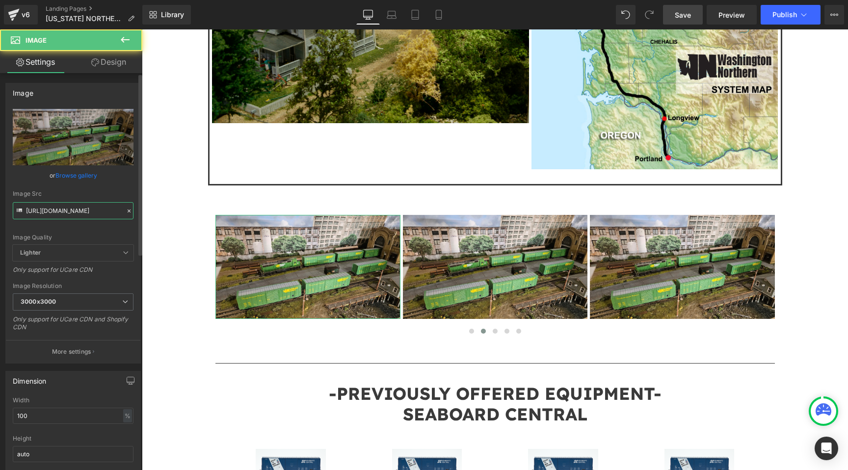
click at [76, 215] on input "https://cdn.shopify.com/s/files/1/0552/5425/3750/files/WN_06_3000x3000.jpg?v=17…" at bounding box center [73, 210] width 121 height 17
paste input "13"
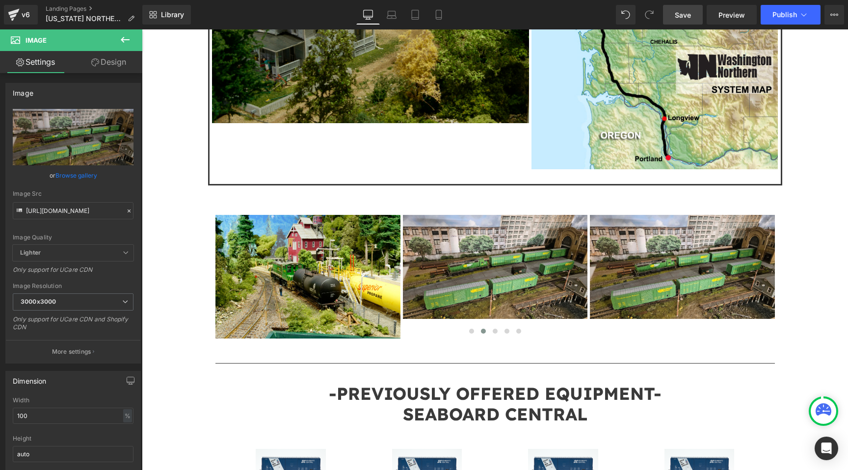
type input "https://cdn.shopify.com/s/files/1/0552/5425/3750/files/WN_13_3000x3000.jpg?v=17…"
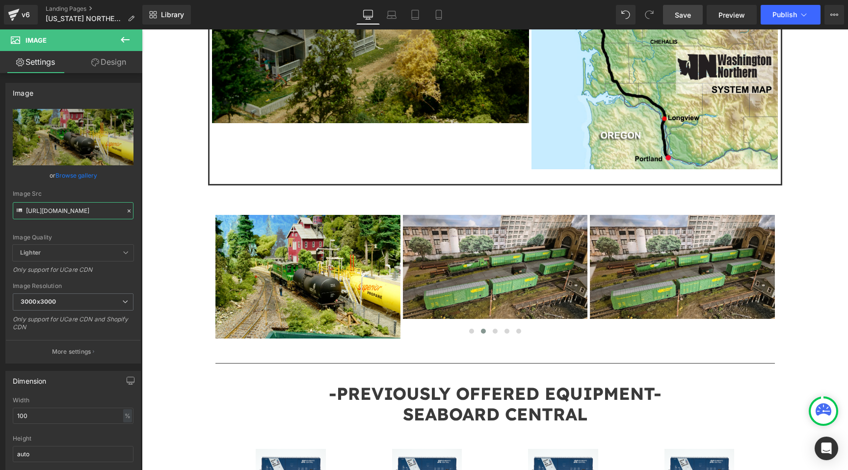
scroll to position [0, 0]
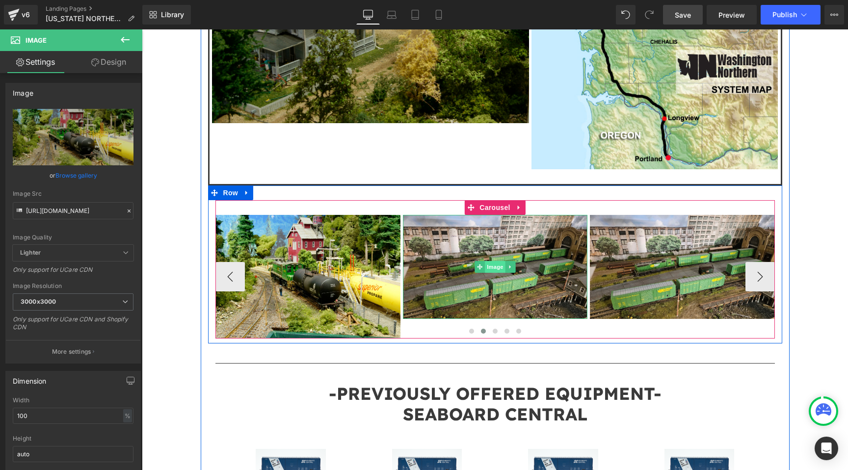
click at [498, 261] on span "Image" at bounding box center [495, 267] width 21 height 12
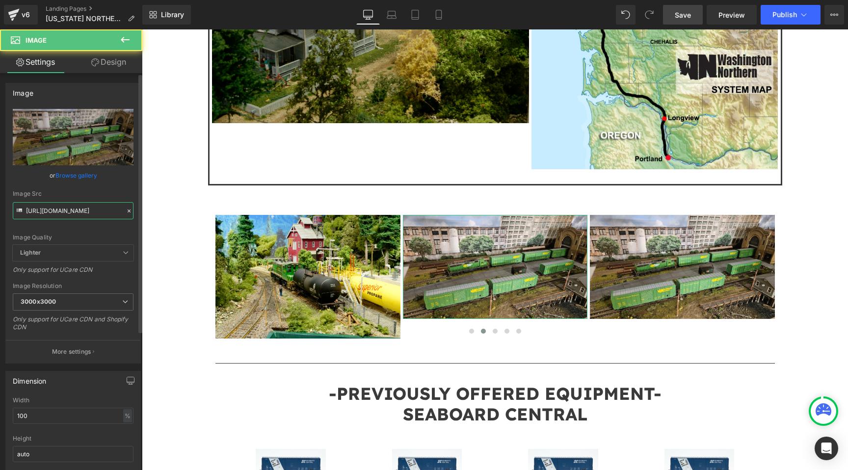
click at [73, 208] on input "https://cdn.shopify.com/s/files/1/0552/5425/3750/files/WN_06_3000x3000.jpg?v=17…" at bounding box center [73, 210] width 121 height 17
paste input "17"
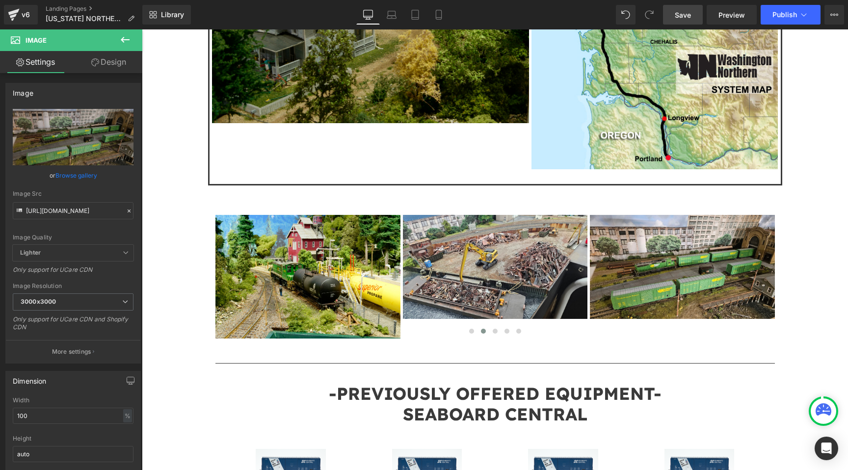
type input "https://cdn.shopify.com/s/files/1/0552/5425/3750/files/WN_17_3000x3000.jpg?v=17…"
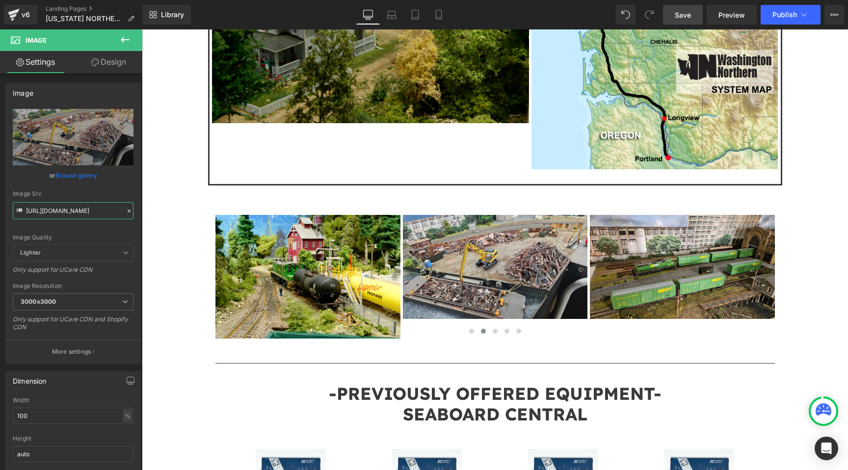
scroll to position [0, 0]
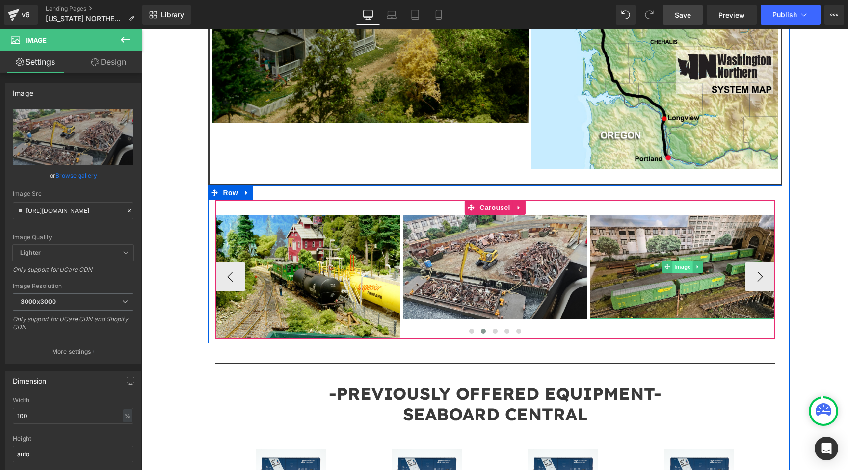
click at [687, 261] on span "Image" at bounding box center [682, 267] width 21 height 12
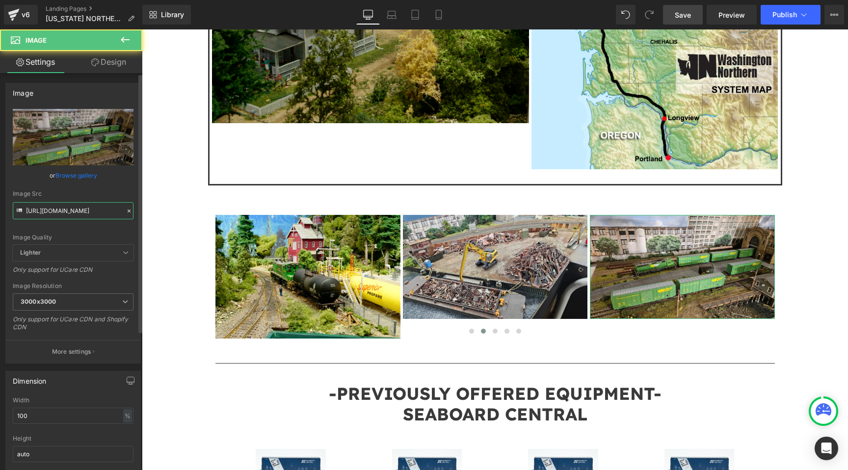
click at [91, 217] on input "https://cdn.shopify.com/s/files/1/0552/5425/3750/files/WN_06_3000x3000.jpg?v=17…" at bounding box center [73, 210] width 121 height 17
paste input "1"
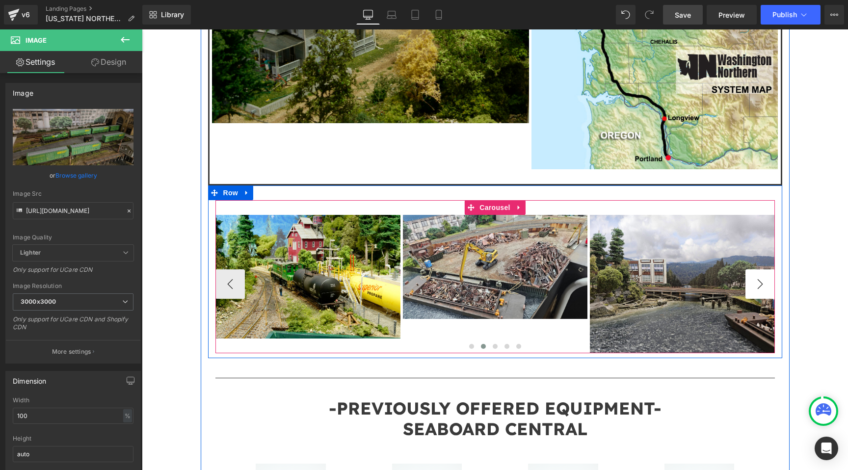
click at [762, 269] on button "›" at bounding box center [760, 283] width 29 height 29
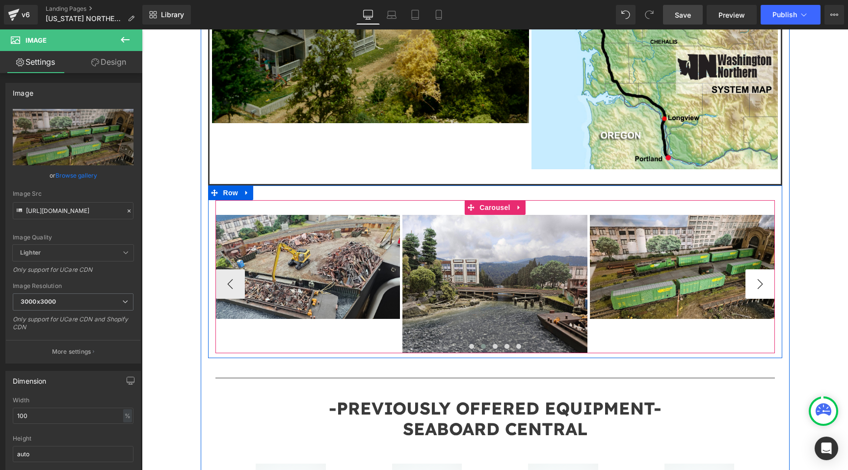
click at [762, 269] on button "›" at bounding box center [760, 283] width 29 height 29
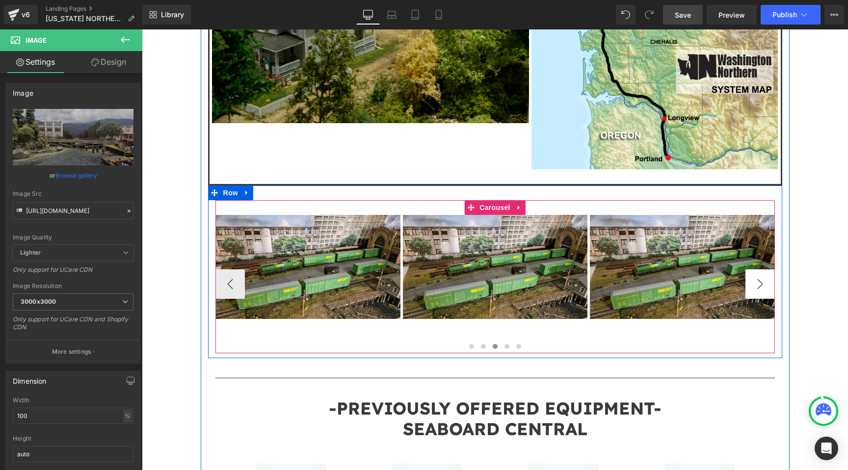
type input "https://cdn.shopify.com/s/files/1/0552/5425/3750/files/WN_10_3000x3000.jpg?v=17…"
click at [313, 262] on span "Image" at bounding box center [308, 268] width 21 height 12
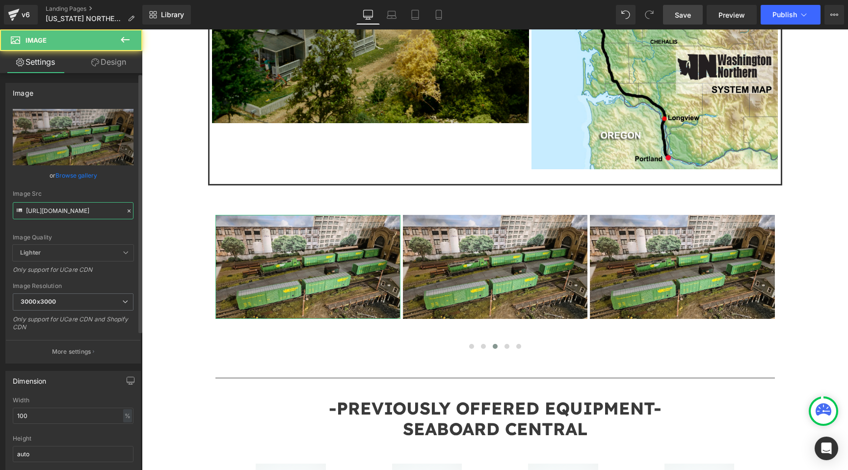
click at [57, 217] on input "https://cdn.shopify.com/s/files/1/0552/5425/3750/files/WN_06_3000x3000.jpg?v=17…" at bounding box center [73, 210] width 121 height 17
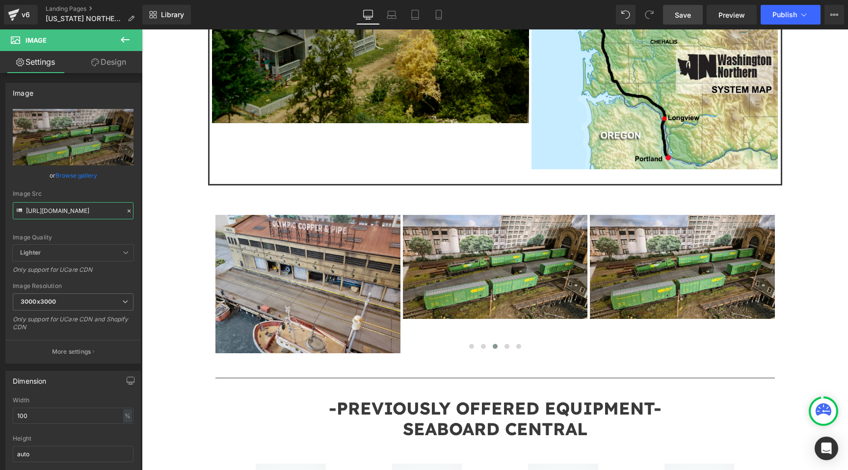
type input "https://cdn.shopify.com/s/files/1/0552/5425/3750/files/WN_07.jpg?v=1755025001"
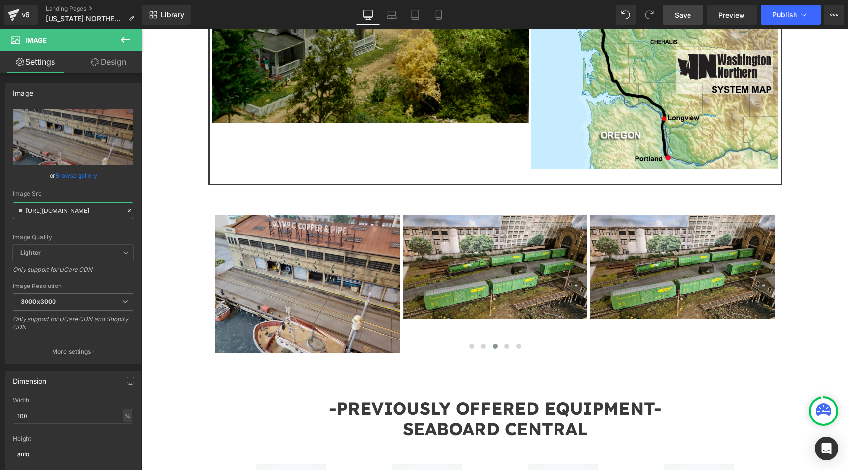
scroll to position [0, 0]
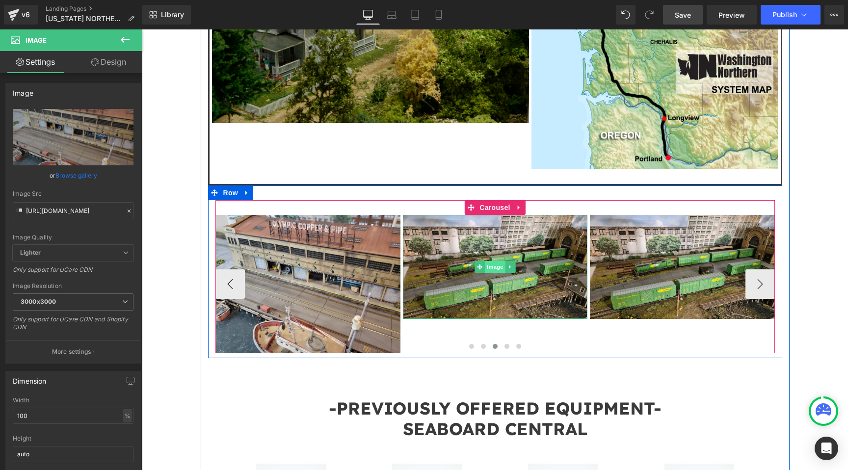
click at [495, 261] on span "Image" at bounding box center [495, 267] width 21 height 12
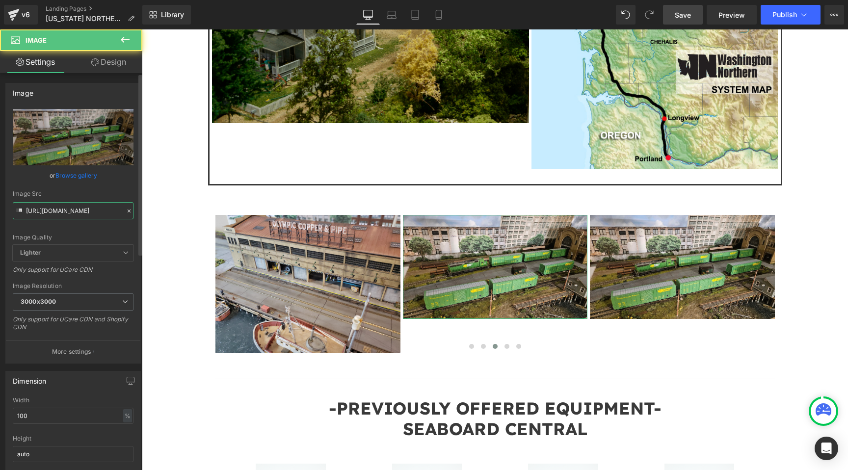
click at [73, 209] on input "https://cdn.shopify.com/s/files/1/0552/5425/3750/files/WN_06_3000x3000.jpg?v=17…" at bounding box center [73, 210] width 121 height 17
paste input "9"
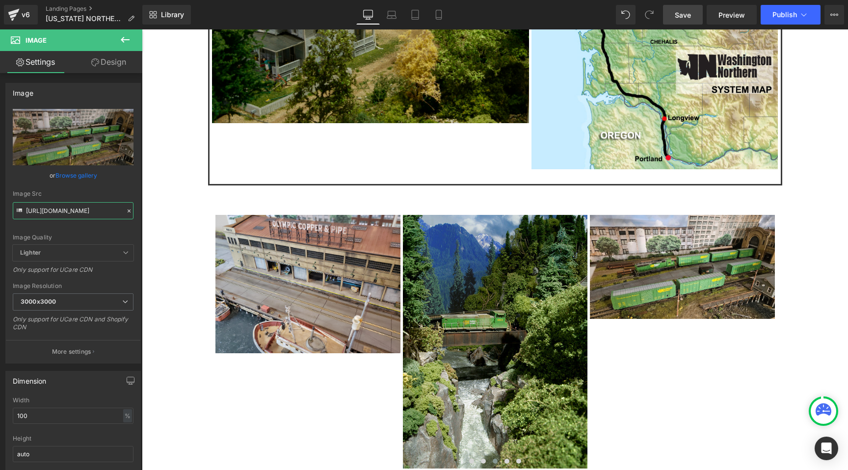
type input "https://cdn.shopify.com/s/files/1/0552/5425/3750/files/WN_09.jpg?v=1755025001"
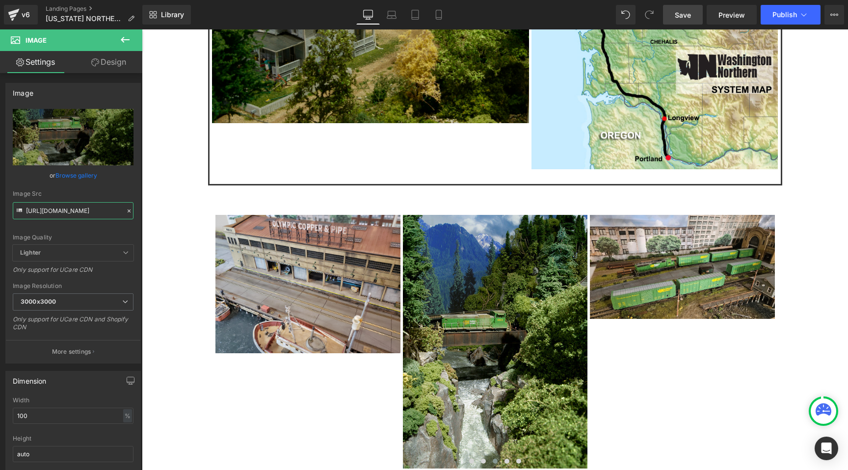
scroll to position [0, 0]
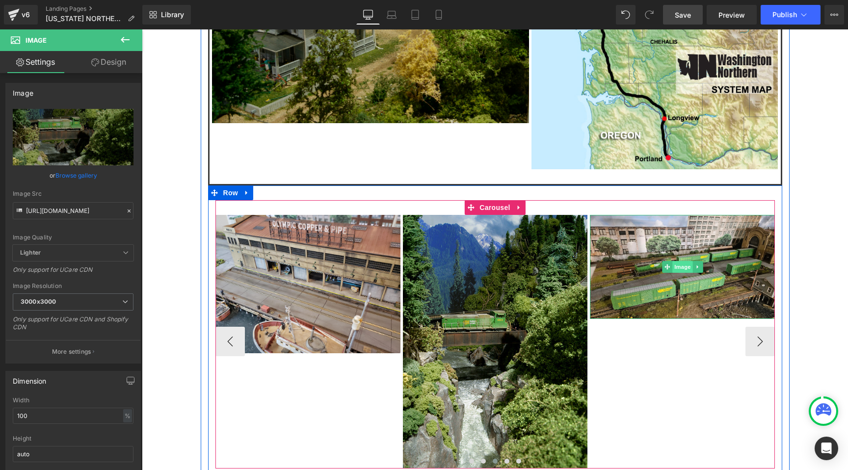
click at [686, 261] on span "Image" at bounding box center [682, 267] width 21 height 12
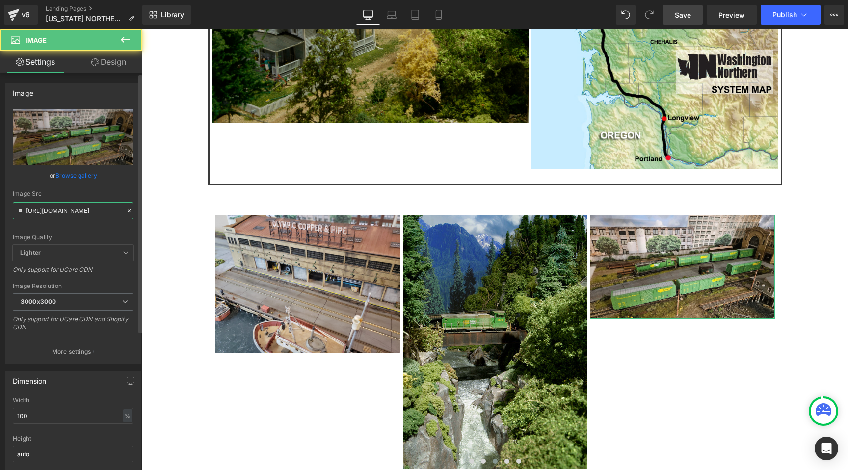
click at [76, 210] on input "https://cdn.shopify.com/s/files/1/0552/5425/3750/files/WN_06_3000x3000.jpg?v=17…" at bounding box center [73, 210] width 121 height 17
paste input "2.jpg?v=1755025002"
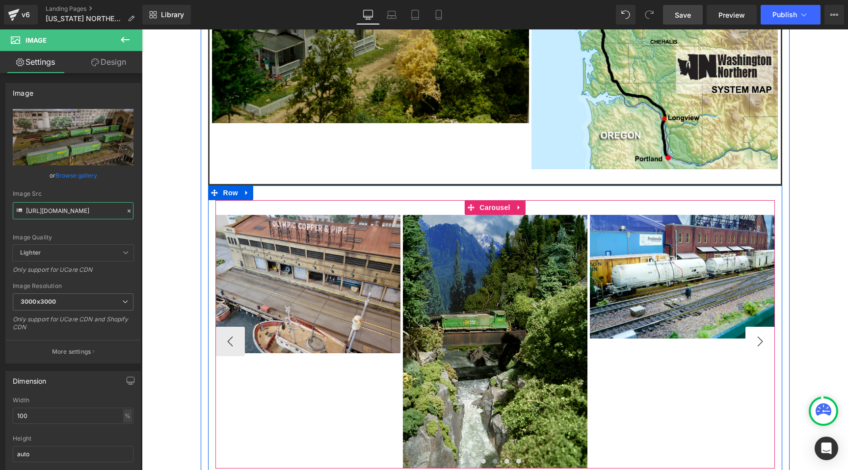
type input "https://cdn.shopify.com/s/files/1/0552/5425/3750/files/WN_02.jpg?v=1755025002"
click at [756, 327] on button "›" at bounding box center [760, 341] width 29 height 29
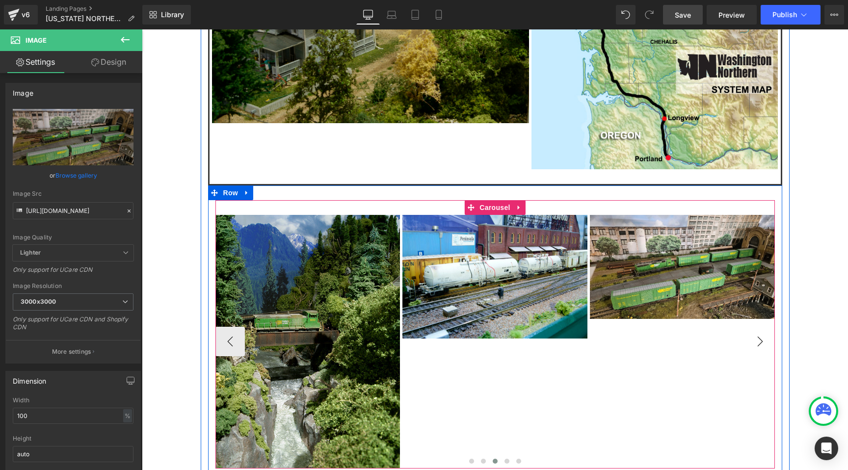
click at [756, 327] on button "›" at bounding box center [760, 341] width 29 height 29
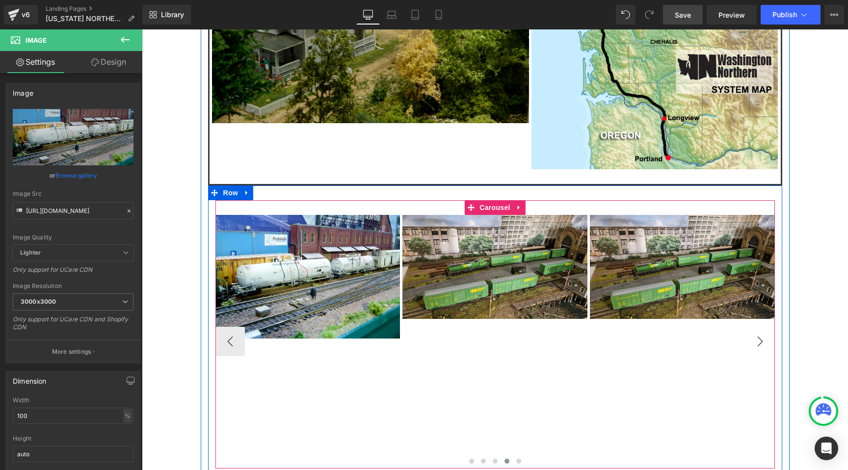
click at [756, 327] on button "›" at bounding box center [760, 341] width 29 height 29
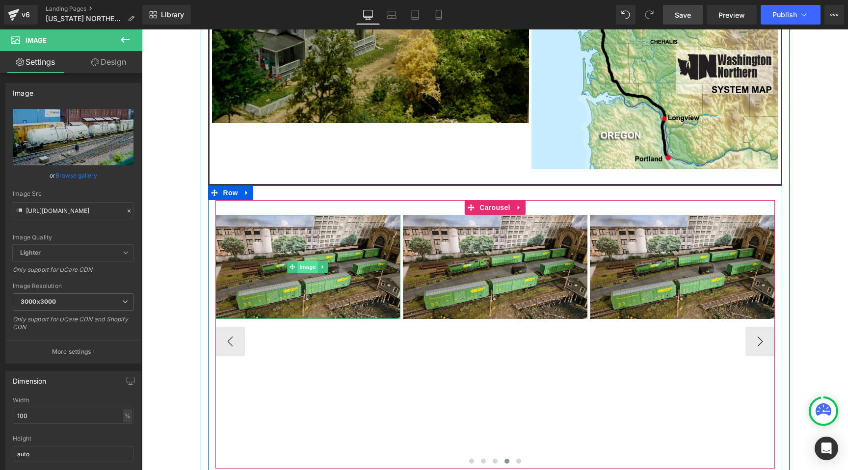
click at [313, 261] on span "Image" at bounding box center [308, 267] width 21 height 12
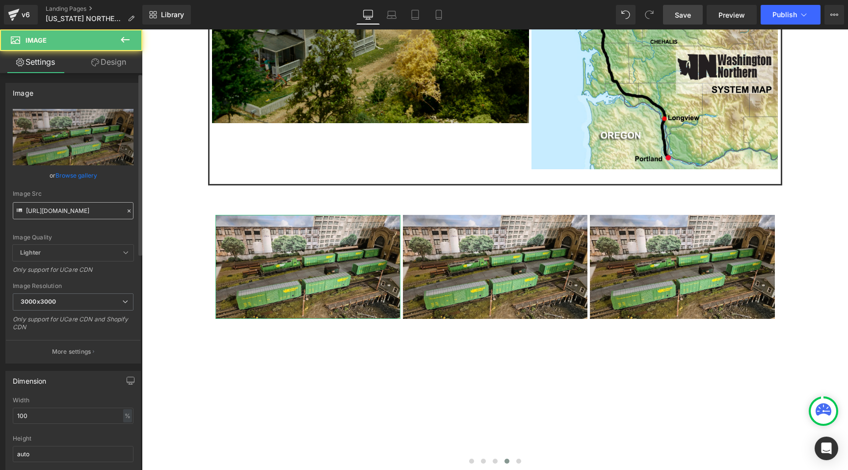
click at [80, 209] on input "https://cdn.shopify.com/s/files/1/0552/5425/3750/files/WN_06_3000x3000.jpg?v=17…" at bounding box center [73, 210] width 121 height 17
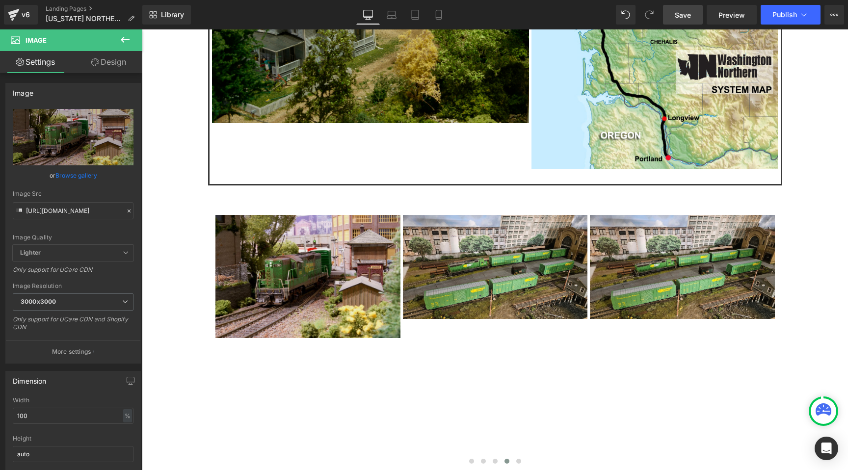
type input "https://cdn.shopify.com/s/files/1/0552/5425/3750/files/WN_14_3000x3000.jpg?v=17…"
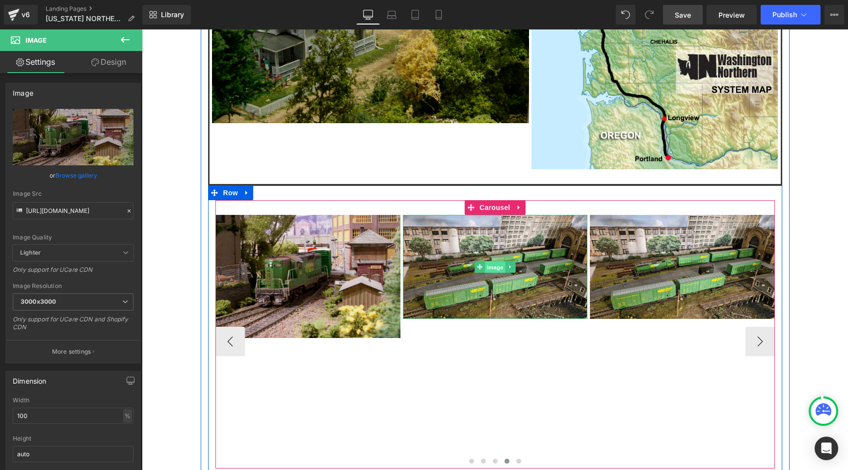
click at [490, 262] on span "Image" at bounding box center [495, 268] width 21 height 12
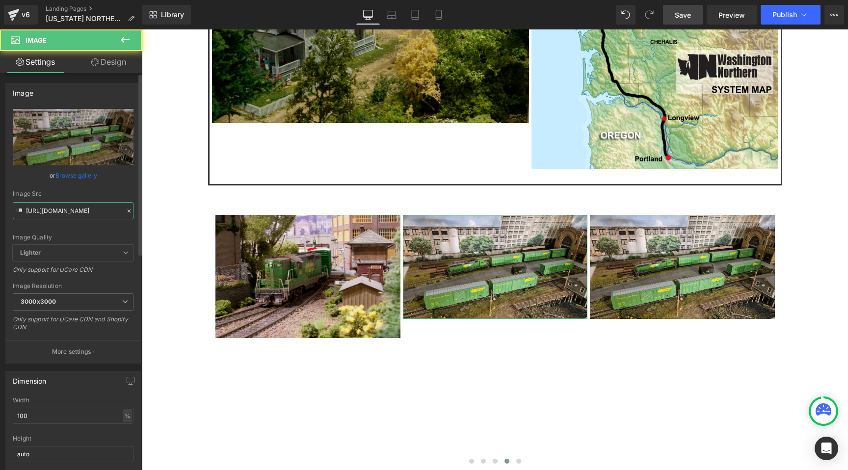
click at [101, 212] on input "https://cdn.shopify.com/s/files/1/0552/5425/3750/files/WN_06_3000x3000.jpg?v=17…" at bounding box center [73, 210] width 121 height 17
paste input "4.webp?v=1755025002"
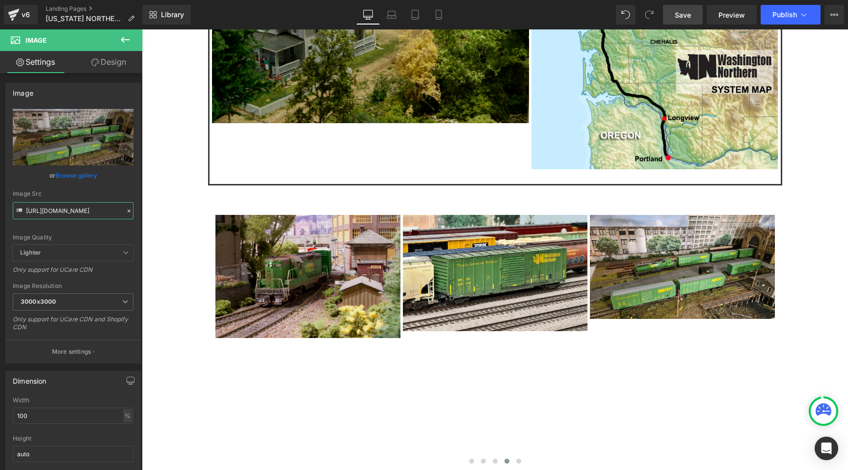
type input "https://cdn.shopify.com/s/files/1/0552/5425/3750/files/WN_04.webp?v=1755025002"
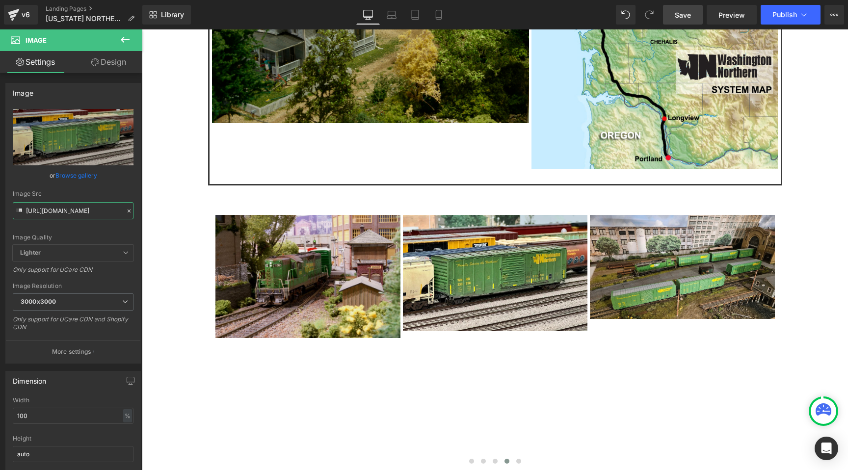
scroll to position [0, 0]
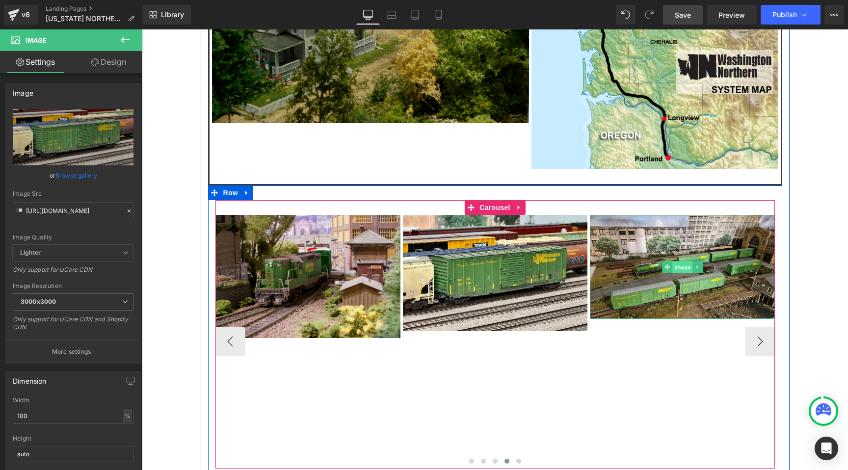
click at [678, 262] on span "Image" at bounding box center [682, 268] width 21 height 12
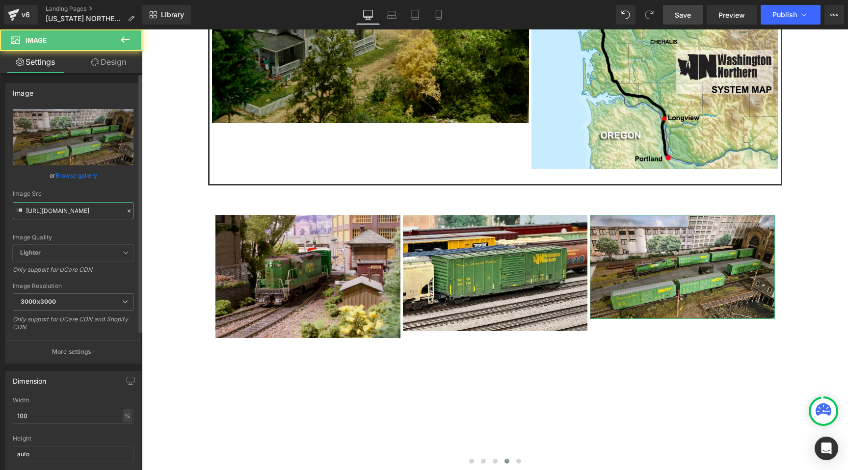
click at [90, 215] on input "https://cdn.shopify.com/s/files/1/0552/5425/3750/files/WN_06_3000x3000.jpg?v=17…" at bounding box center [73, 210] width 121 height 17
paste input "3"
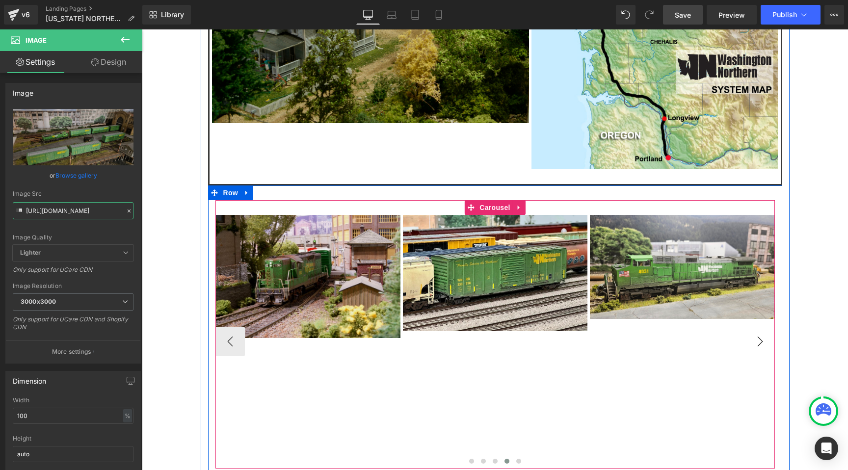
type input "https://cdn.shopify.com/s/files/1/0552/5425/3750/files/WN_03.jpg?v=1755025001"
click at [757, 327] on button "›" at bounding box center [760, 341] width 29 height 29
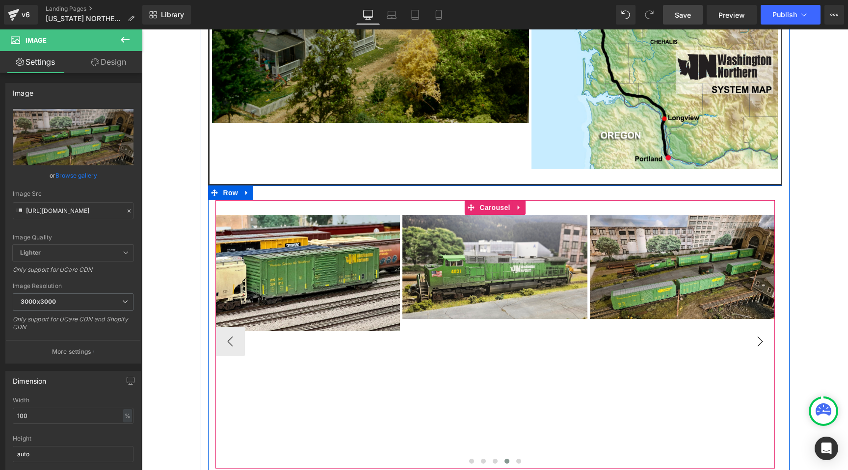
click at [757, 327] on button "›" at bounding box center [760, 341] width 29 height 29
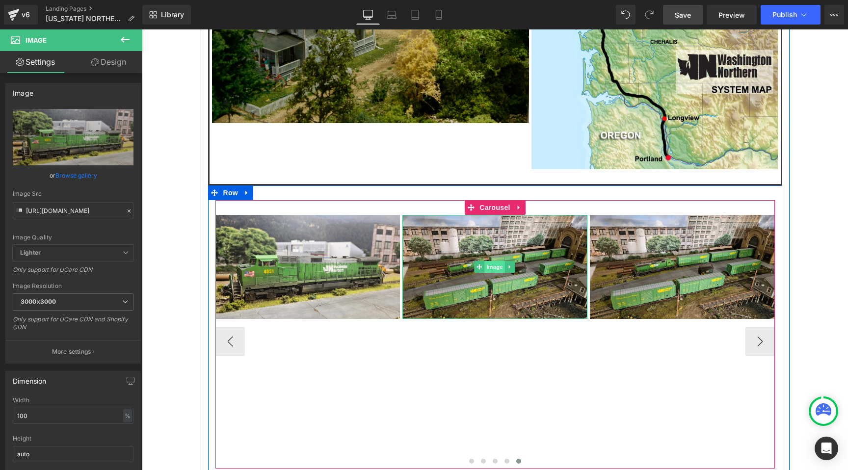
click at [487, 261] on span "Image" at bounding box center [495, 267] width 21 height 12
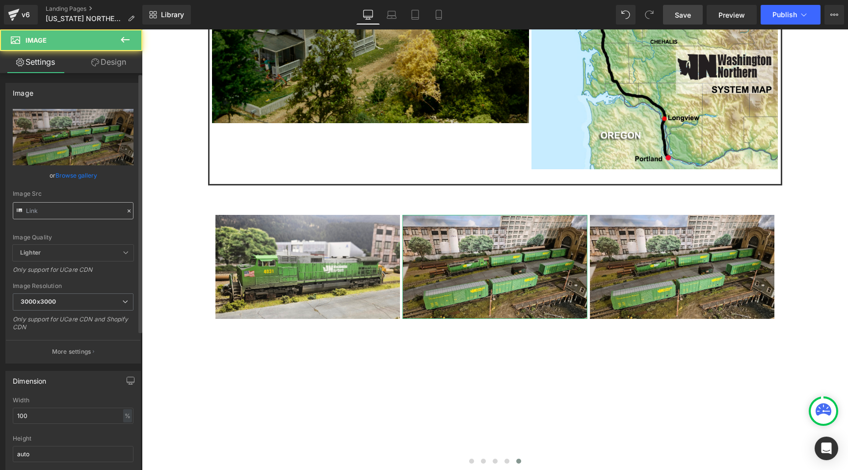
click at [53, 204] on input "text" at bounding box center [73, 210] width 121 height 17
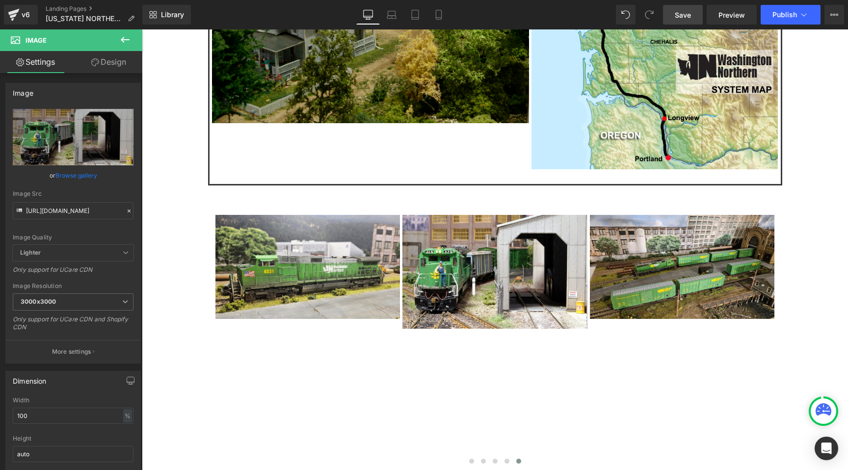
type input "https://cdn.shopify.com/s/files/1/0552/5425/3750/files/WN_15_3000x3000.jpg?v=17…"
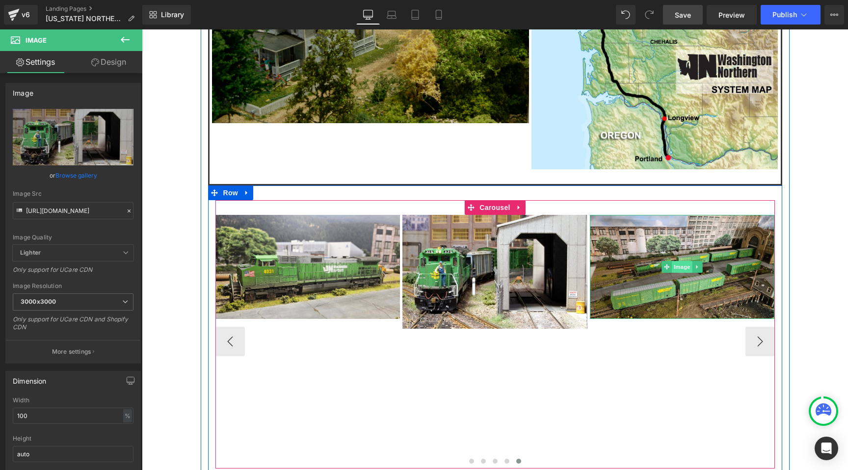
click at [683, 261] on span "Image" at bounding box center [682, 267] width 21 height 12
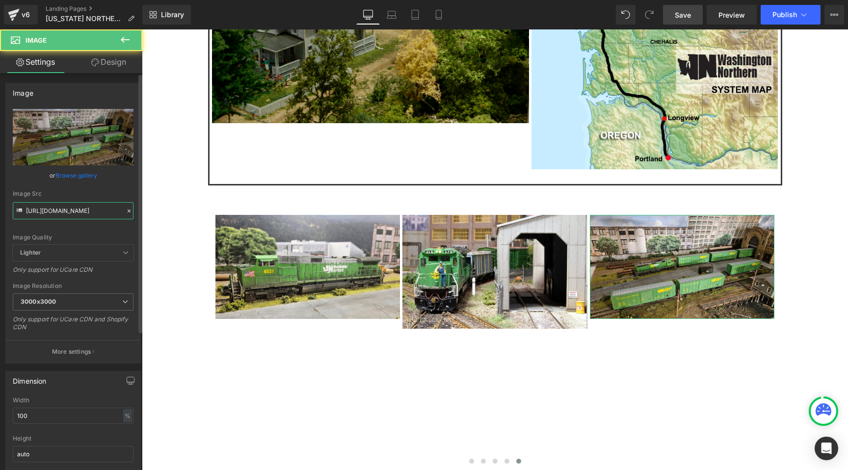
click at [90, 206] on input "https://cdn.shopify.com/s/files/1/0552/5425/3750/files/WN_06_3000x3000.jpg?v=17…" at bounding box center [73, 210] width 121 height 17
paste input "16"
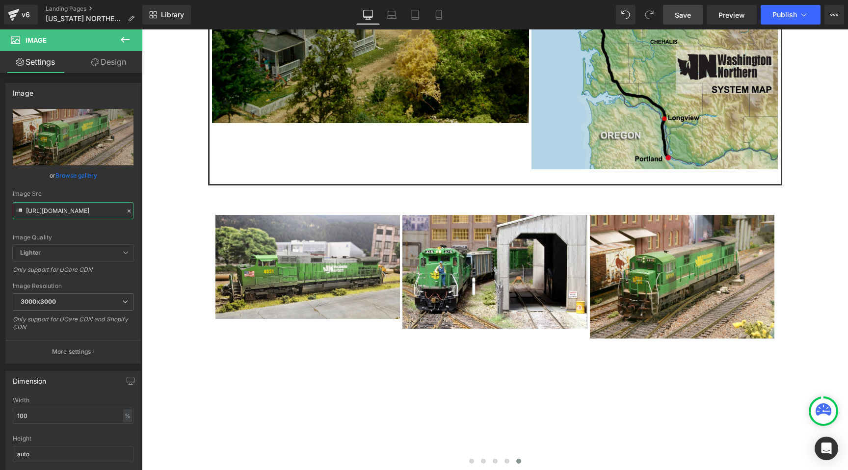
type input "https://cdn.shopify.com/s/files/1/0552/5425/3750/files/WN_16_3000x3000.jpg?v=17…"
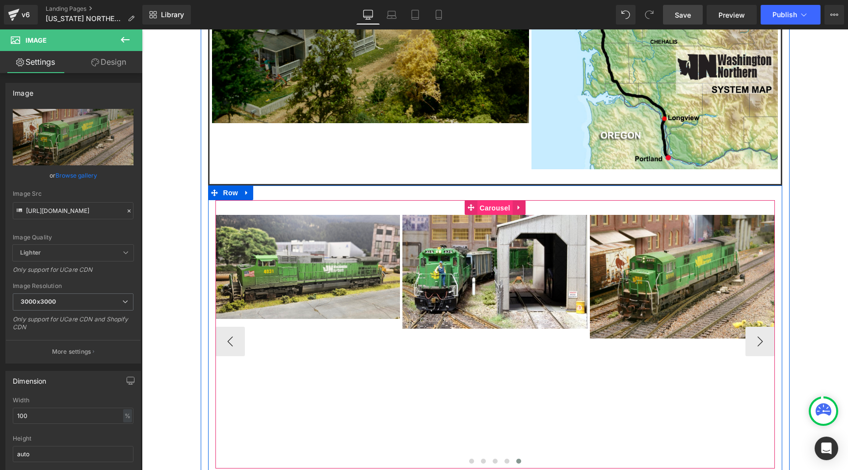
click at [499, 201] on span "Carousel" at bounding box center [494, 208] width 35 height 15
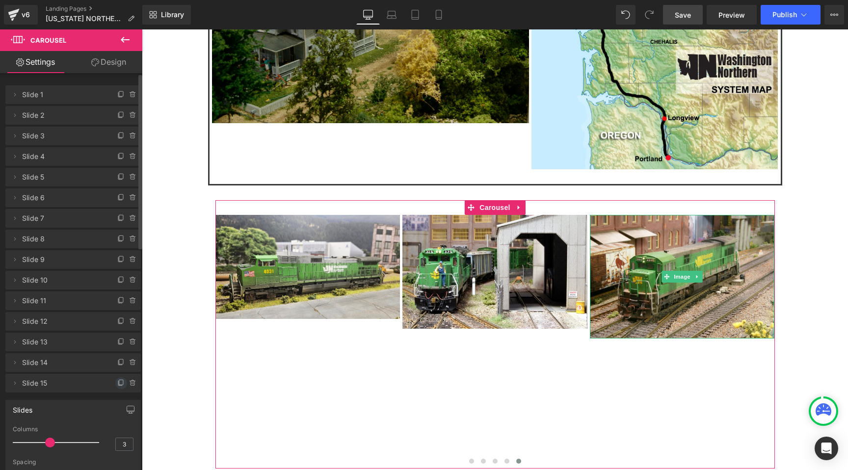
click at [117, 383] on icon at bounding box center [121, 383] width 8 height 8
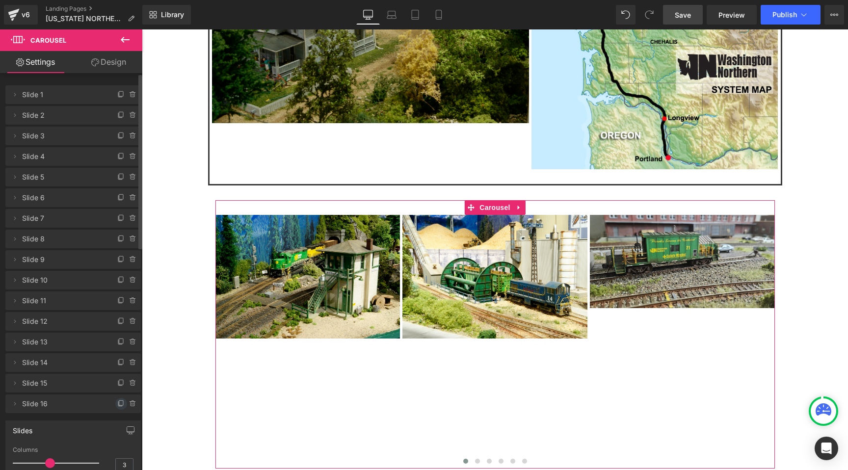
click at [117, 404] on icon at bounding box center [121, 404] width 8 height 8
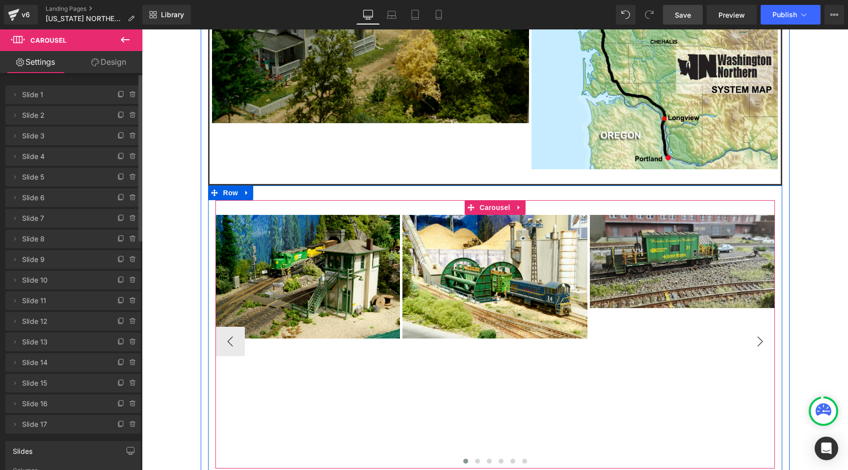
click at [756, 327] on button "›" at bounding box center [760, 341] width 29 height 29
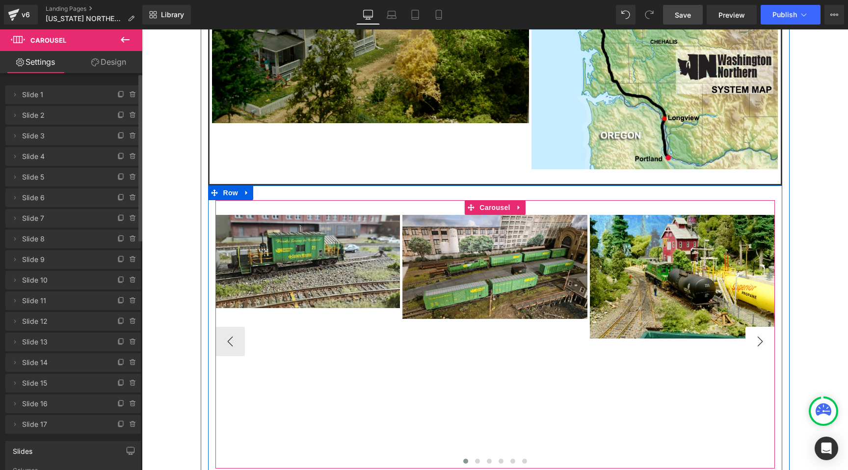
click at [756, 327] on button "›" at bounding box center [760, 341] width 29 height 29
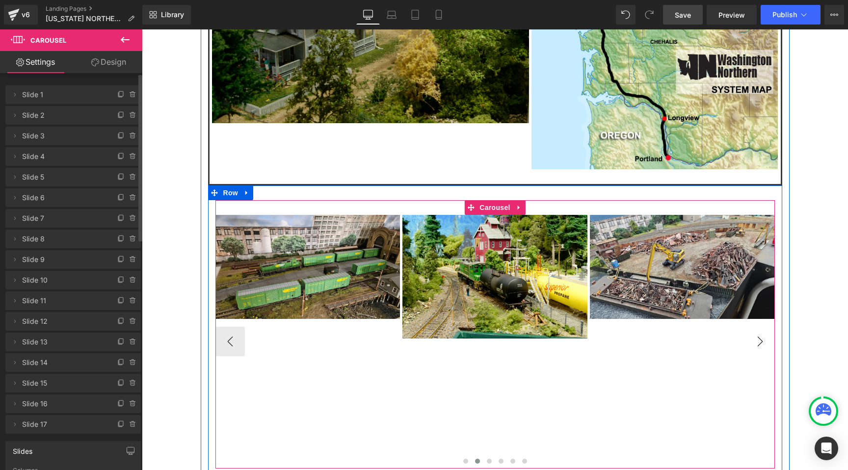
click at [756, 327] on button "›" at bounding box center [760, 341] width 29 height 29
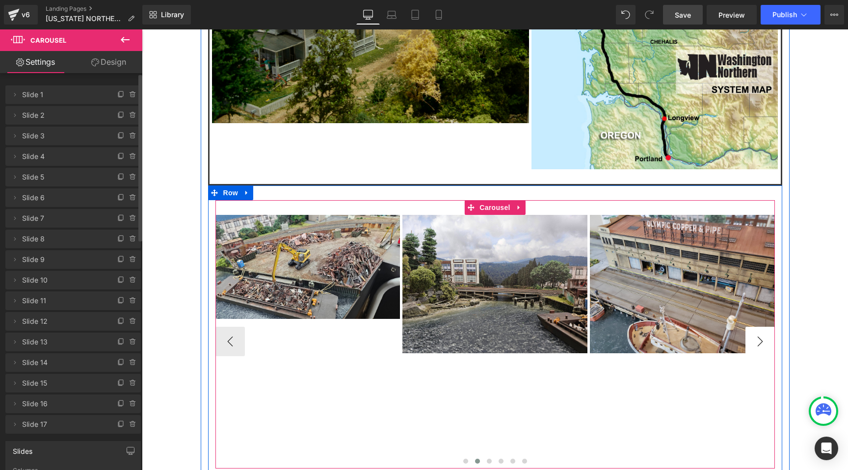
click at [756, 327] on button "›" at bounding box center [760, 341] width 29 height 29
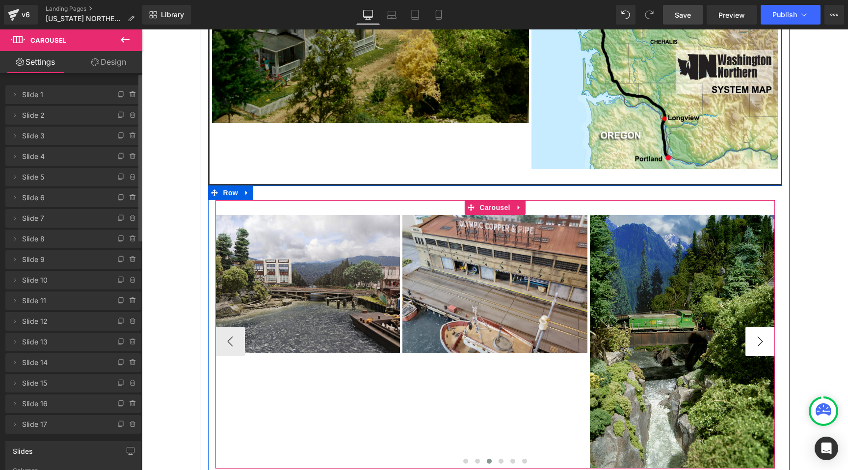
click at [756, 327] on button "›" at bounding box center [760, 341] width 29 height 29
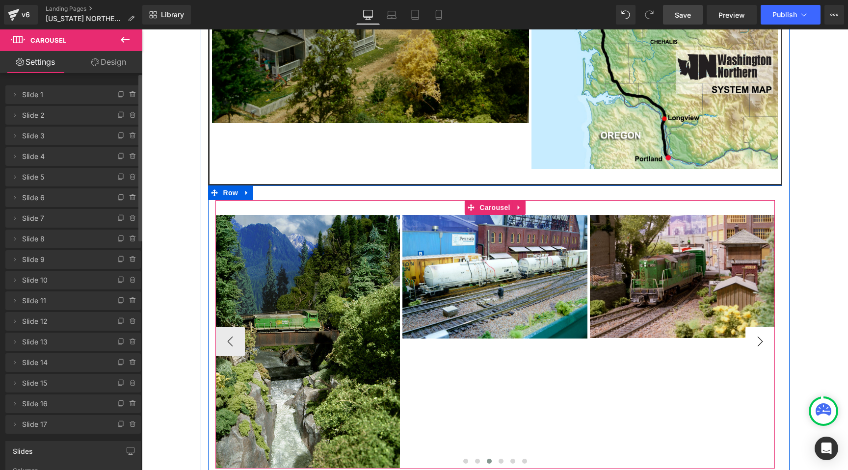
click at [756, 327] on button "›" at bounding box center [760, 341] width 29 height 29
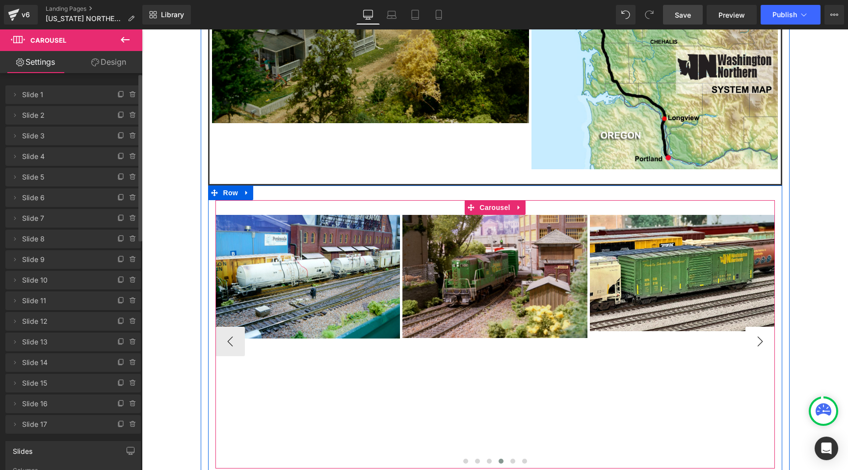
click at [756, 327] on button "›" at bounding box center [760, 341] width 29 height 29
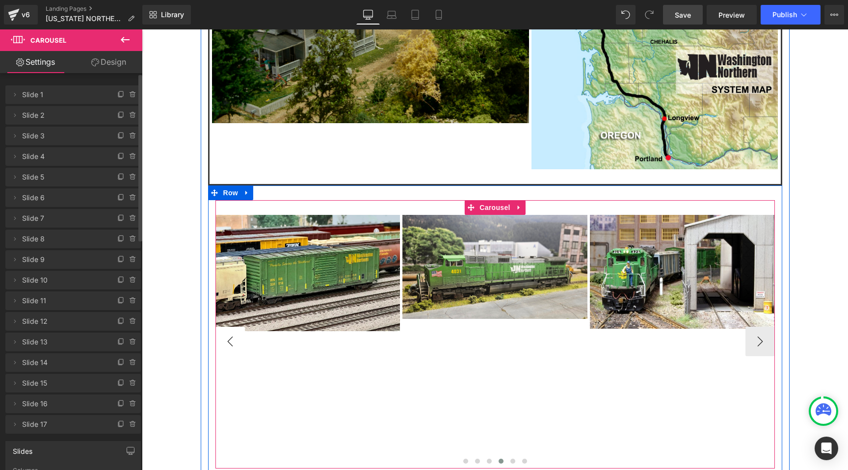
click at [239, 327] on button "‹" at bounding box center [229, 341] width 29 height 29
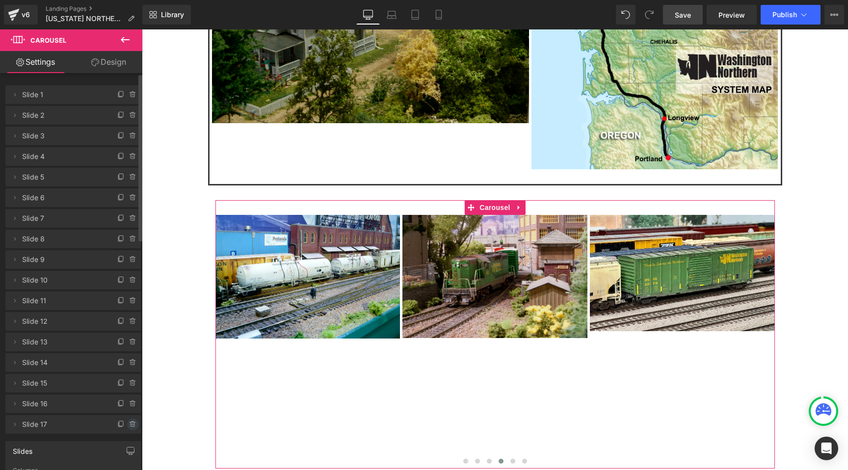
click at [131, 423] on icon at bounding box center [132, 423] width 5 height 0
click at [124, 424] on button "Delete" at bounding box center [122, 425] width 31 height 13
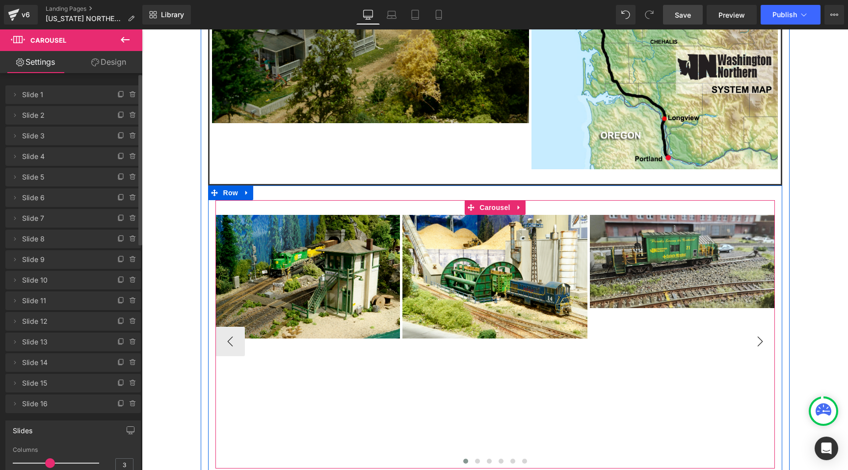
click at [755, 327] on button "›" at bounding box center [760, 341] width 29 height 29
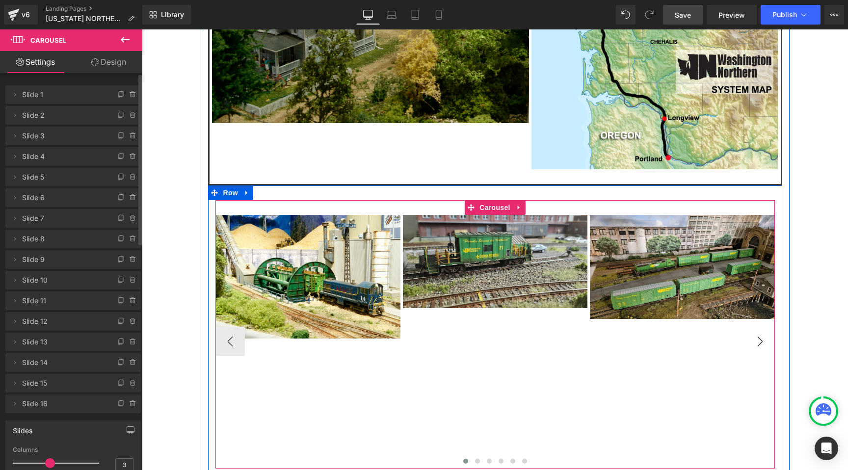
click at [755, 327] on button "›" at bounding box center [760, 341] width 29 height 29
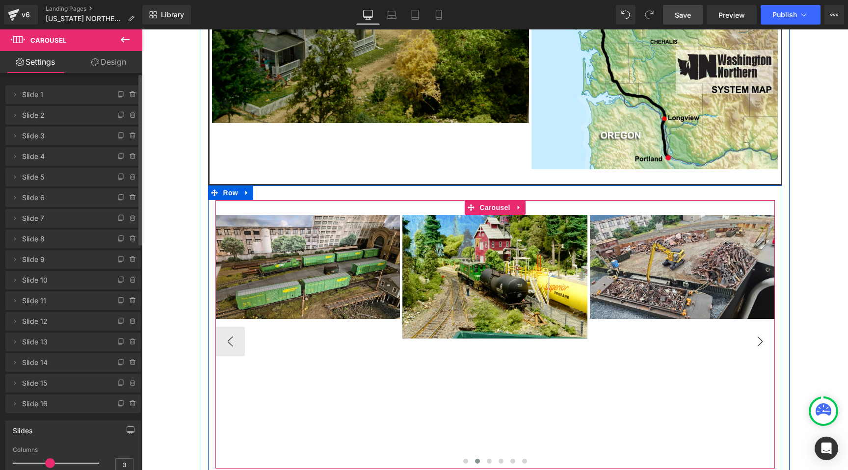
click at [755, 327] on button "›" at bounding box center [760, 341] width 29 height 29
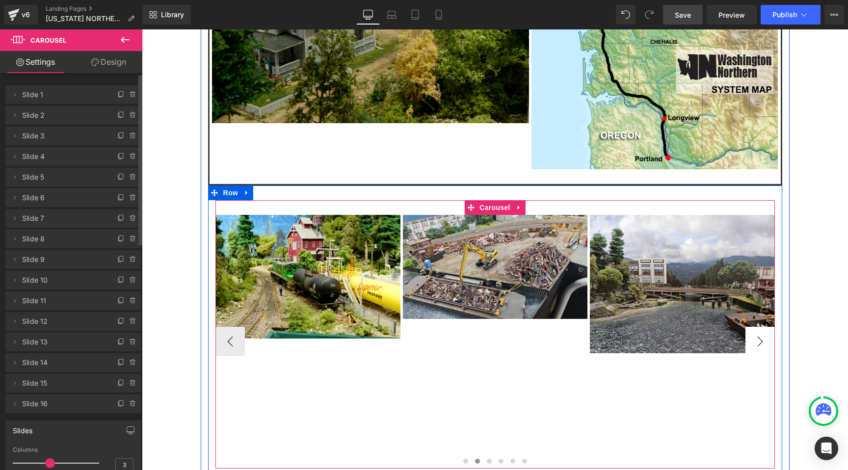
click at [755, 327] on button "›" at bounding box center [760, 341] width 29 height 29
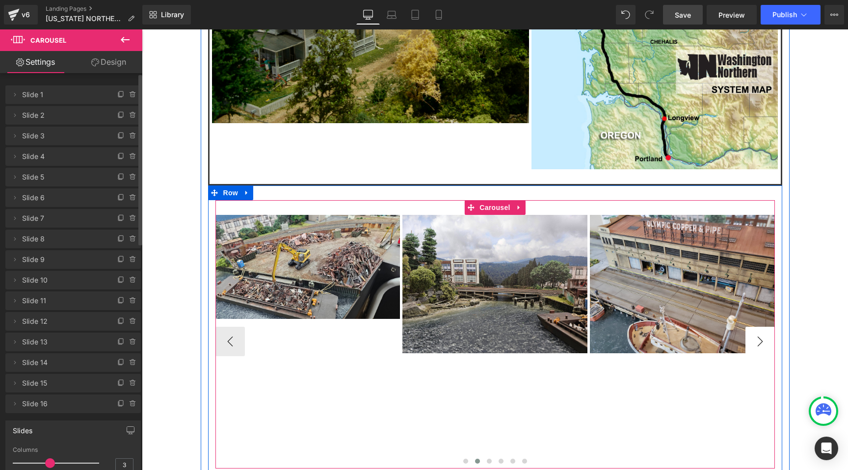
click at [755, 327] on button "›" at bounding box center [760, 341] width 29 height 29
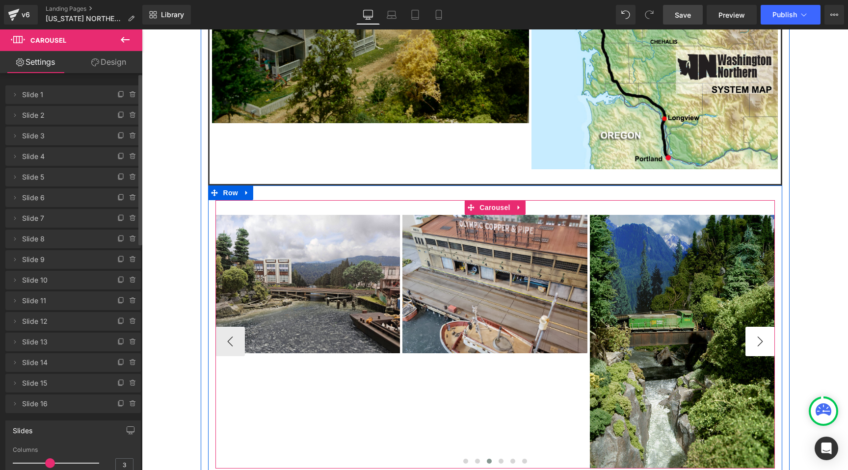
click at [755, 327] on button "›" at bounding box center [760, 341] width 29 height 29
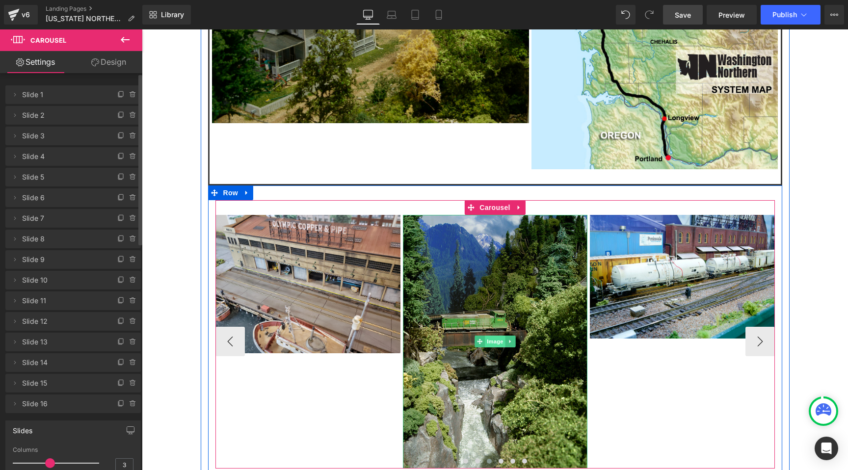
click at [496, 336] on span "Image" at bounding box center [495, 342] width 21 height 12
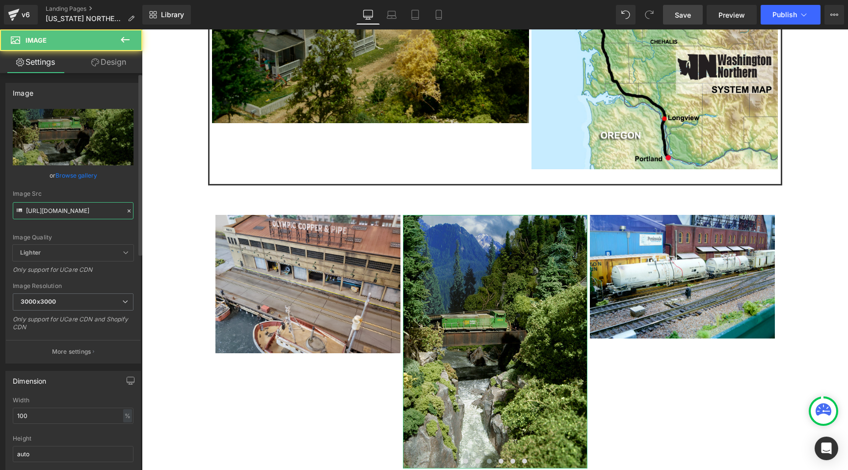
click at [69, 213] on input "https://cdn.shopify.com/s/files/1/0552/5425/3750/files/WN_09_3000x3000.jpg?v=17…" at bounding box center [73, 210] width 121 height 17
type input "https://cdn.shopify.com/s/files/1/0552/5425/3750/files/WN_05.jpg?v=1755025001"
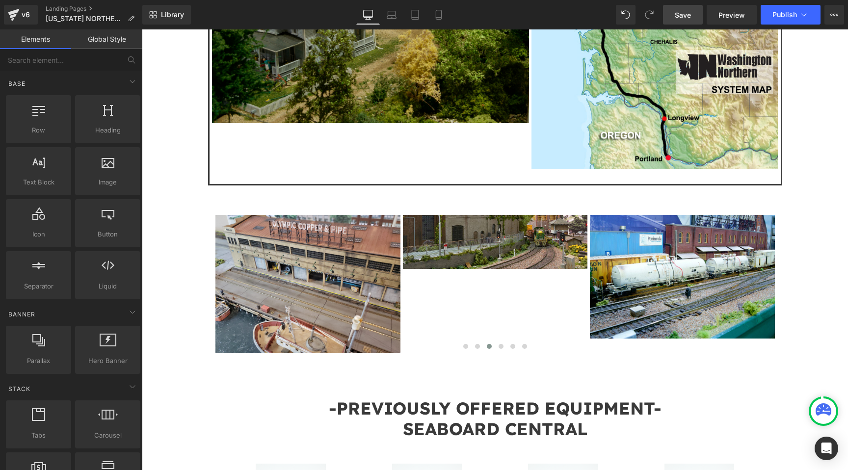
click at [159, 220] on div "Image Owner: Kevin Klettke Location: Hoodsport, WA States of Operation: OR, WA …" at bounding box center [495, 51] width 706 height 1946
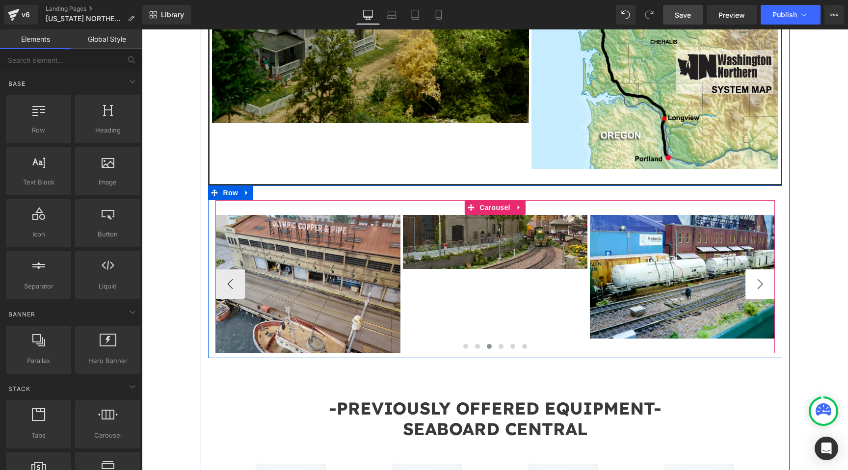
click at [765, 269] on button "›" at bounding box center [760, 283] width 29 height 29
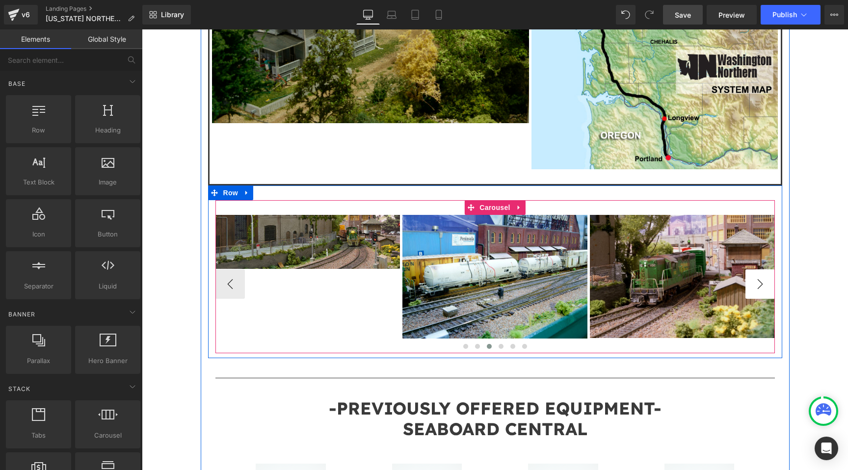
click at [765, 269] on button "›" at bounding box center [760, 283] width 29 height 29
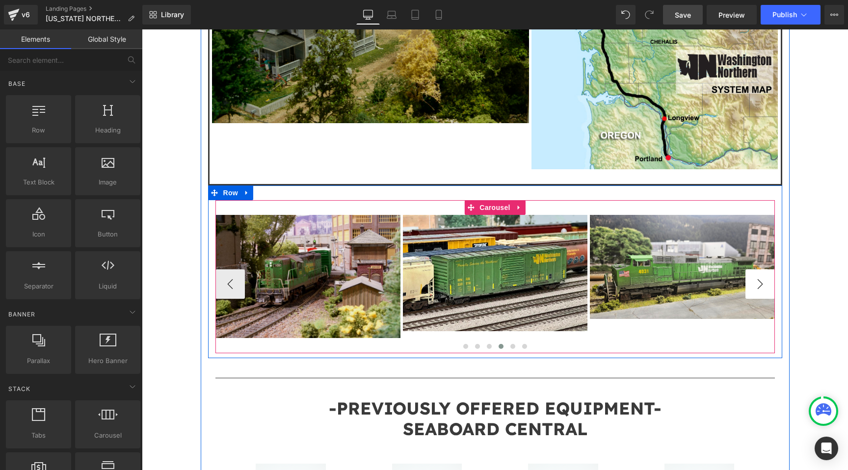
click at [765, 269] on button "›" at bounding box center [760, 283] width 29 height 29
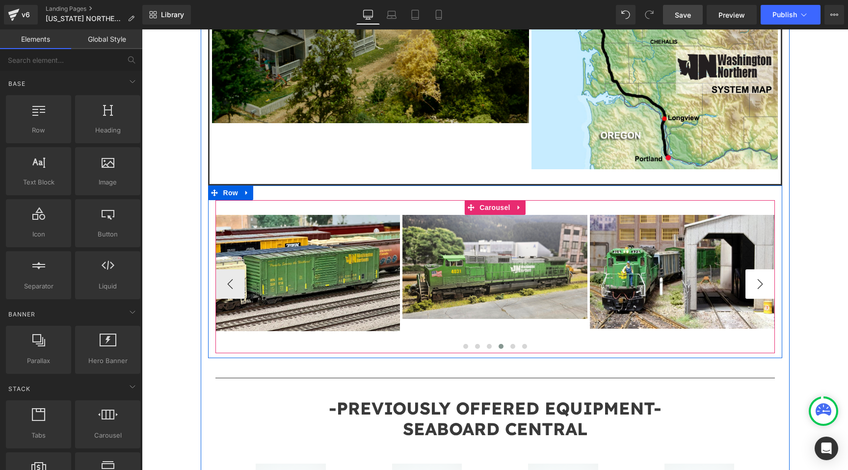
click at [765, 269] on button "›" at bounding box center [760, 283] width 29 height 29
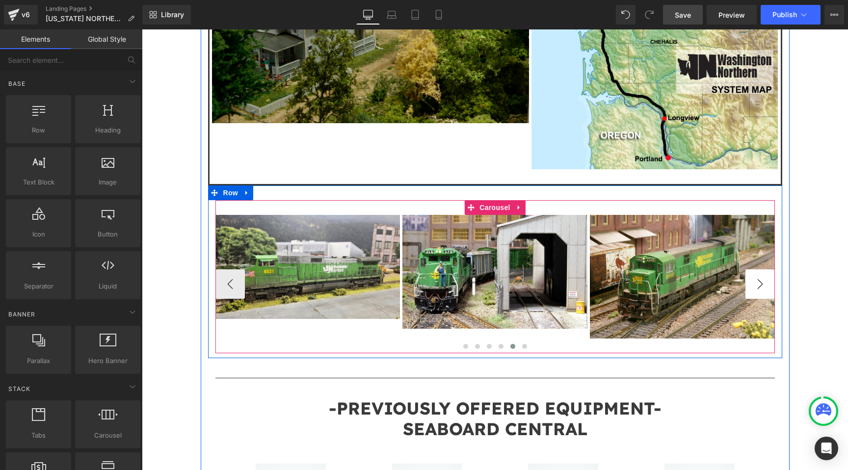
click at [765, 269] on button "›" at bounding box center [760, 283] width 29 height 29
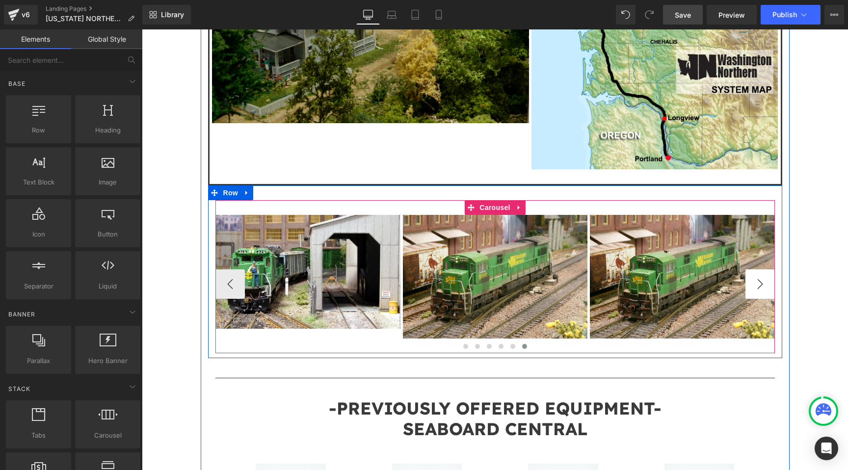
click at [765, 269] on button "›" at bounding box center [760, 283] width 29 height 29
click at [684, 271] on span "Image" at bounding box center [682, 277] width 21 height 12
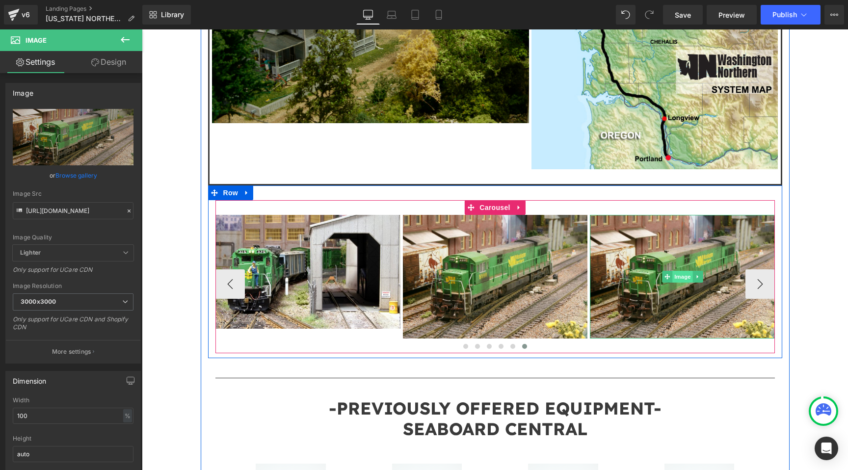
click at [678, 271] on span "Image" at bounding box center [682, 277] width 21 height 12
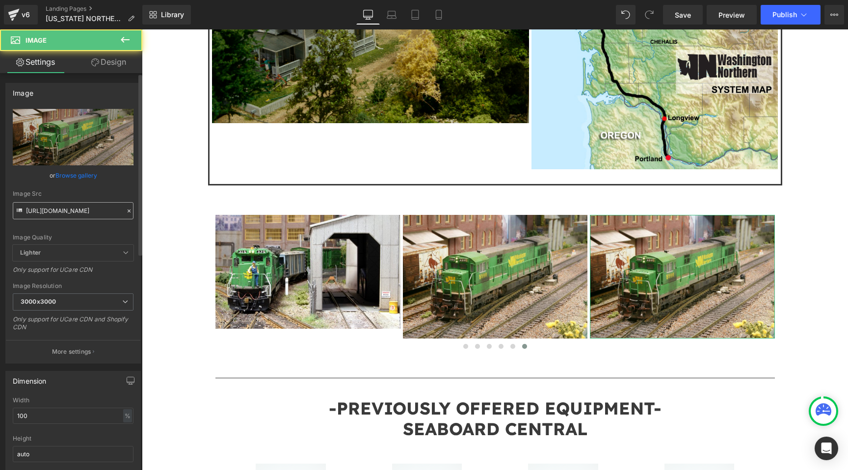
click at [91, 211] on input "https://cdn.shopify.com/s/files/1/0552/5425/3750/files/WN_16_3000x3000.jpg?v=17…" at bounding box center [73, 210] width 121 height 17
type input "https://cdn.shopify.com/s/files/1/0552/5425/3750/files/WN_01.avif?v=1755025001"
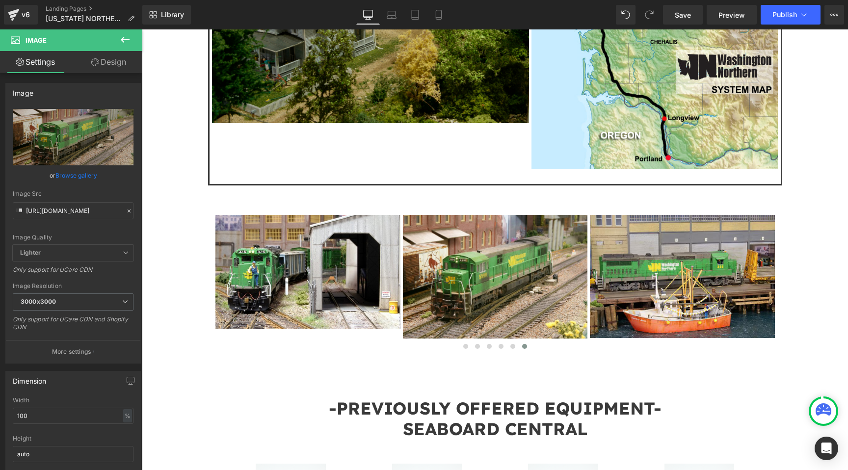
click at [190, 183] on div "Image Owner: Kevin Klettke Location: Hoodsport, WA States of Operation: OR, WA …" at bounding box center [495, 51] width 706 height 1946
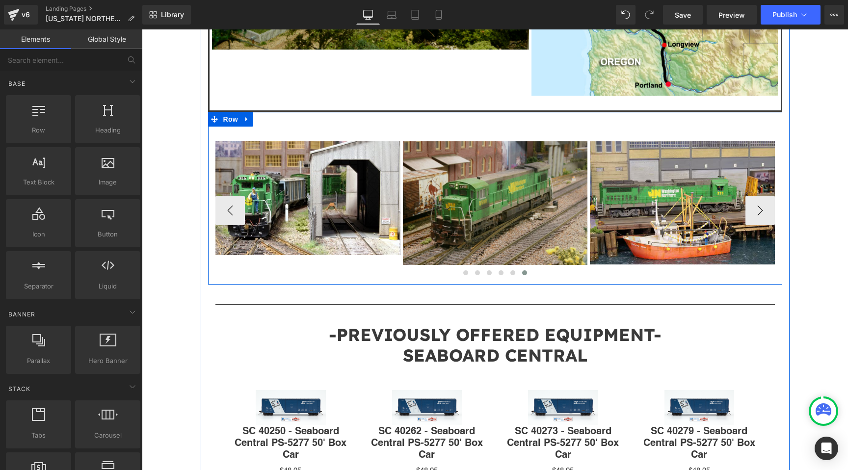
scroll to position [1129, 0]
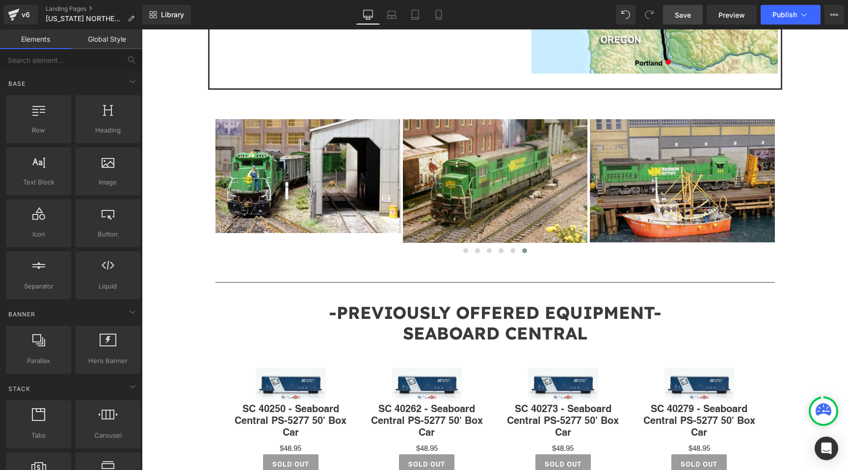
click at [672, 12] on link "Save" at bounding box center [683, 15] width 40 height 20
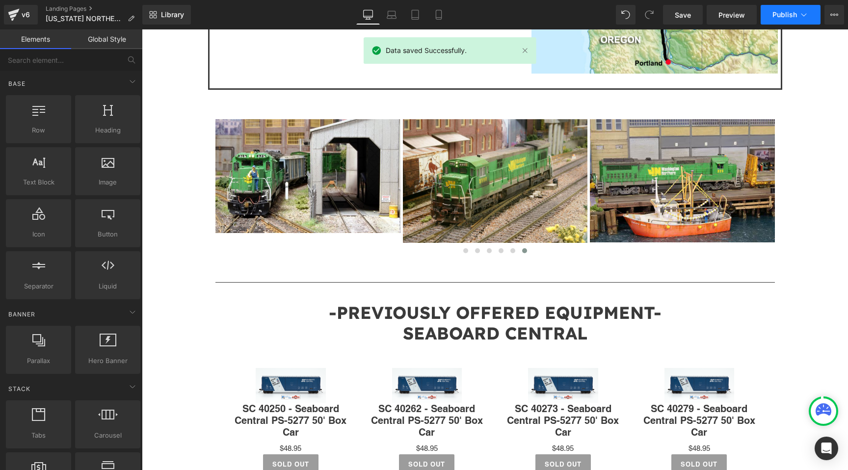
click at [782, 9] on button "Publish" at bounding box center [791, 15] width 60 height 20
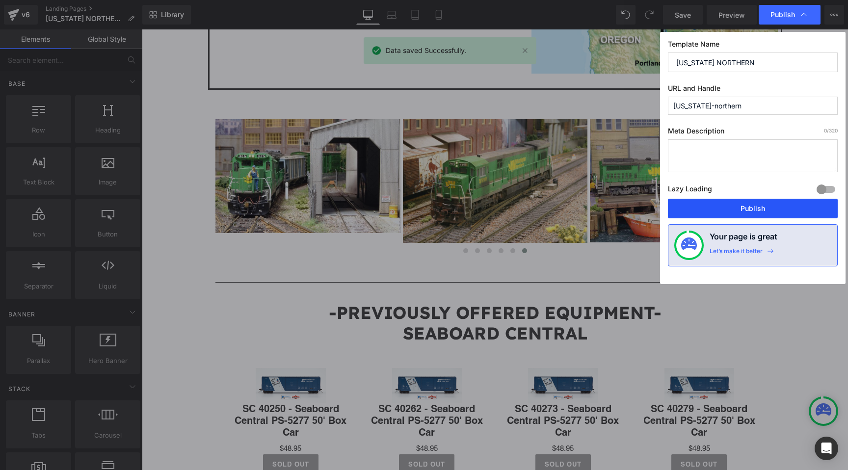
click at [772, 209] on button "Publish" at bounding box center [753, 209] width 170 height 20
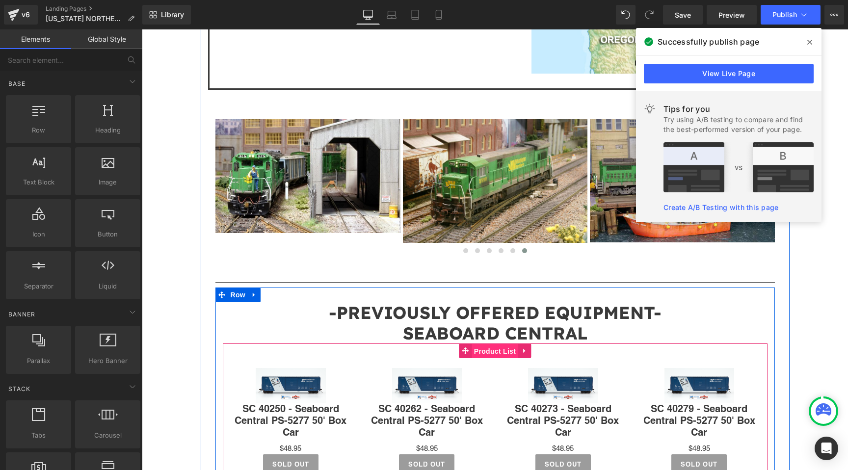
click at [498, 344] on span "Product List" at bounding box center [495, 351] width 47 height 15
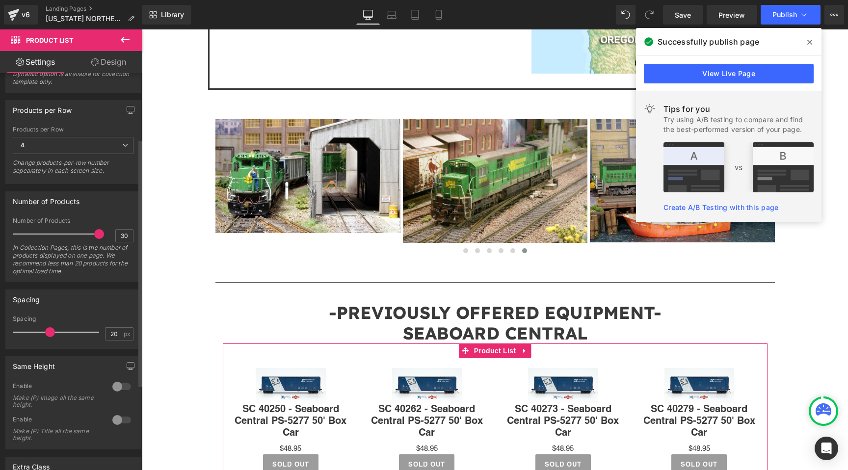
scroll to position [0, 0]
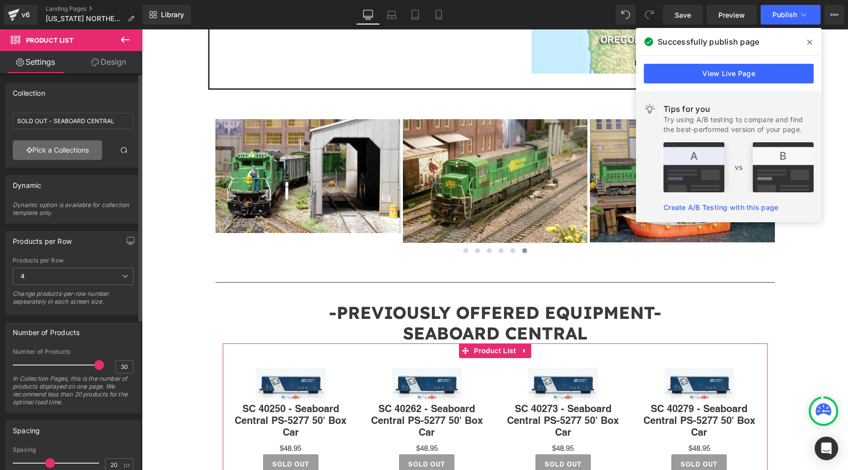
click at [72, 148] on link "Pick a Collections" at bounding box center [57, 150] width 89 height 20
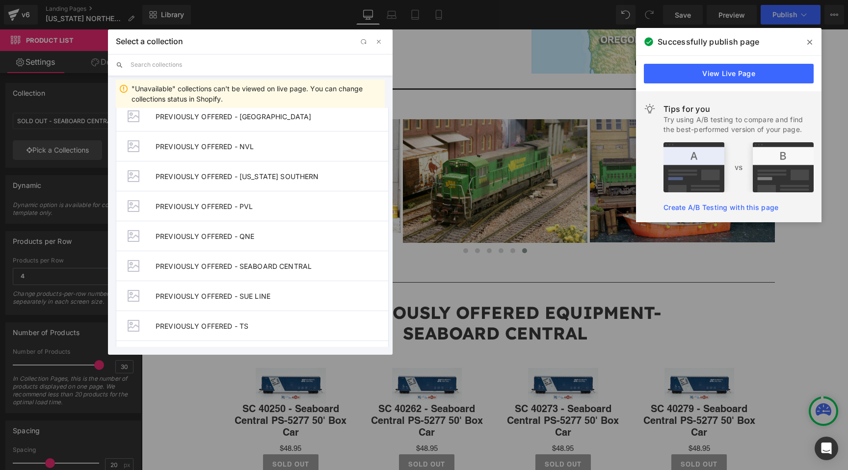
scroll to position [1085, 0]
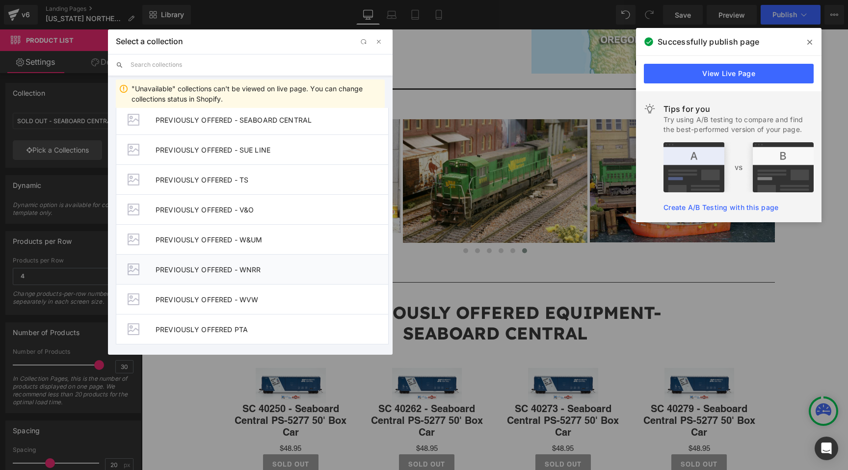
click at [227, 271] on span "PREVIOUSLY OFFERED - WNRR" at bounding box center [272, 270] width 233 height 8
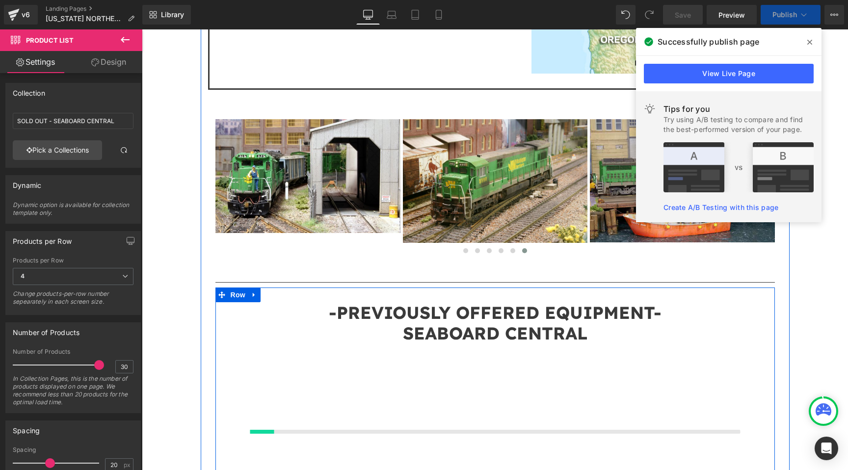
scroll to position [1337, 0]
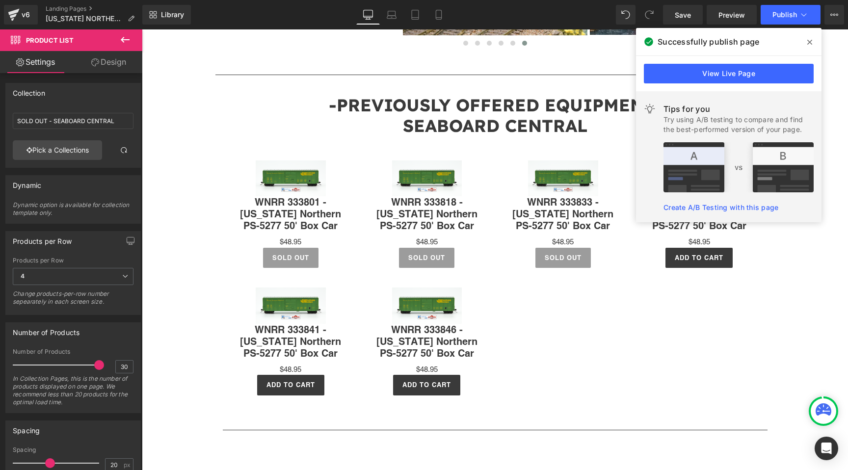
click at [816, 40] on span at bounding box center [810, 42] width 16 height 16
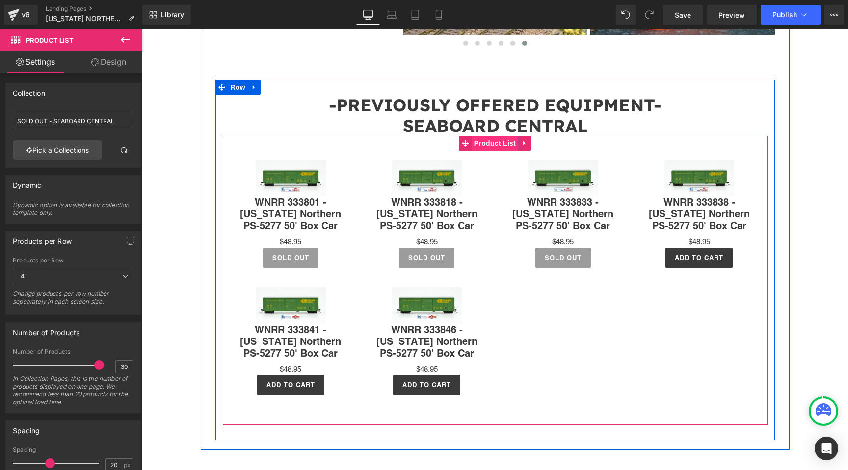
click at [486, 136] on span "Product List" at bounding box center [495, 143] width 47 height 15
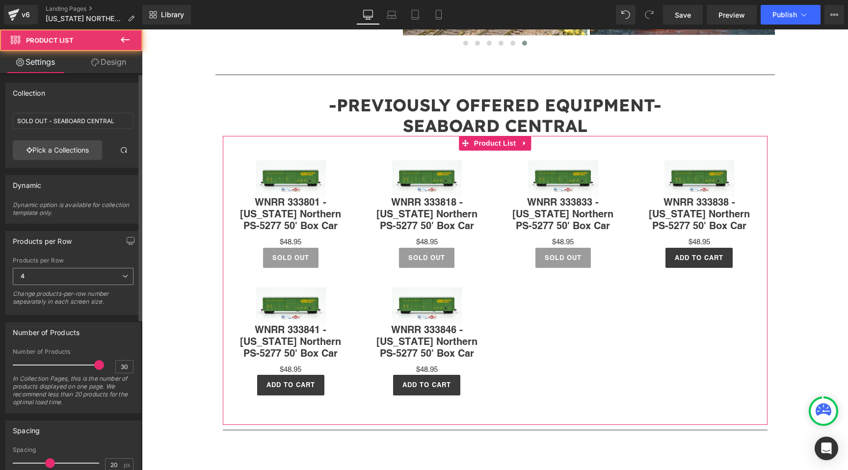
click at [44, 279] on span "4" at bounding box center [73, 276] width 121 height 17
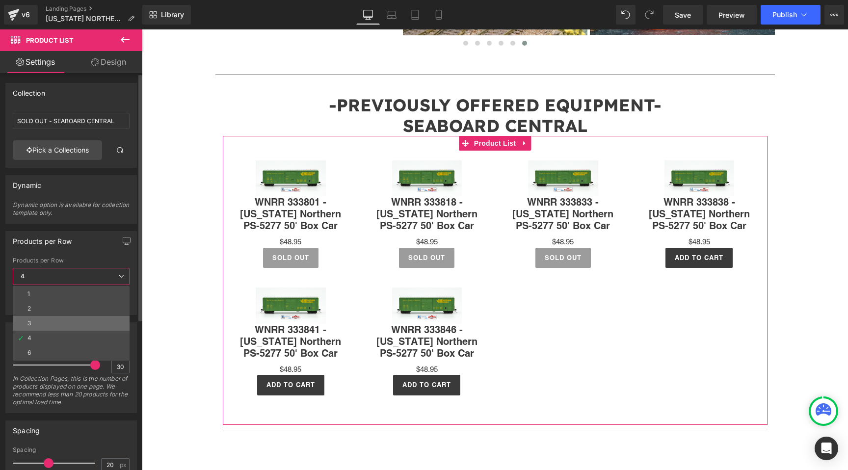
click at [39, 326] on li "3" at bounding box center [71, 323] width 117 height 15
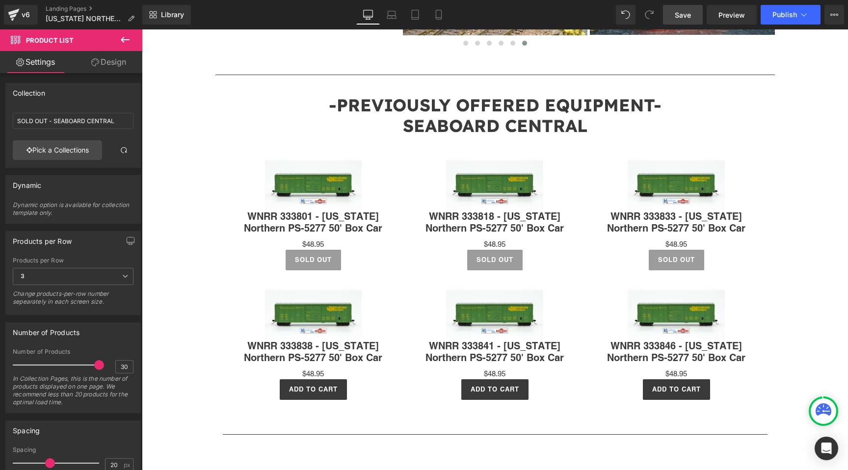
click at [682, 12] on span "Save" at bounding box center [683, 15] width 16 height 10
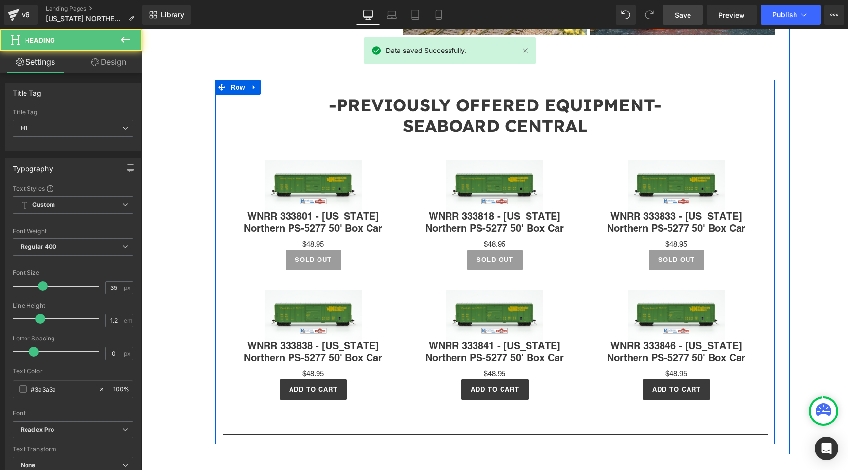
click at [585, 115] on span "SEABOARD CENTRAL" at bounding box center [495, 126] width 185 height 22
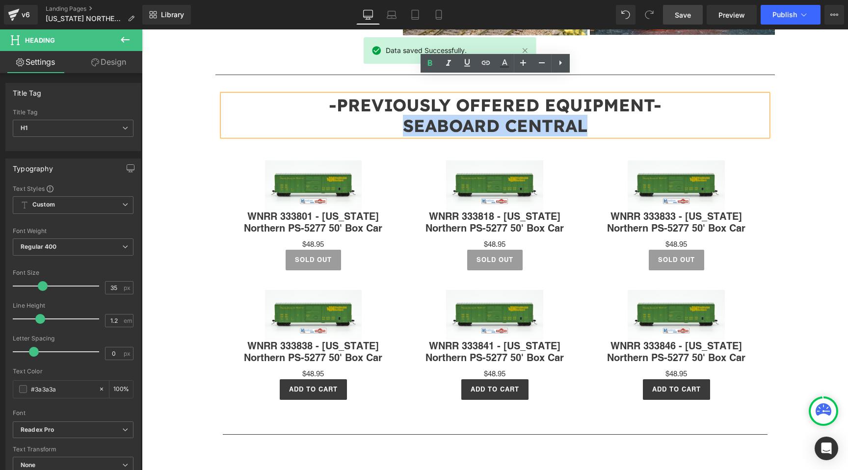
drag, startPoint x: 594, startPoint y: 47, endPoint x: 377, endPoint y: 48, distance: 217.0
click at [377, 115] on h1 "SEABOARD CENTRAL" at bounding box center [495, 125] width 545 height 21
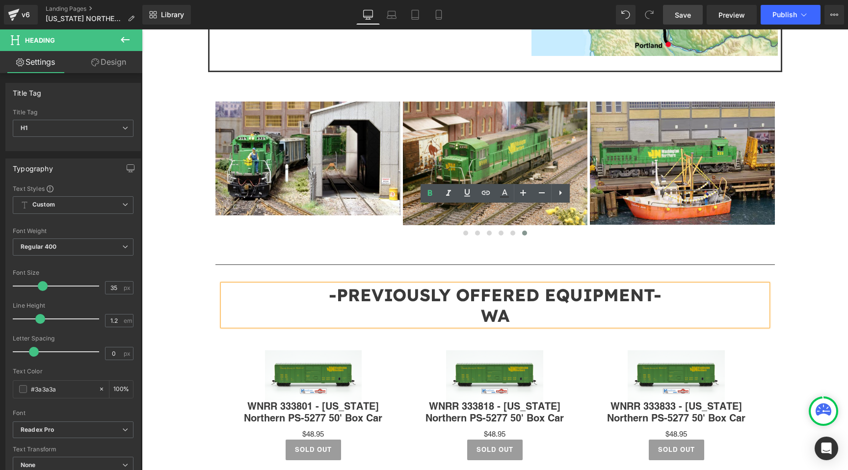
scroll to position [1145, 0]
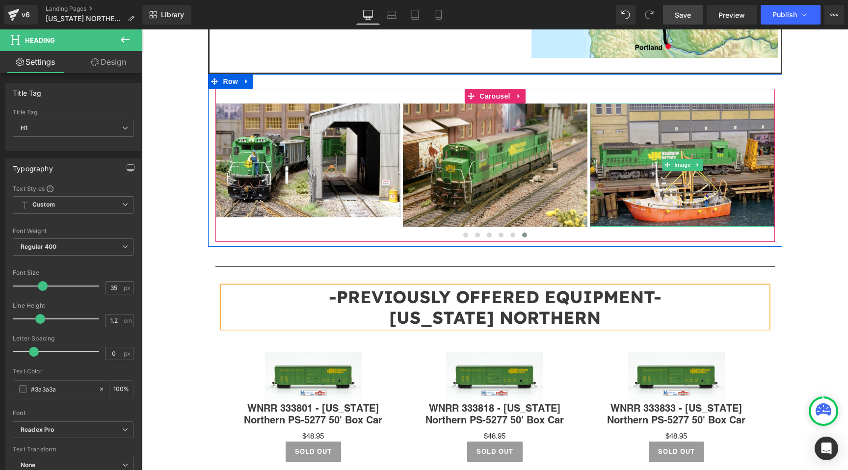
click at [681, 13] on span "Save" at bounding box center [683, 15] width 16 height 10
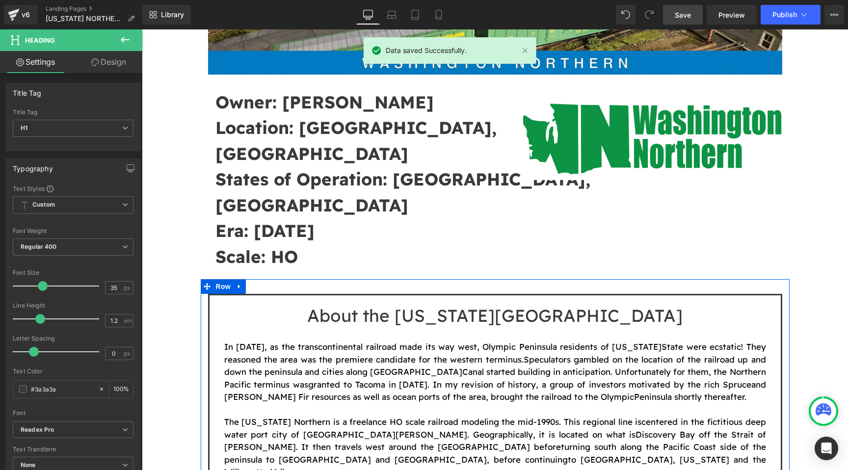
scroll to position [0, 0]
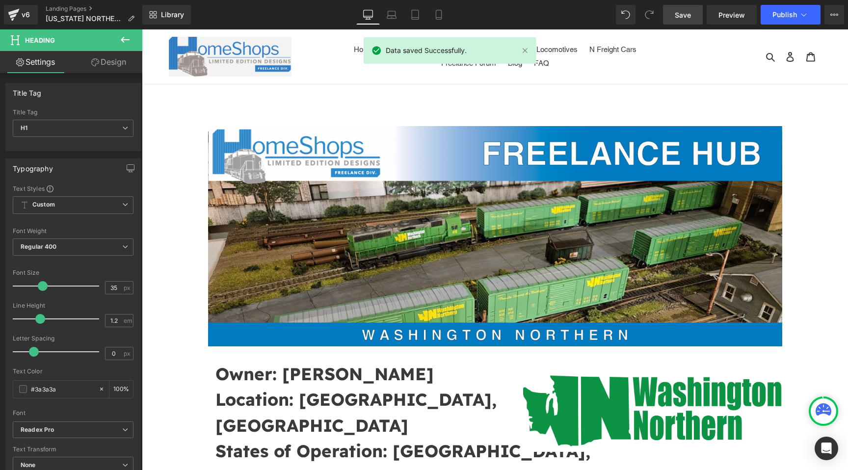
click at [782, 4] on div "Library Desktop Desktop Laptop Tablet Mobile Save Preview Publish Scheduled Vie…" at bounding box center [495, 14] width 706 height 29
click at [780, 12] on span "Publish" at bounding box center [785, 15] width 25 height 8
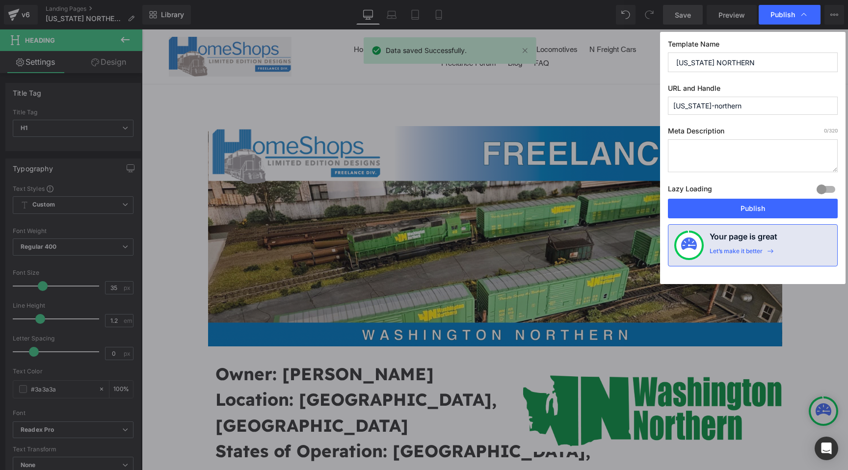
click at [732, 99] on input "[US_STATE]-northern" at bounding box center [753, 106] width 170 height 18
click at [777, 198] on div "Lazy Loading Build Upgrade plan to unlock" at bounding box center [753, 191] width 170 height 16
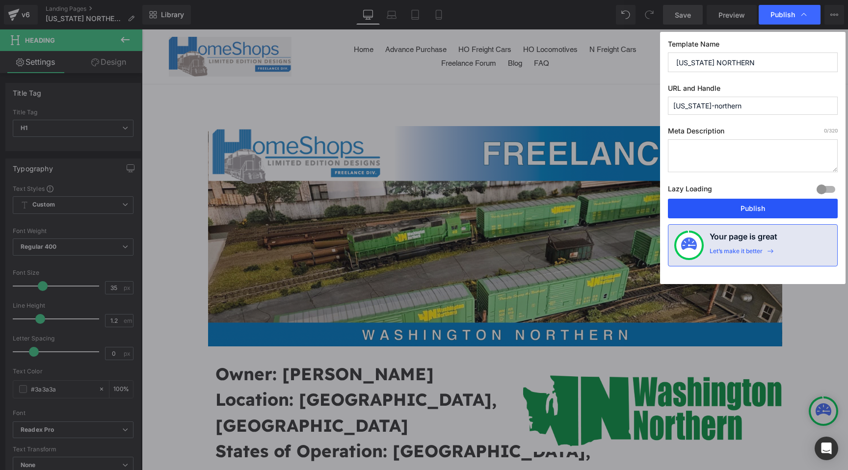
click at [772, 216] on button "Publish" at bounding box center [753, 209] width 170 height 20
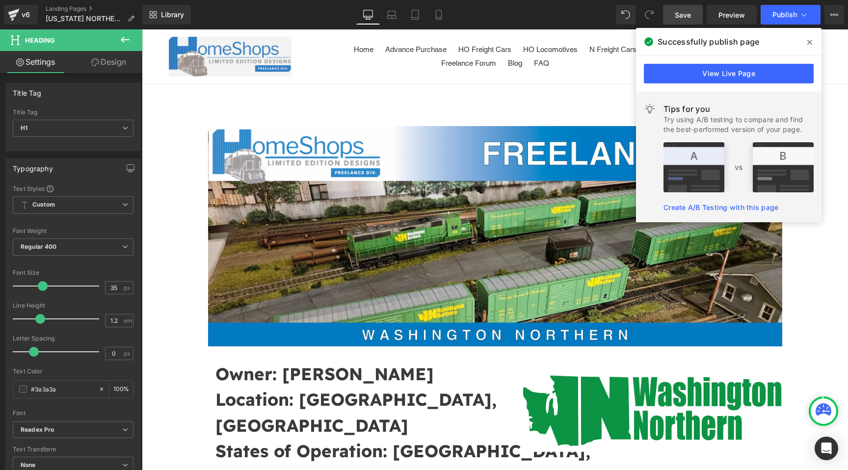
click at [682, 14] on span "Save" at bounding box center [683, 15] width 16 height 10
click at [794, 8] on button "Publish" at bounding box center [791, 15] width 60 height 20
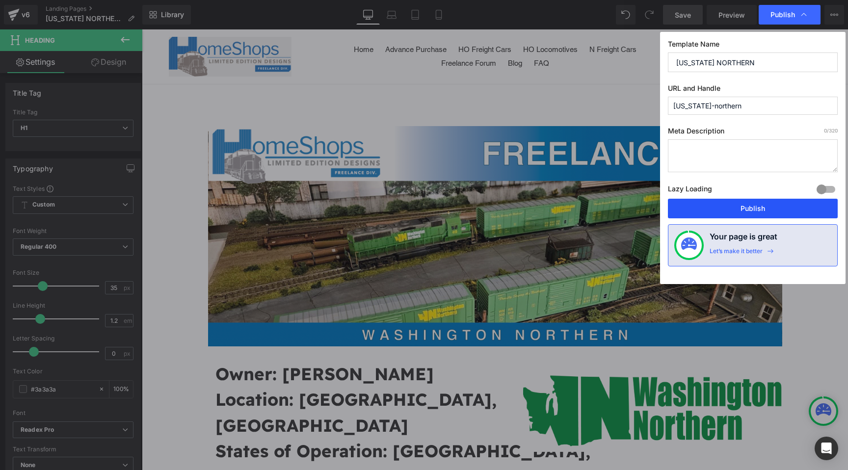
click at [693, 206] on button "Publish" at bounding box center [753, 209] width 170 height 20
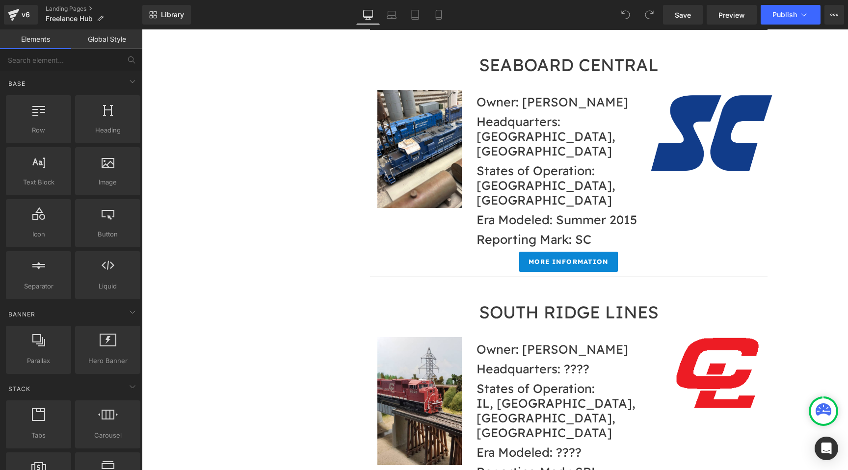
scroll to position [11340, 0]
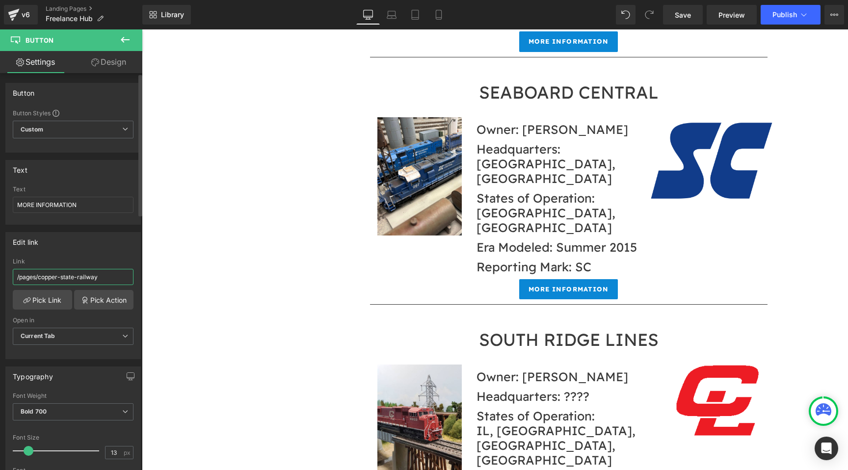
drag, startPoint x: 114, startPoint y: 277, endPoint x: 40, endPoint y: 276, distance: 74.6
click at [40, 276] on input "/pages/copper-state-railway" at bounding box center [73, 277] width 121 height 16
paste input "[US_STATE]-northern"
type input "/pages/[US_STATE]-northern"
click at [678, 7] on link "Save" at bounding box center [683, 15] width 40 height 20
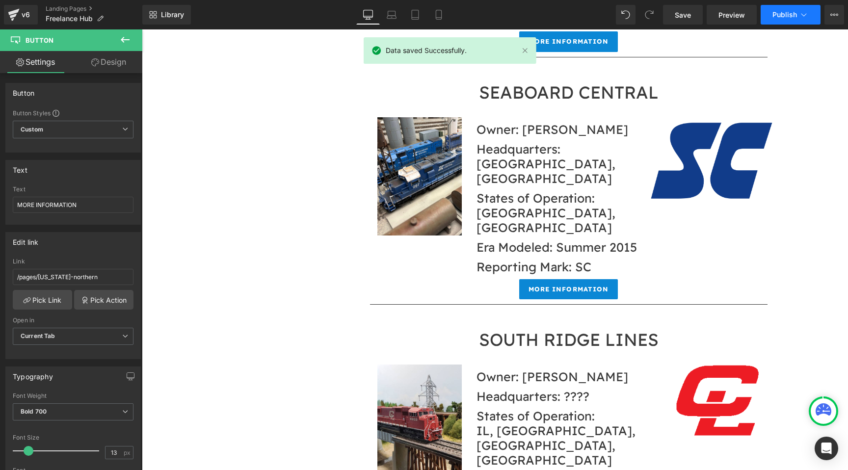
click at [785, 9] on button "Publish" at bounding box center [791, 15] width 60 height 20
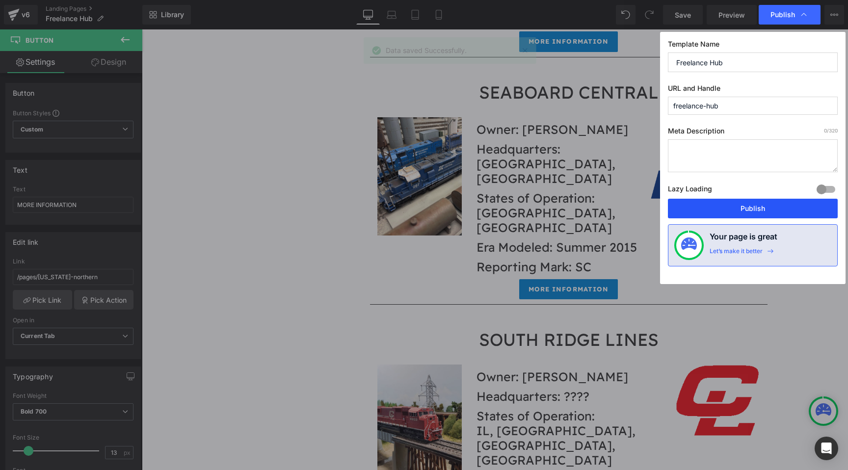
click at [750, 215] on button "Publish" at bounding box center [753, 209] width 170 height 20
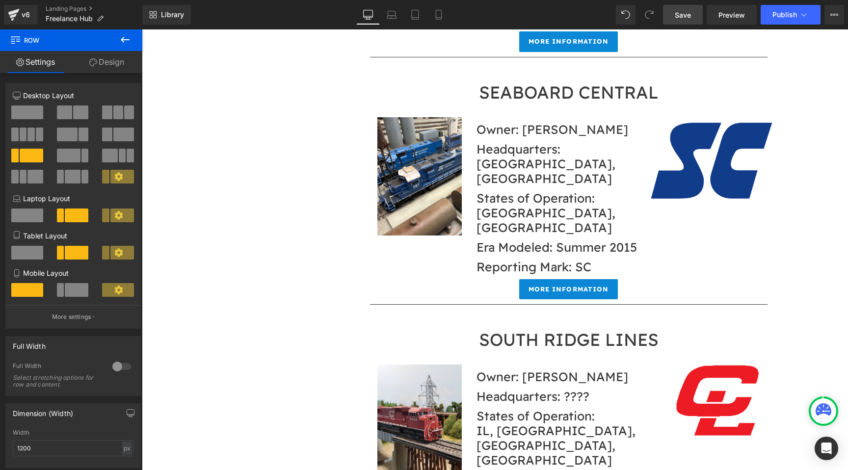
click at [686, 10] on span "Save" at bounding box center [683, 15] width 16 height 10
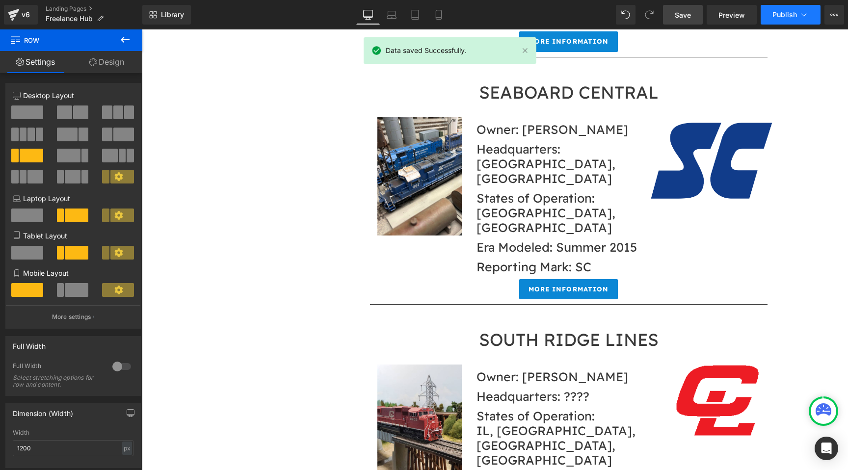
click at [780, 12] on span "Publish" at bounding box center [785, 15] width 25 height 8
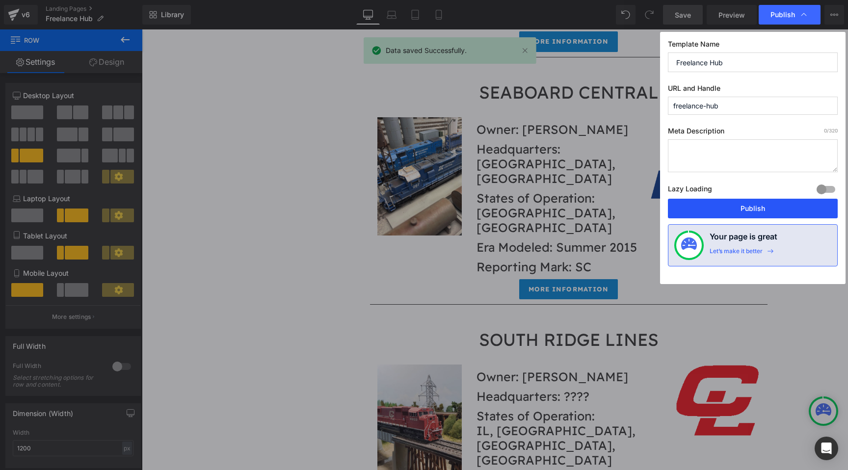
click at [757, 204] on button "Publish" at bounding box center [753, 209] width 170 height 20
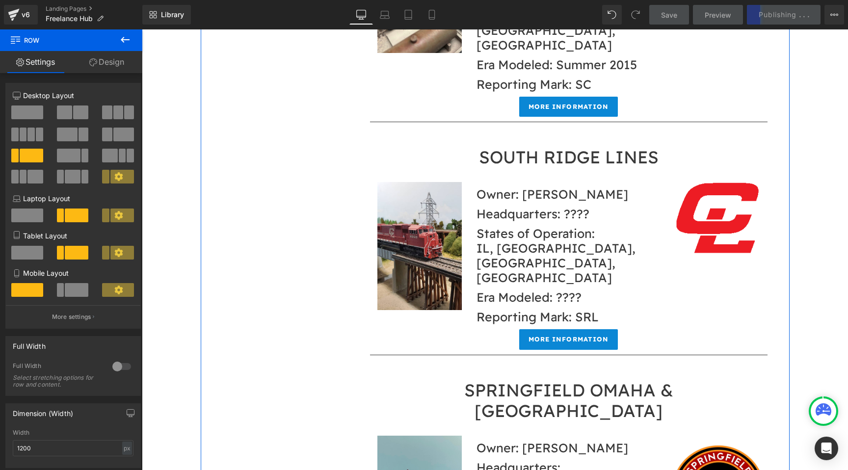
scroll to position [11471, 0]
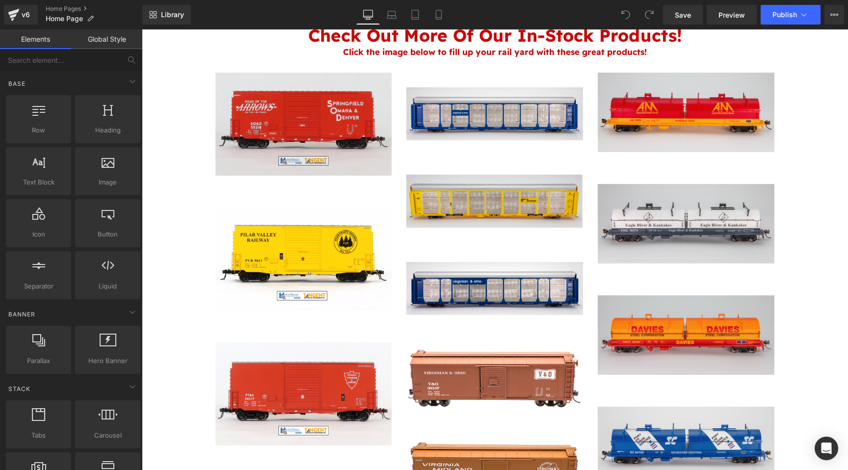
scroll to position [2050, 0]
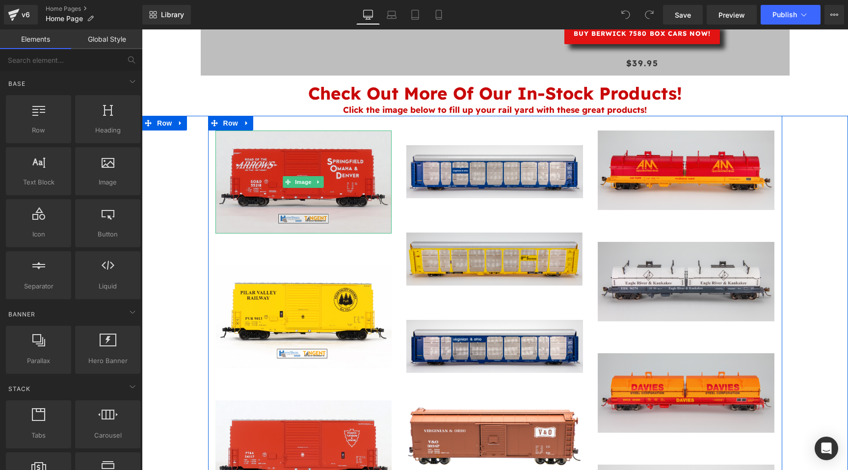
click at [276, 177] on img at bounding box center [303, 182] width 177 height 103
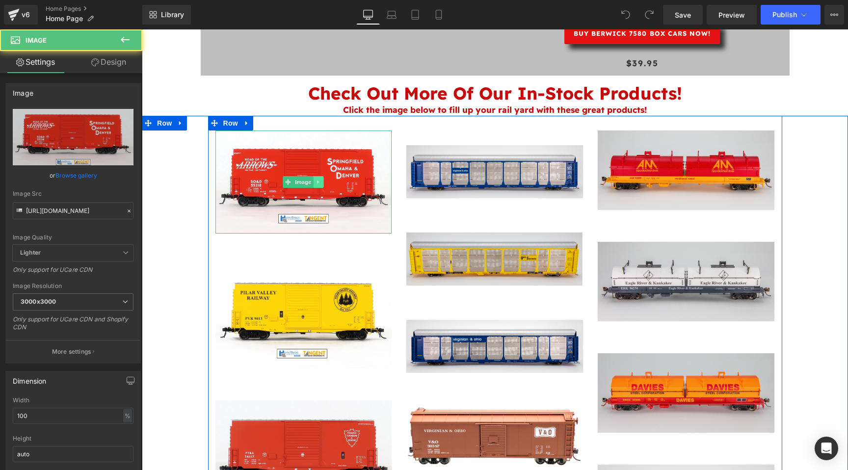
click at [320, 183] on icon at bounding box center [318, 182] width 5 height 6
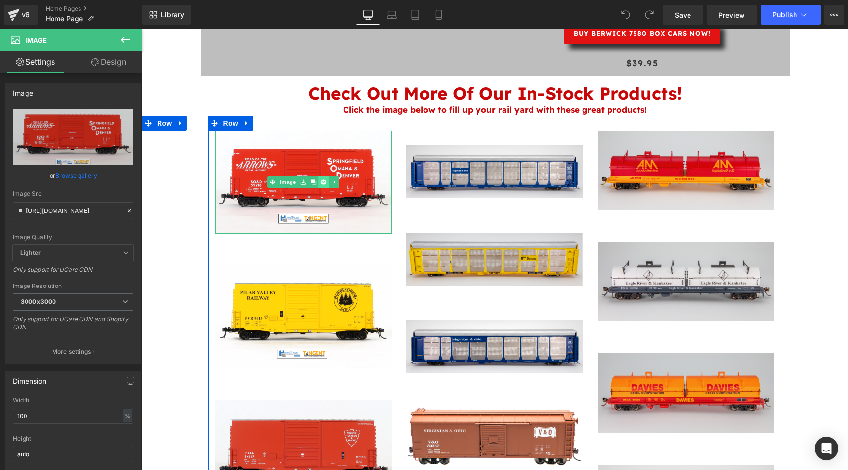
click at [327, 183] on link at bounding box center [324, 182] width 10 height 12
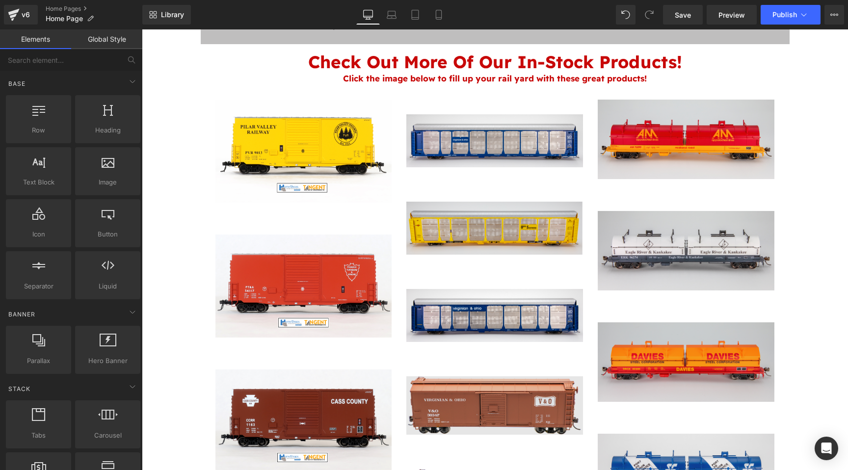
scroll to position [1364, 0]
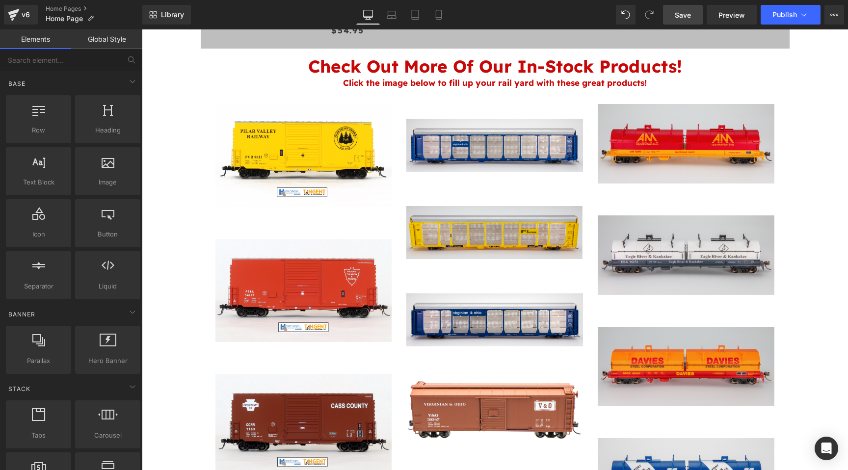
click at [683, 12] on span "Save" at bounding box center [683, 15] width 16 height 10
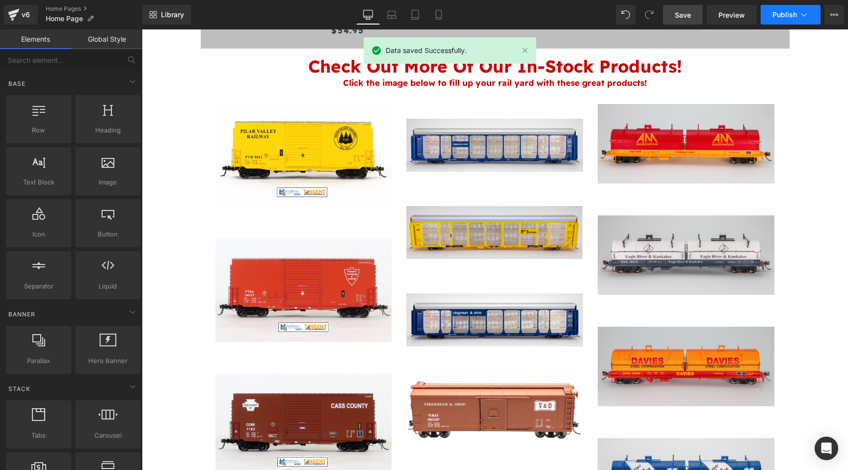
click at [771, 7] on button "Publish" at bounding box center [791, 15] width 60 height 20
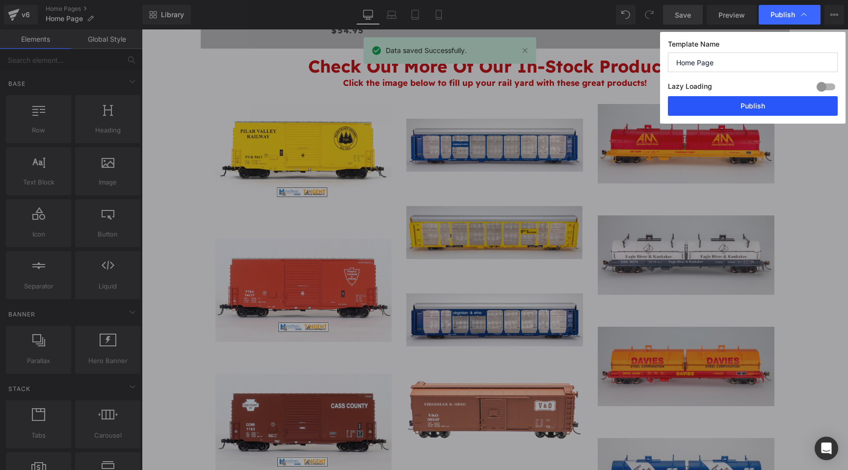
click at [730, 109] on button "Publish" at bounding box center [753, 106] width 170 height 20
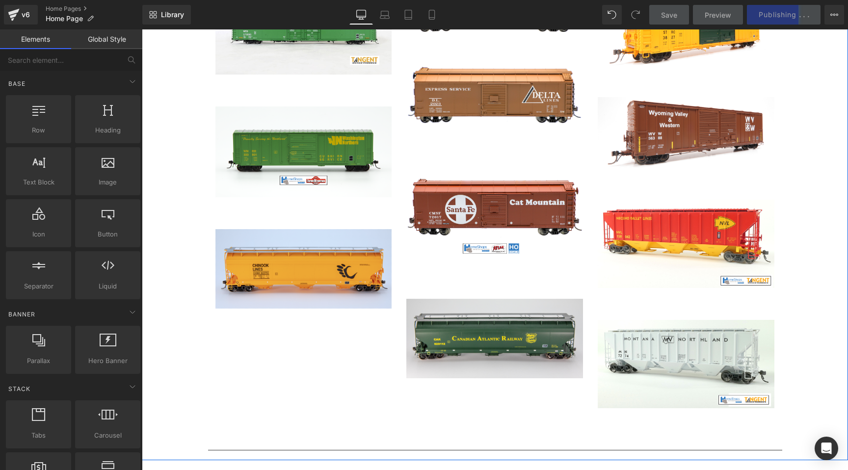
scroll to position [2136, 0]
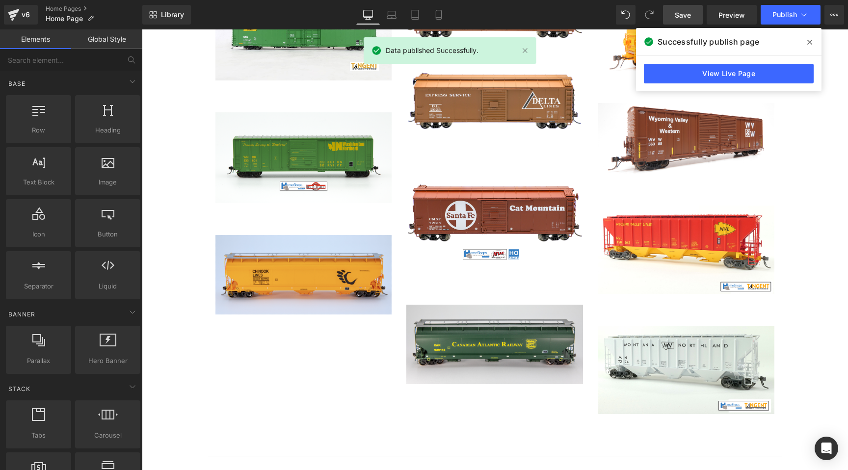
click at [812, 37] on span at bounding box center [810, 42] width 16 height 16
